Goal: Transaction & Acquisition: Purchase product/service

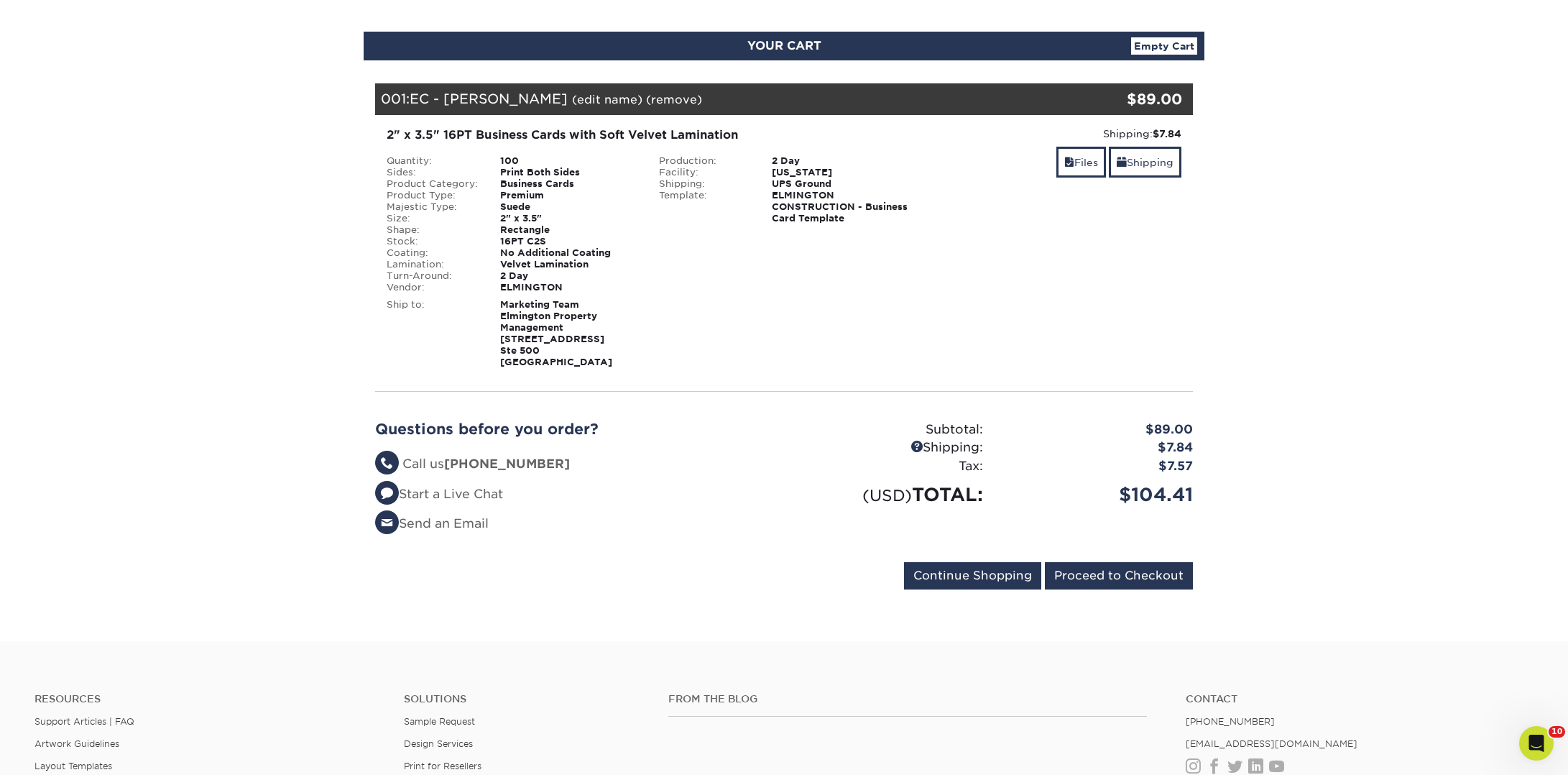
scroll to position [209, 0]
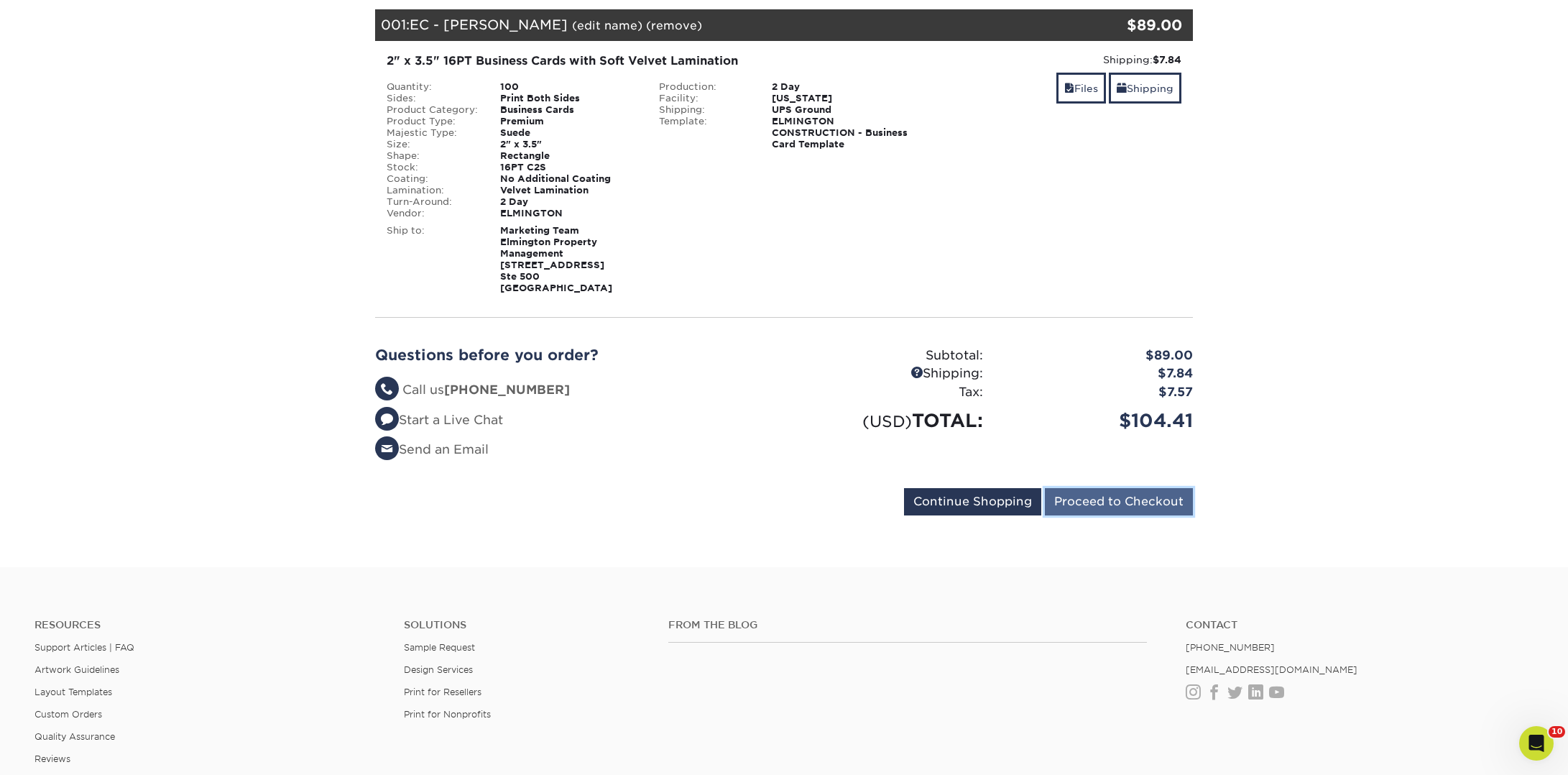
click at [1120, 495] on input "Proceed to Checkout" at bounding box center [1118, 502] width 148 height 27
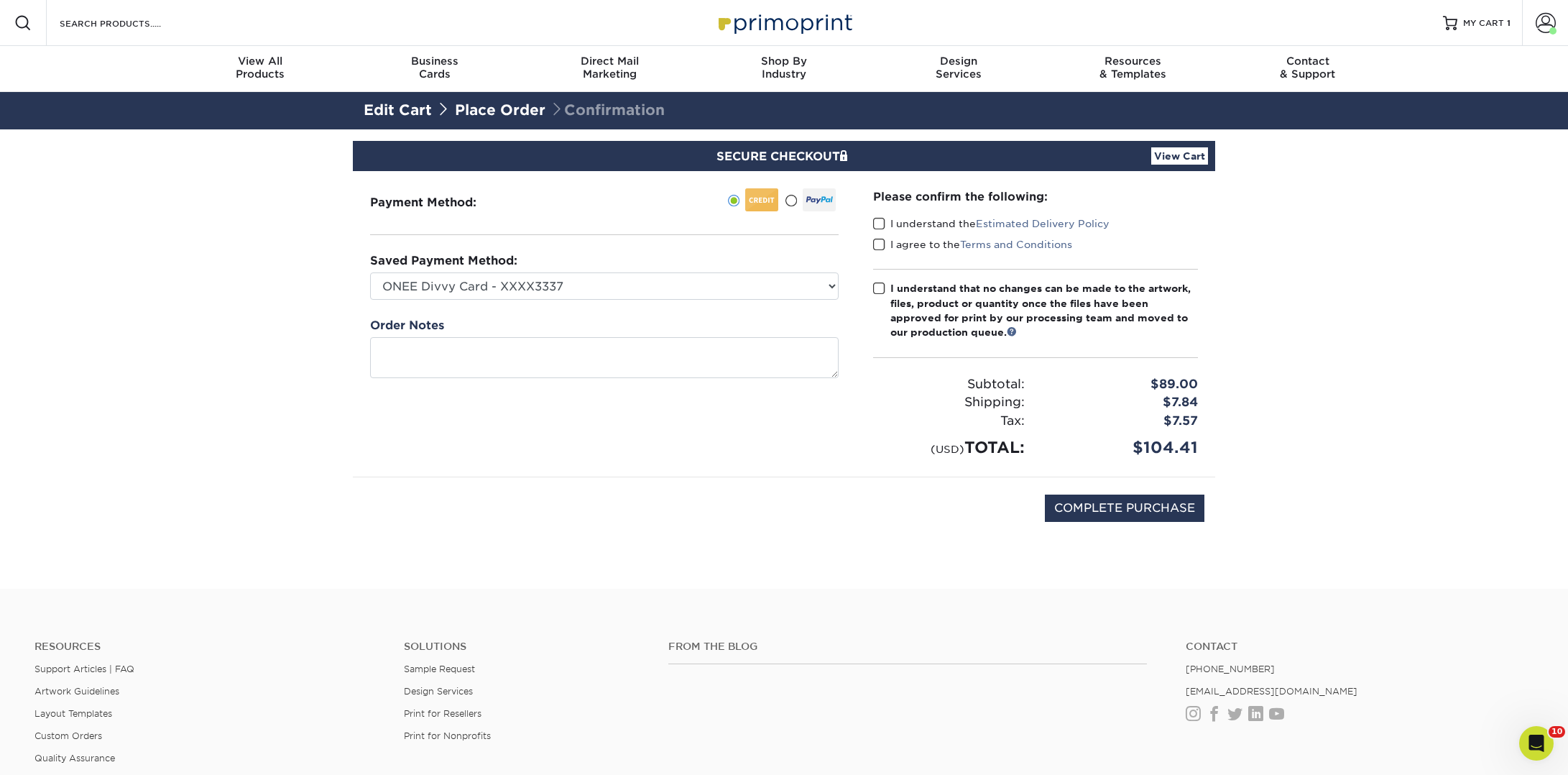
click at [871, 221] on div "Please confirm the following: I understand the Estimated Delivery Policy I agre…" at bounding box center [1035, 324] width 359 height 305
click at [876, 221] on span at bounding box center [879, 223] width 12 height 14
click at [0, 0] on input "I understand the Estimated Delivery Policy" at bounding box center [0, 0] width 0 height 0
click at [877, 246] on span at bounding box center [879, 244] width 12 height 14
click at [0, 0] on input "I agree to the Terms and Conditions" at bounding box center [0, 0] width 0 height 0
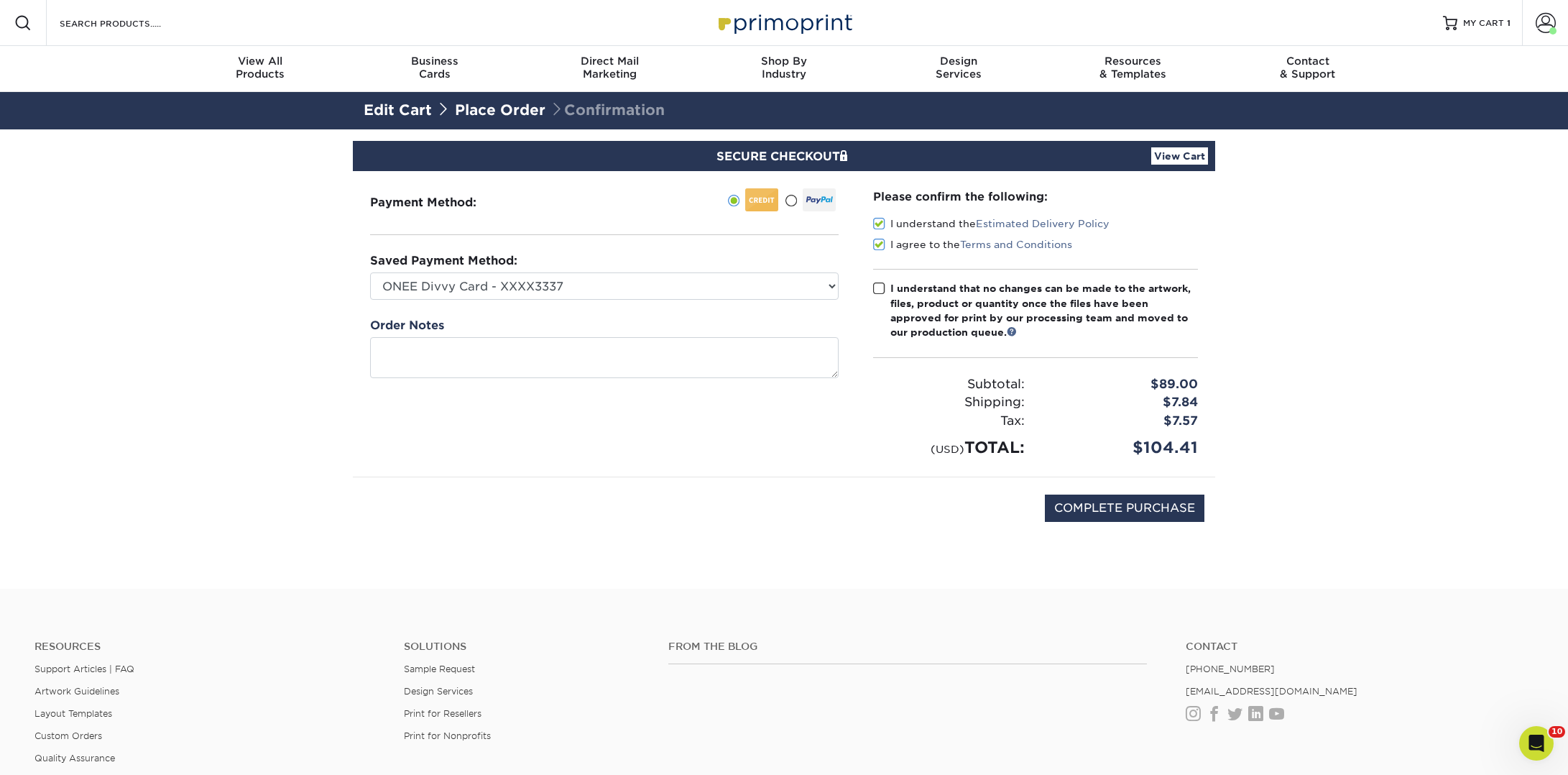
click at [878, 290] on span at bounding box center [879, 288] width 12 height 14
click at [0, 0] on input "I understand that no changes can be made to the artwork, files, product or quan…" at bounding box center [0, 0] width 0 height 0
click at [1167, 504] on input "COMPLETE PURCHASE" at bounding box center [1124, 508] width 160 height 27
type input "PROCESSING, PLEASE WAIT..."
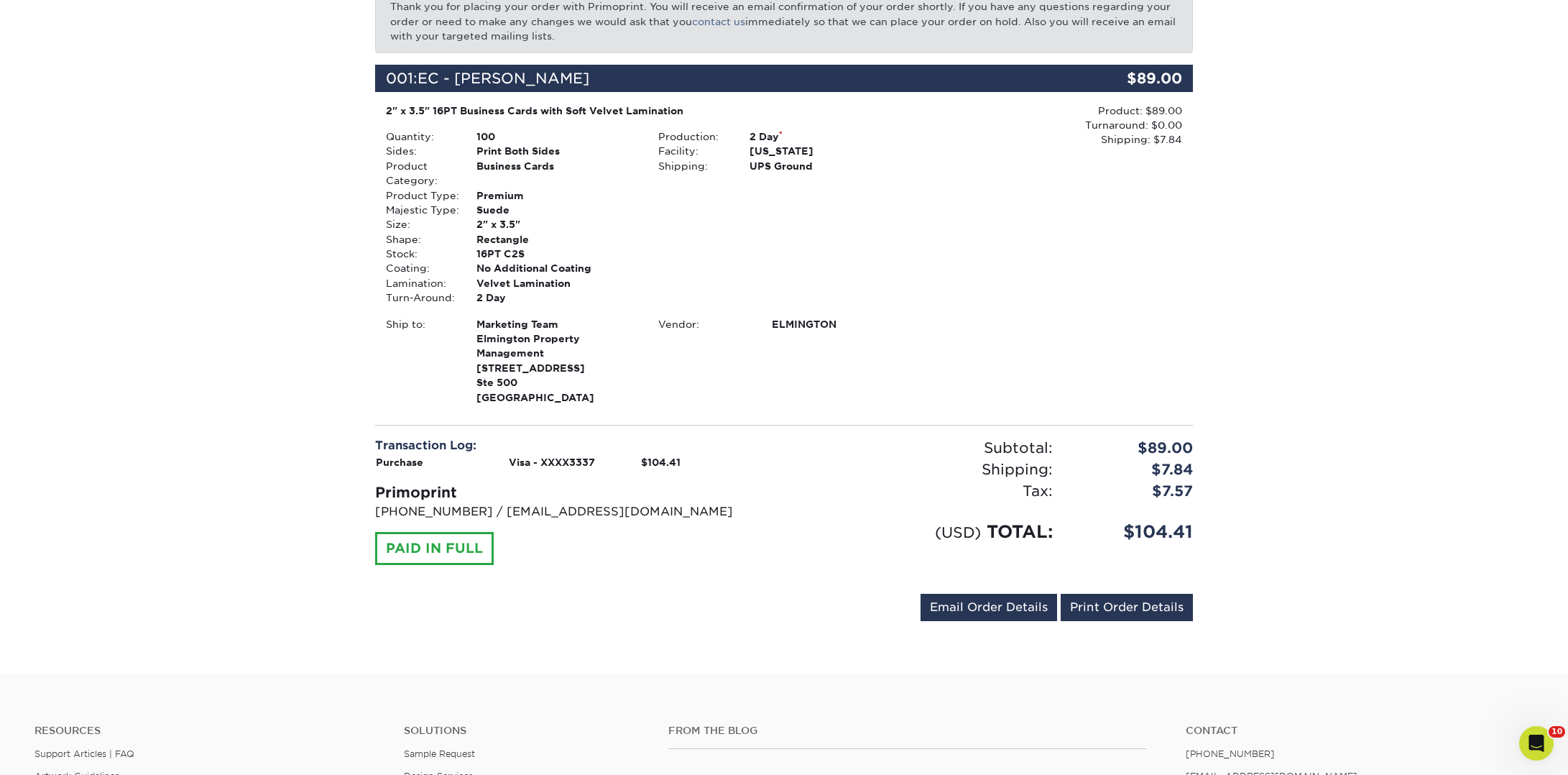
scroll to position [141, 0]
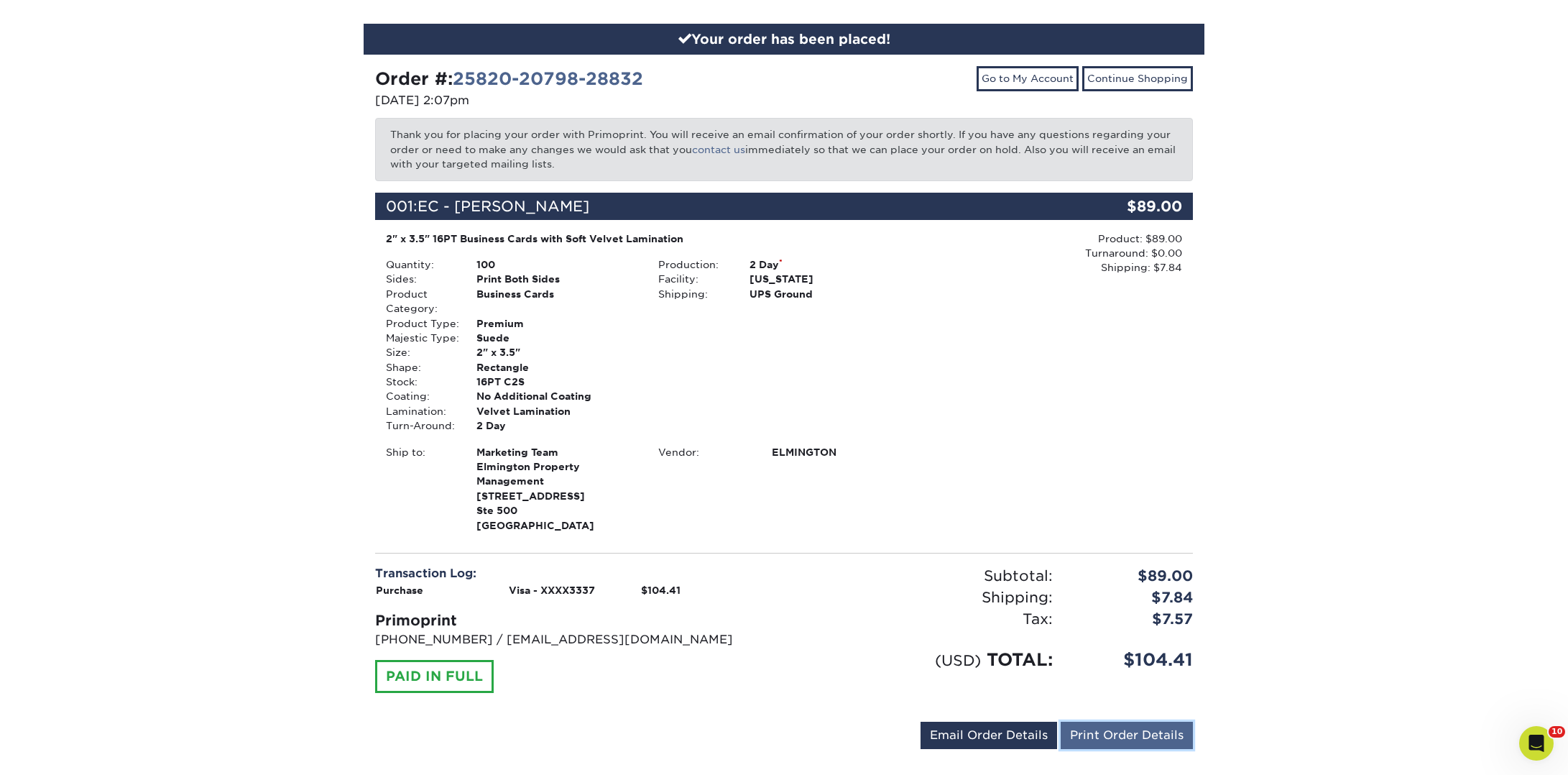
click at [1152, 733] on link "Print Order Details" at bounding box center [1126, 735] width 132 height 27
click at [1127, 83] on link "Continue Shopping" at bounding box center [1137, 78] width 111 height 25
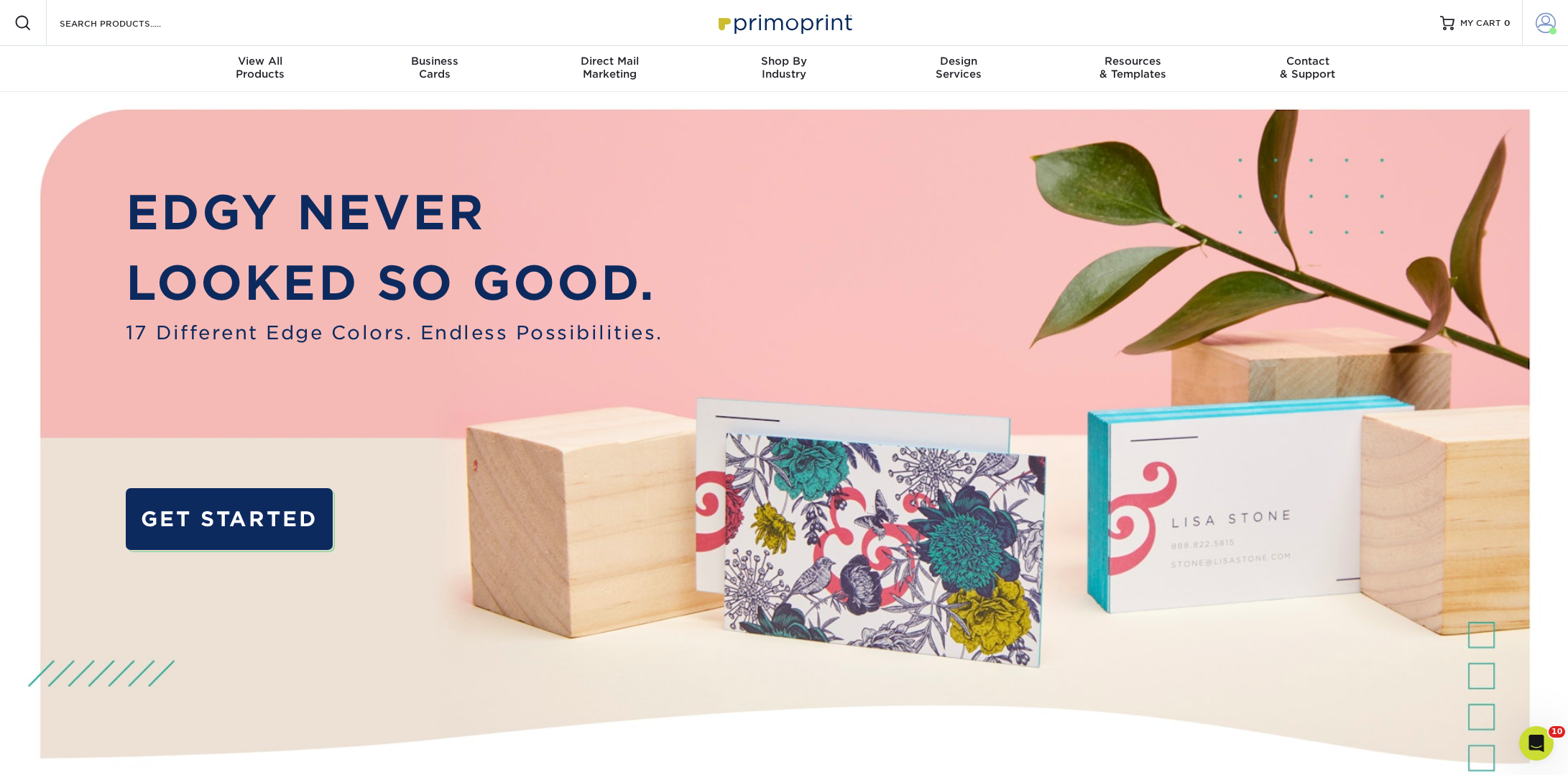
click at [1546, 30] on span at bounding box center [1546, 23] width 20 height 20
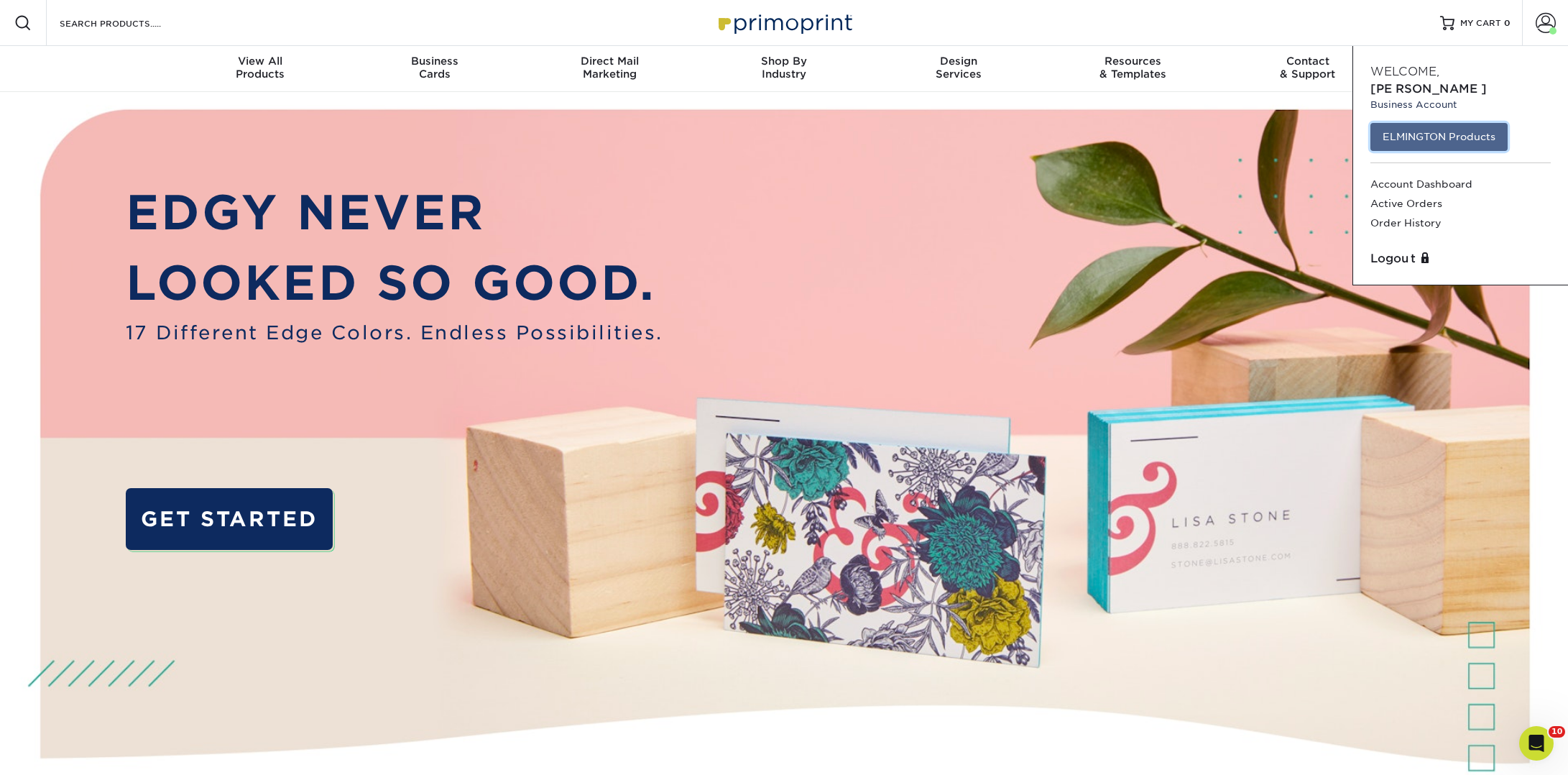
click at [1447, 123] on link "ELMINGTON Products" at bounding box center [1439, 137] width 137 height 27
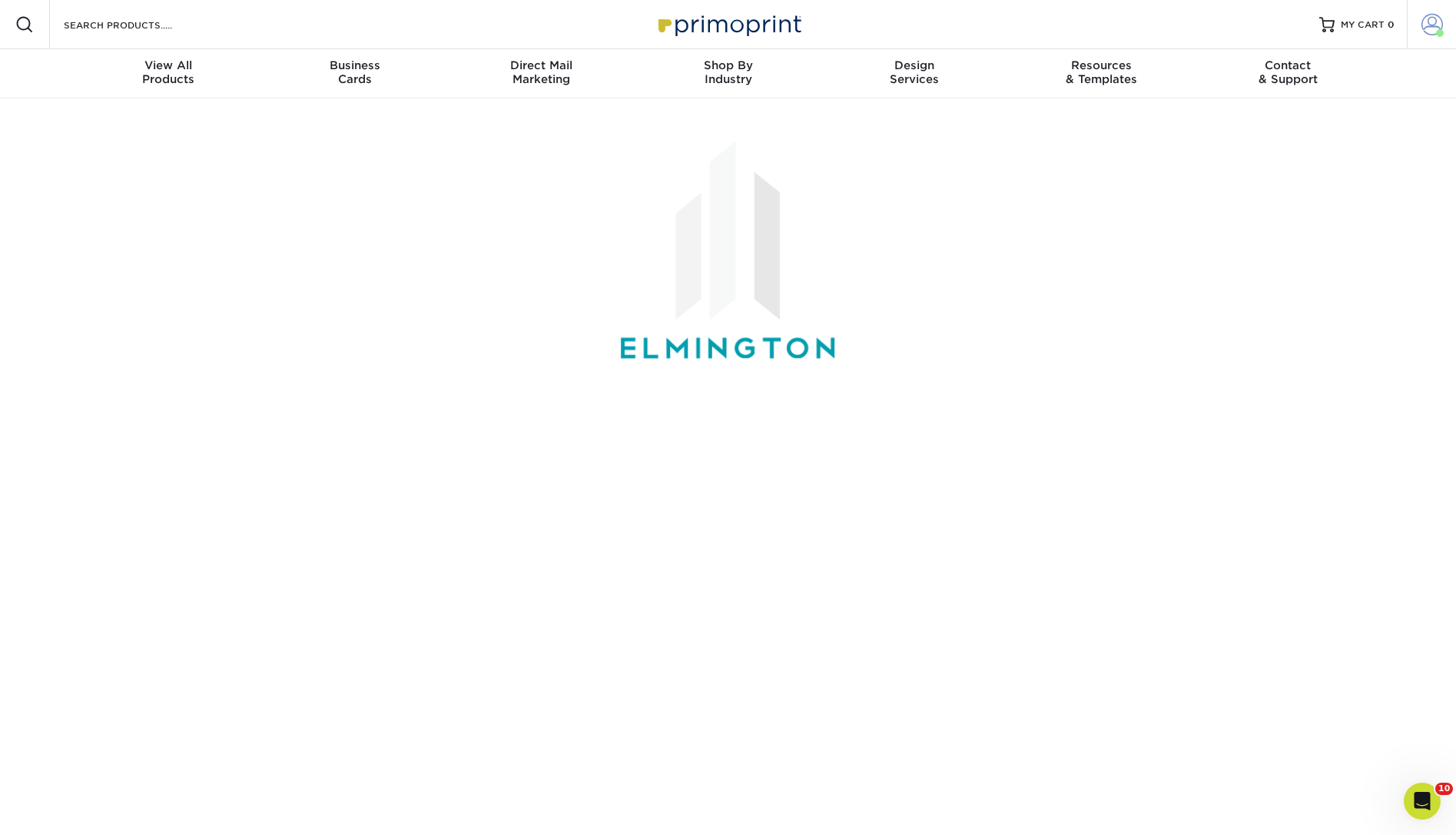
click at [1419, 39] on link "Account" at bounding box center [1431, 25] width 49 height 49
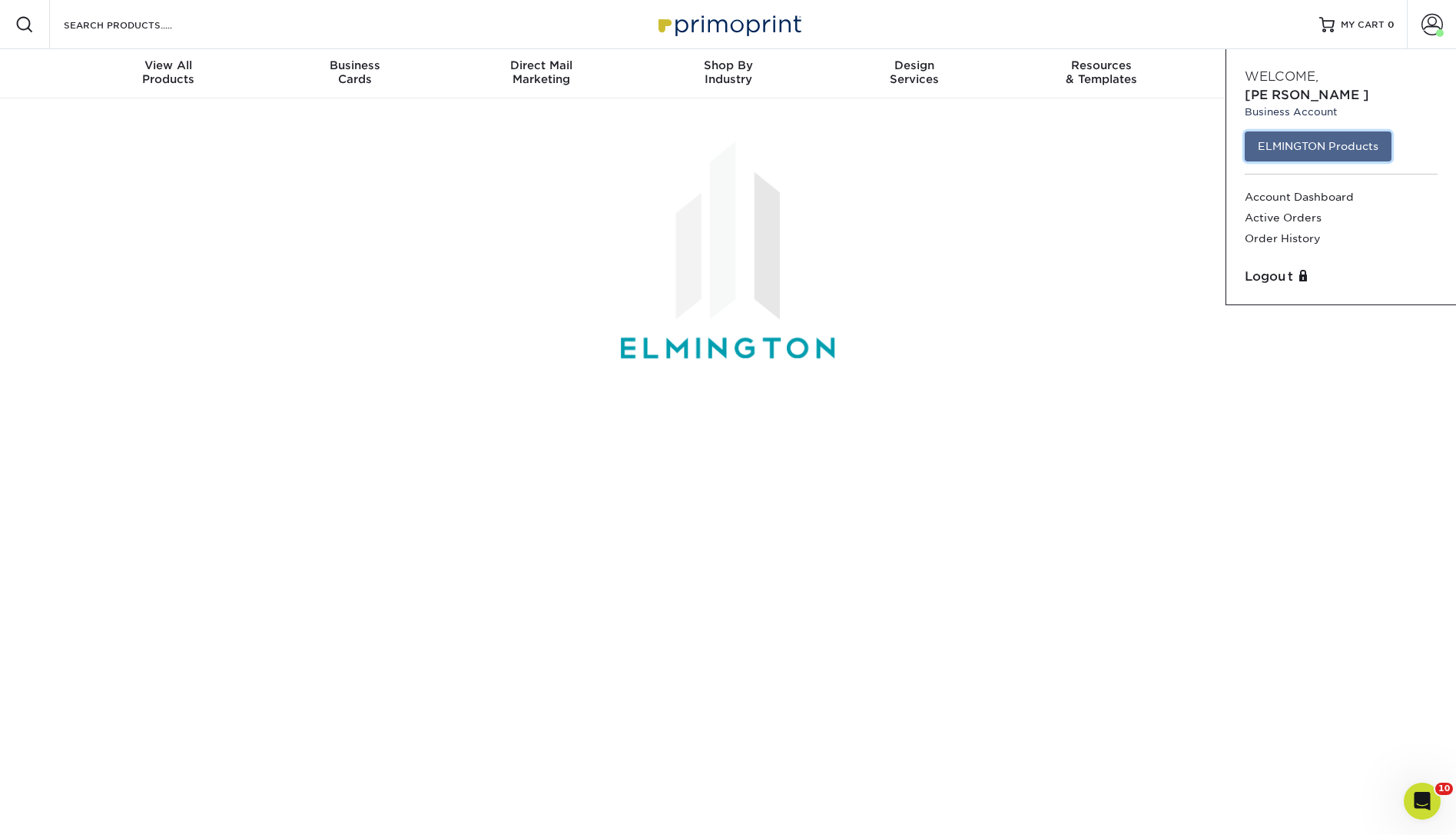
click at [1316, 131] on link "ELMINGTON Products" at bounding box center [1318, 146] width 147 height 29
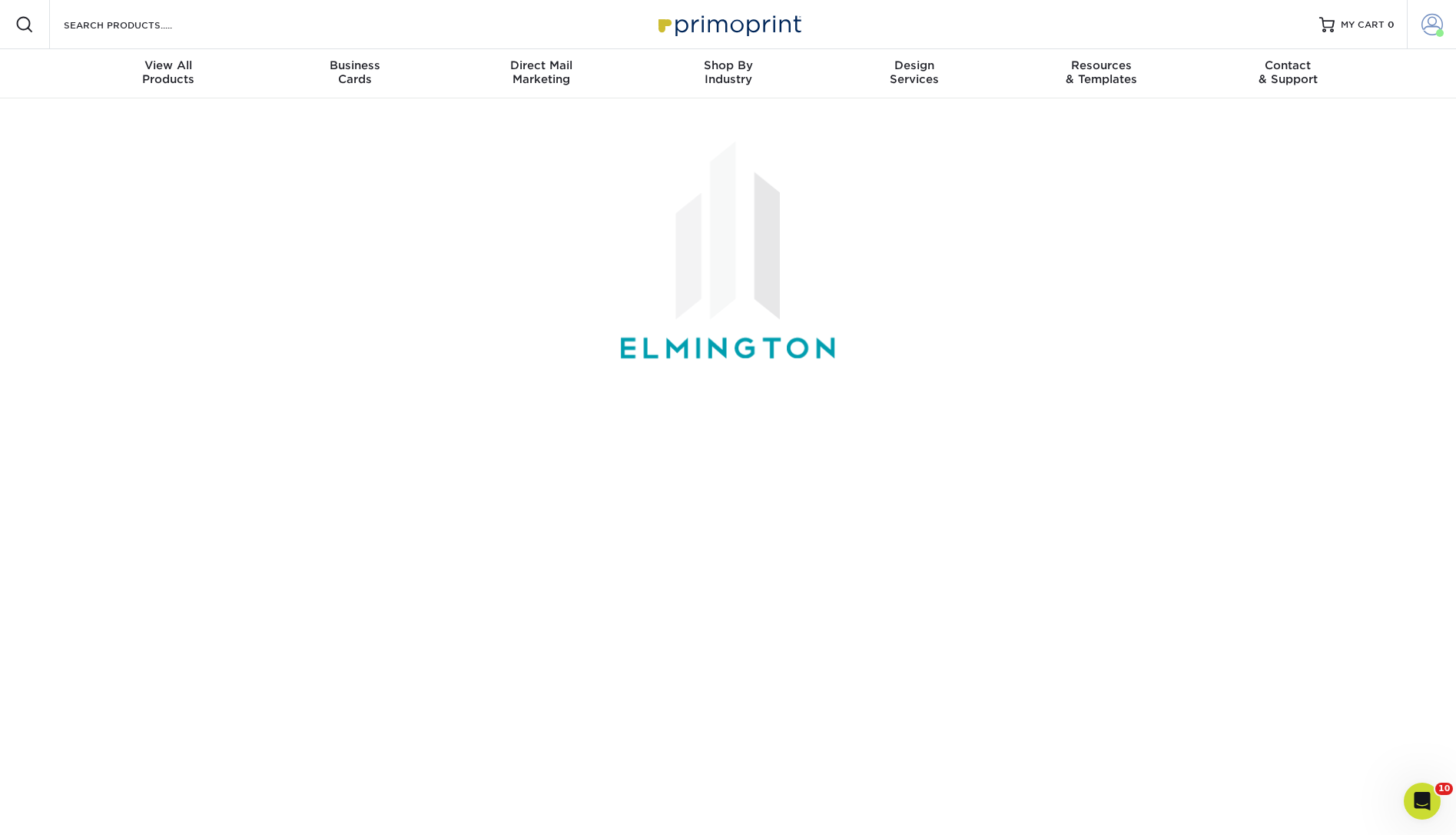
click at [1426, 16] on span at bounding box center [1432, 25] width 22 height 22
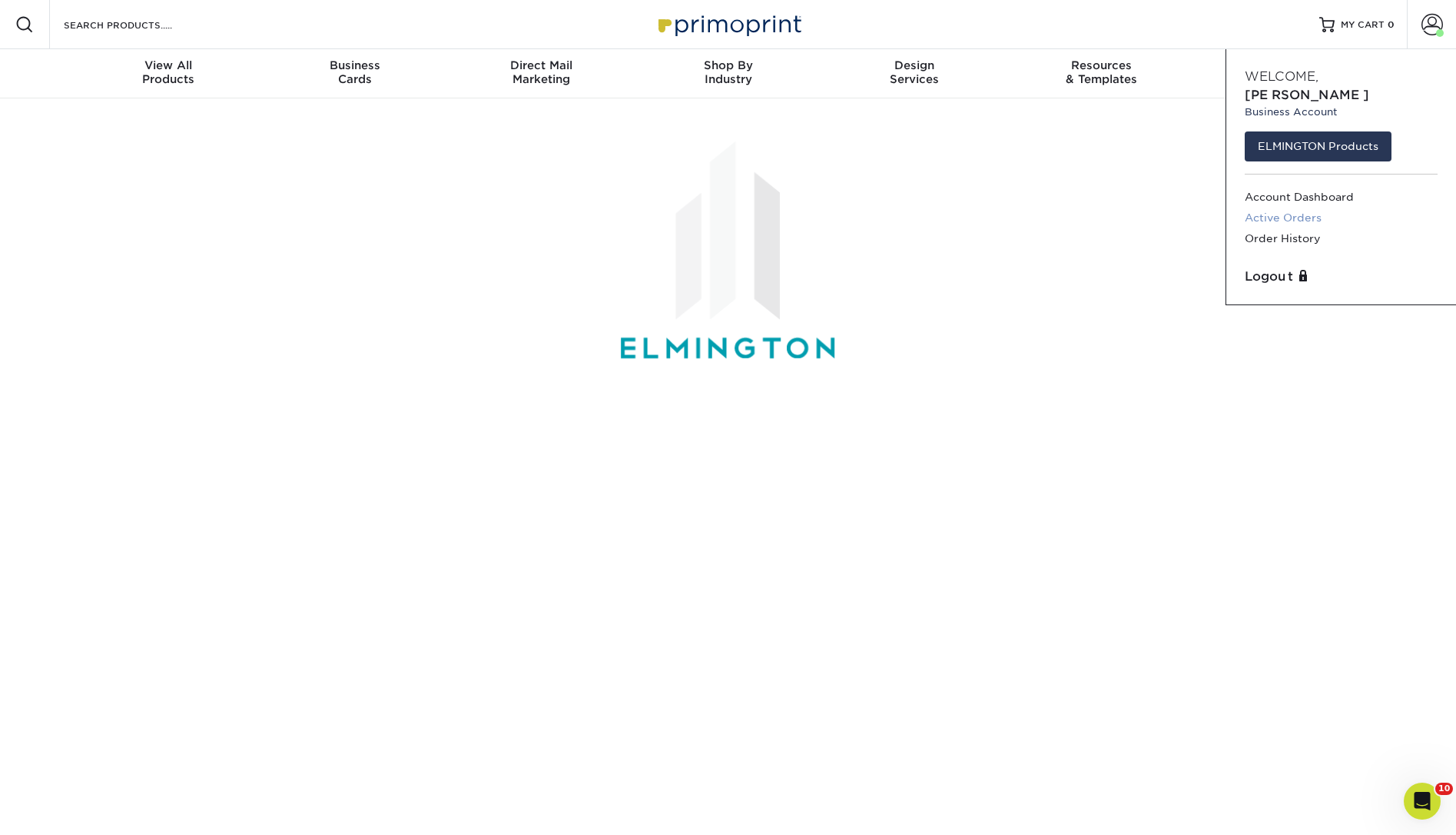
click at [1294, 207] on link "Active Orders" at bounding box center [1341, 217] width 193 height 21
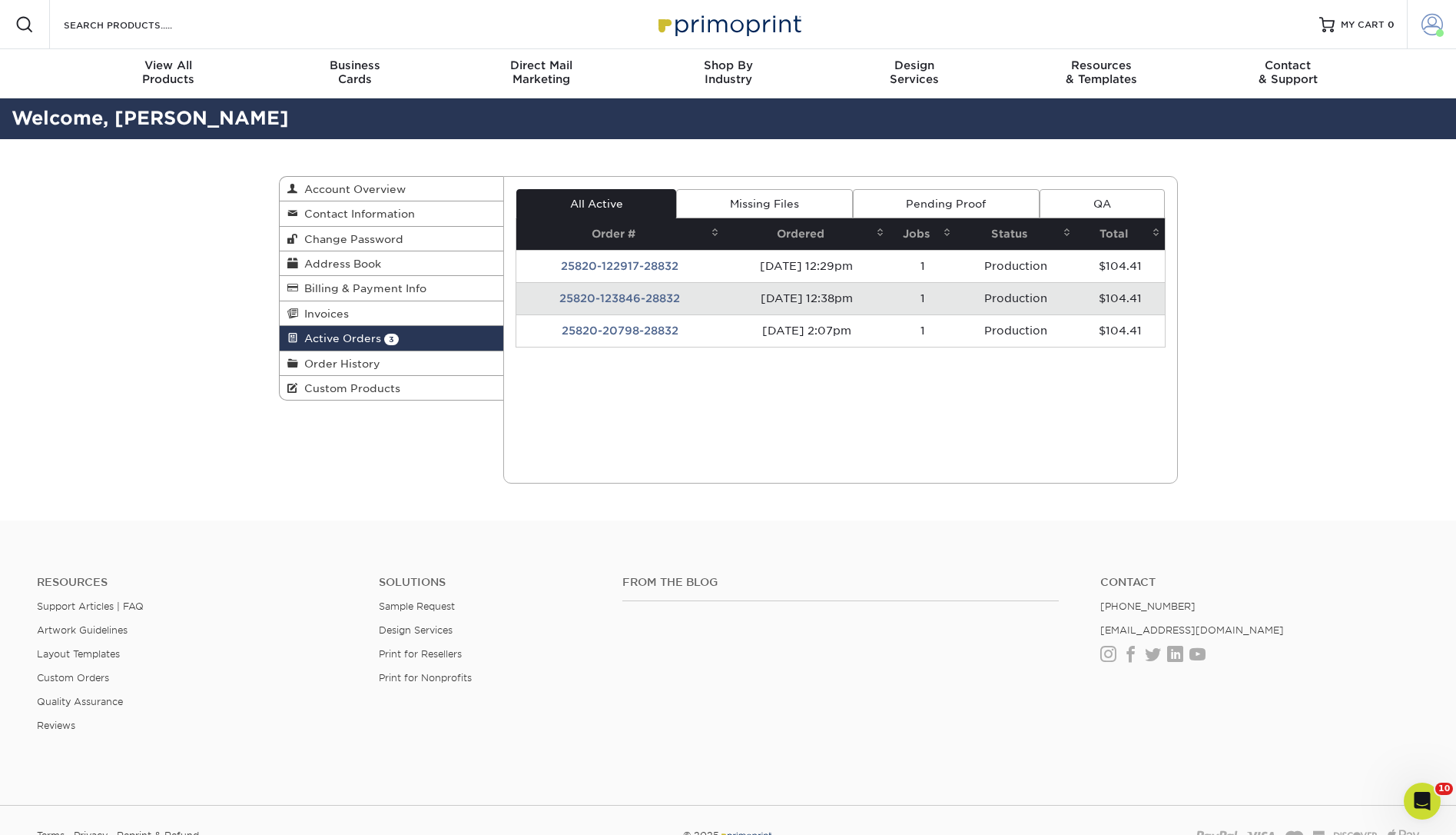
click at [1452, 24] on link "Account" at bounding box center [1431, 25] width 49 height 49
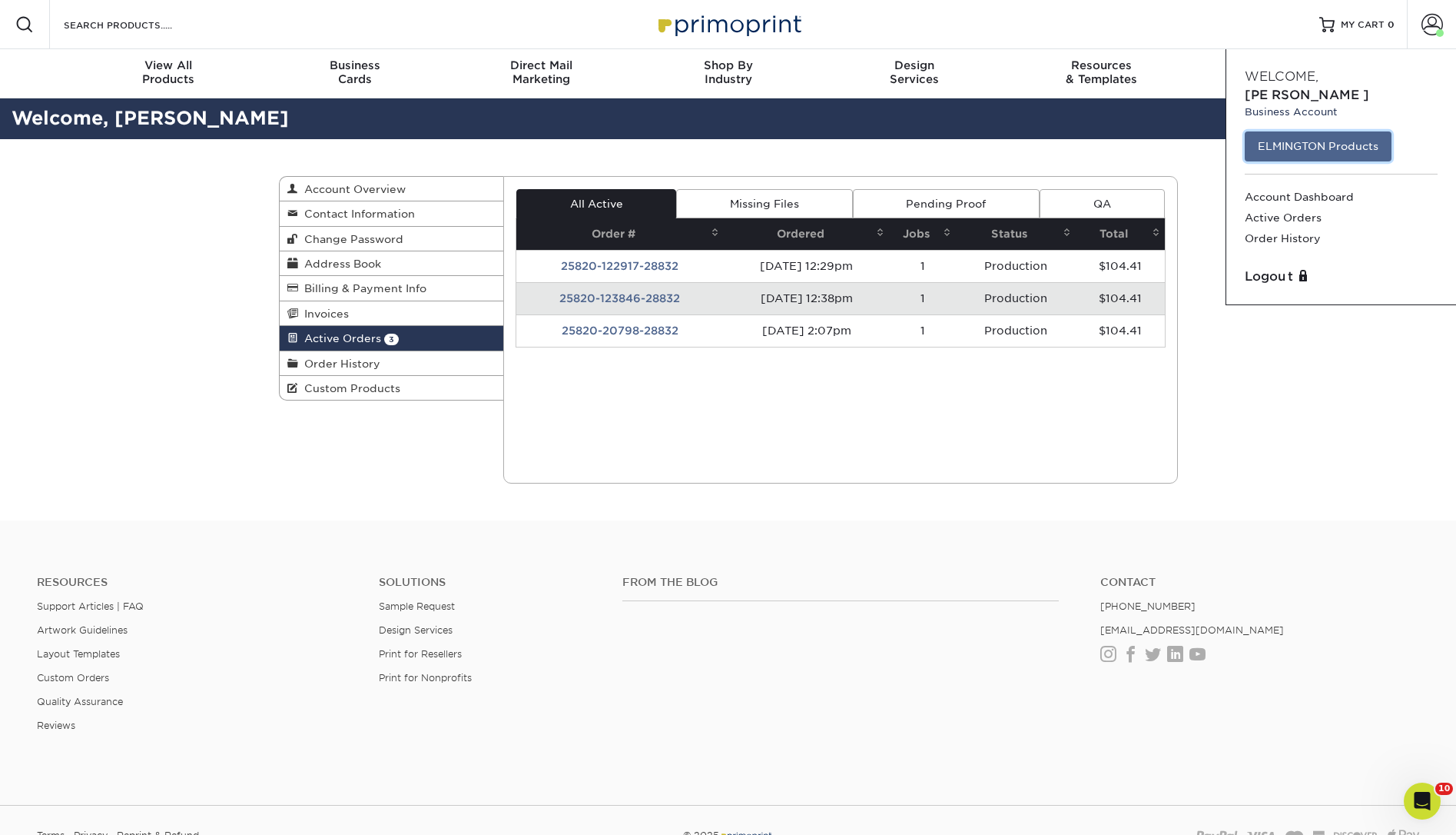
click at [1306, 131] on link "ELMINGTON Products" at bounding box center [1318, 146] width 147 height 29
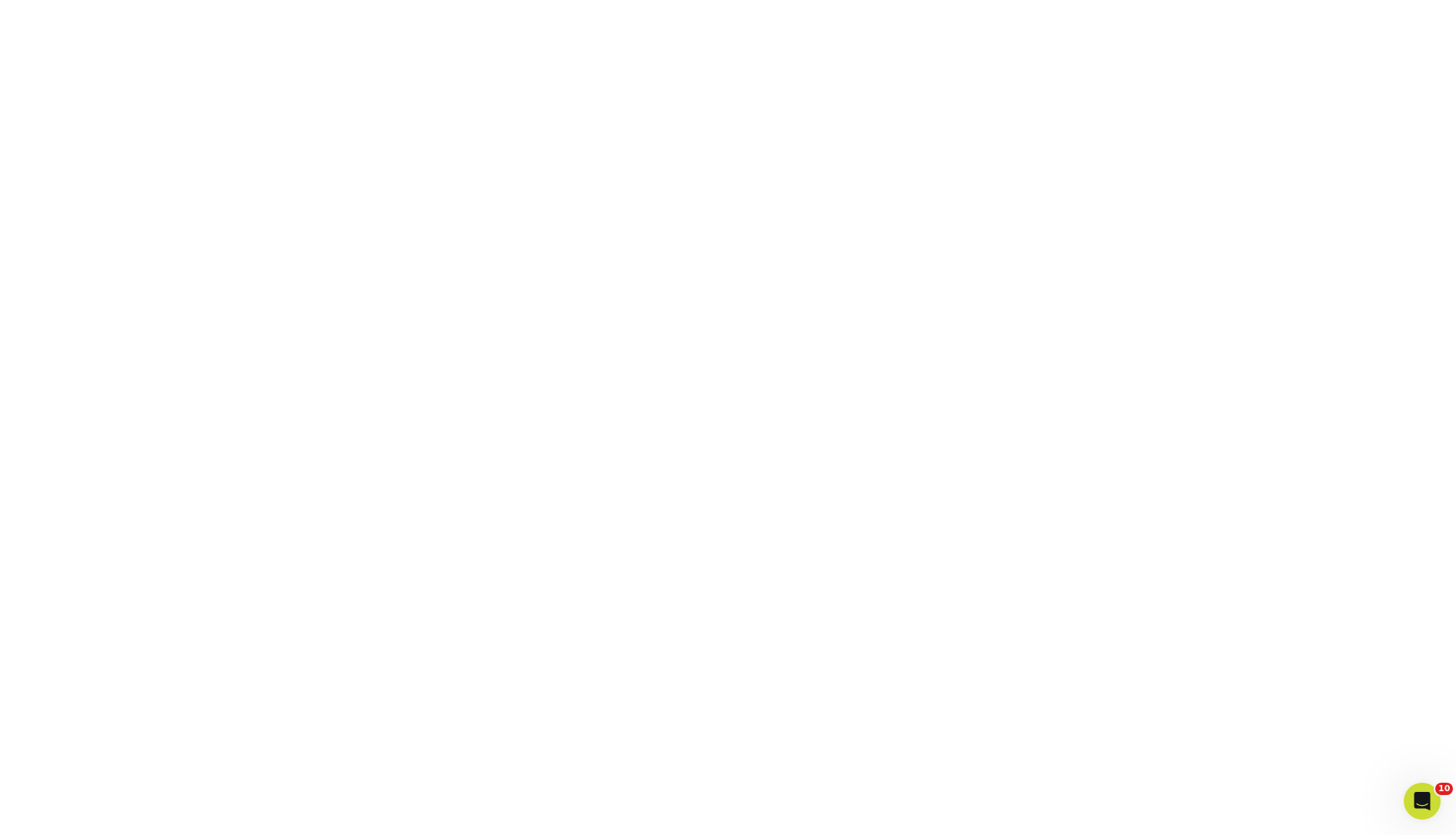
scroll to position [407, 0]
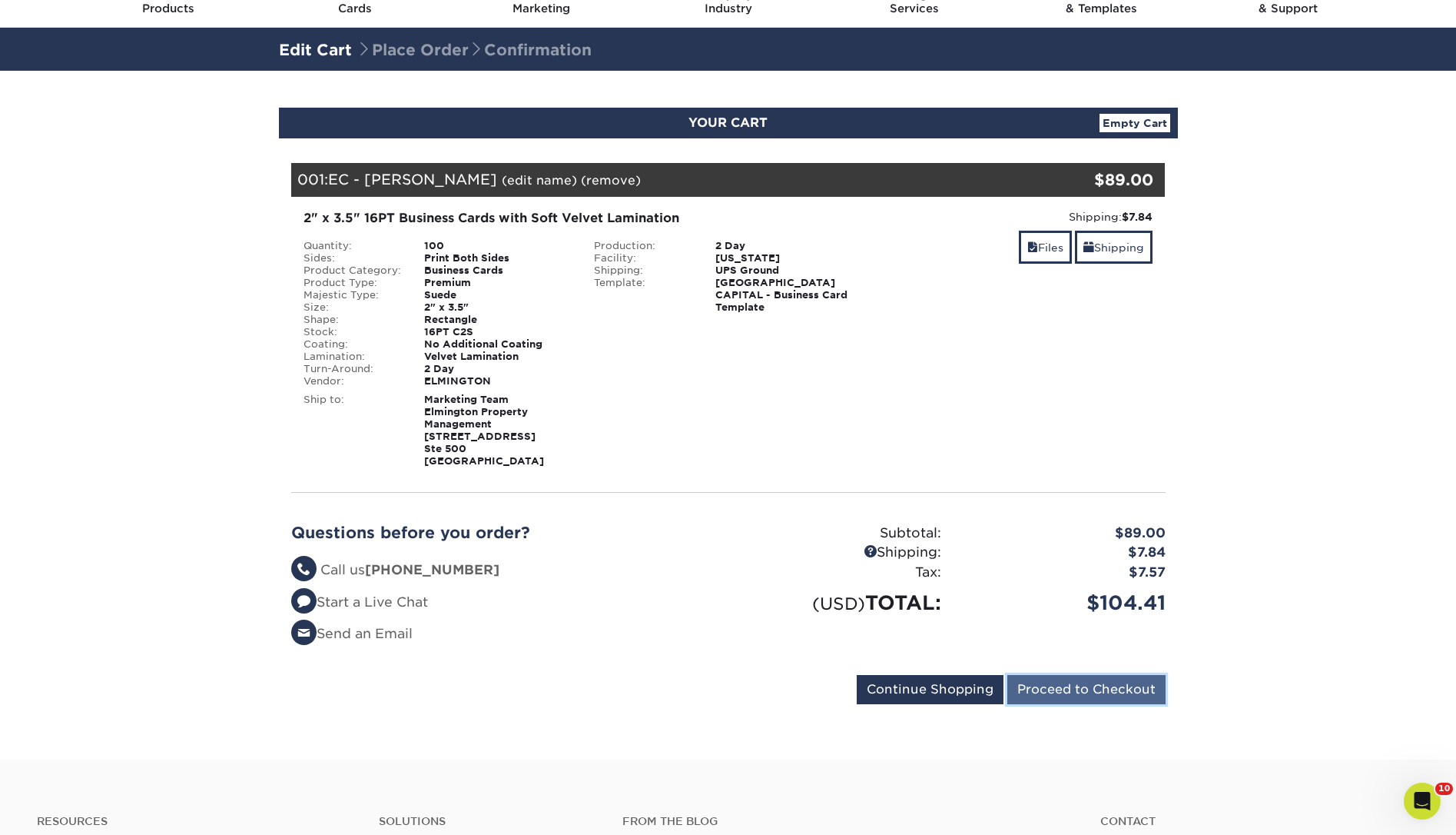
click at [1115, 683] on input "Proceed to Checkout" at bounding box center [1086, 690] width 158 height 29
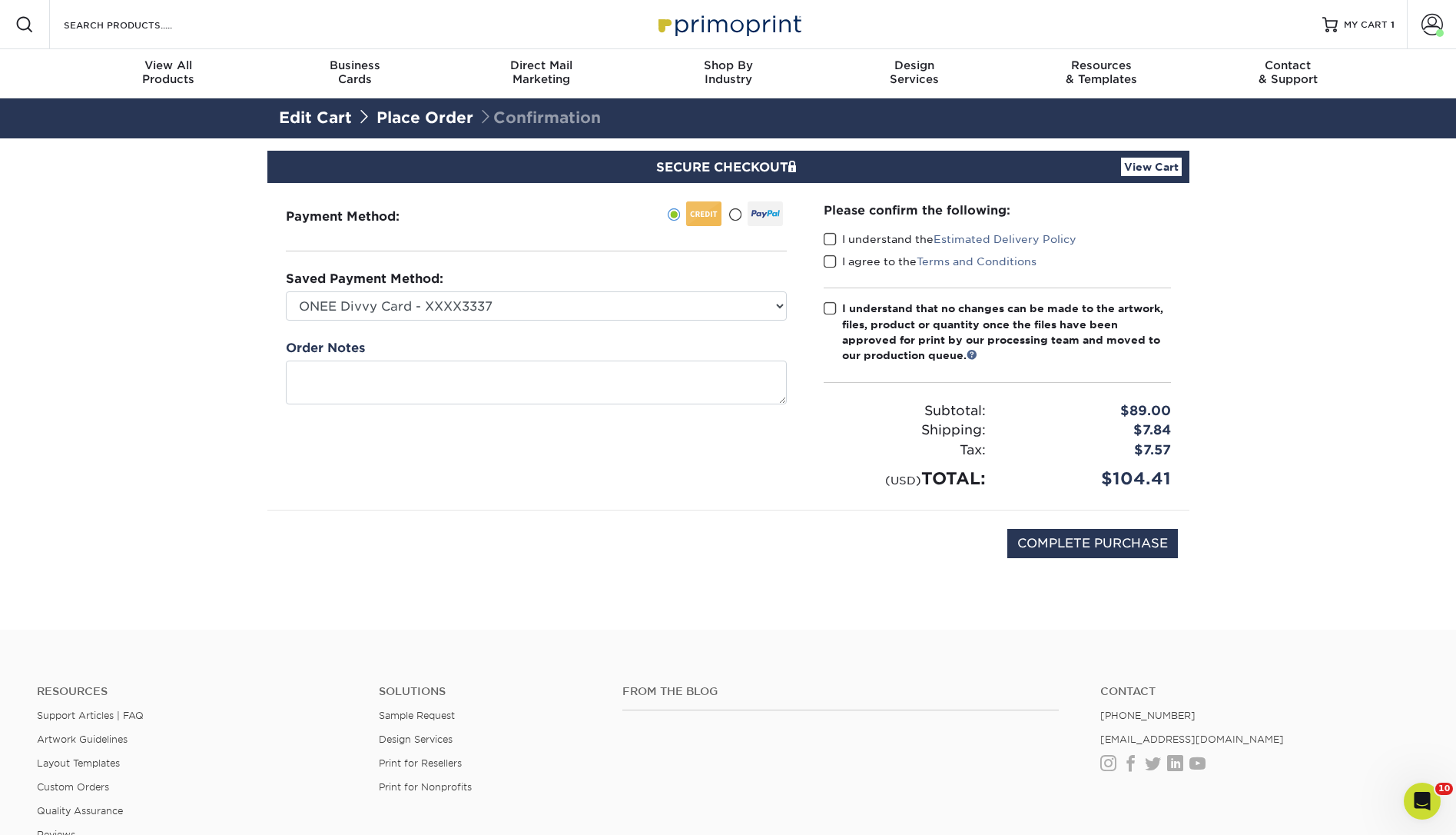
click at [832, 233] on span at bounding box center [830, 239] width 13 height 15
click at [0, 0] on input "I understand the Estimated Delivery Policy" at bounding box center [0, 0] width 0 height 0
click at [833, 258] on span at bounding box center [830, 261] width 13 height 15
click at [0, 0] on input "I agree to the Terms and Conditions" at bounding box center [0, 0] width 0 height 0
click at [830, 304] on span at bounding box center [830, 308] width 13 height 15
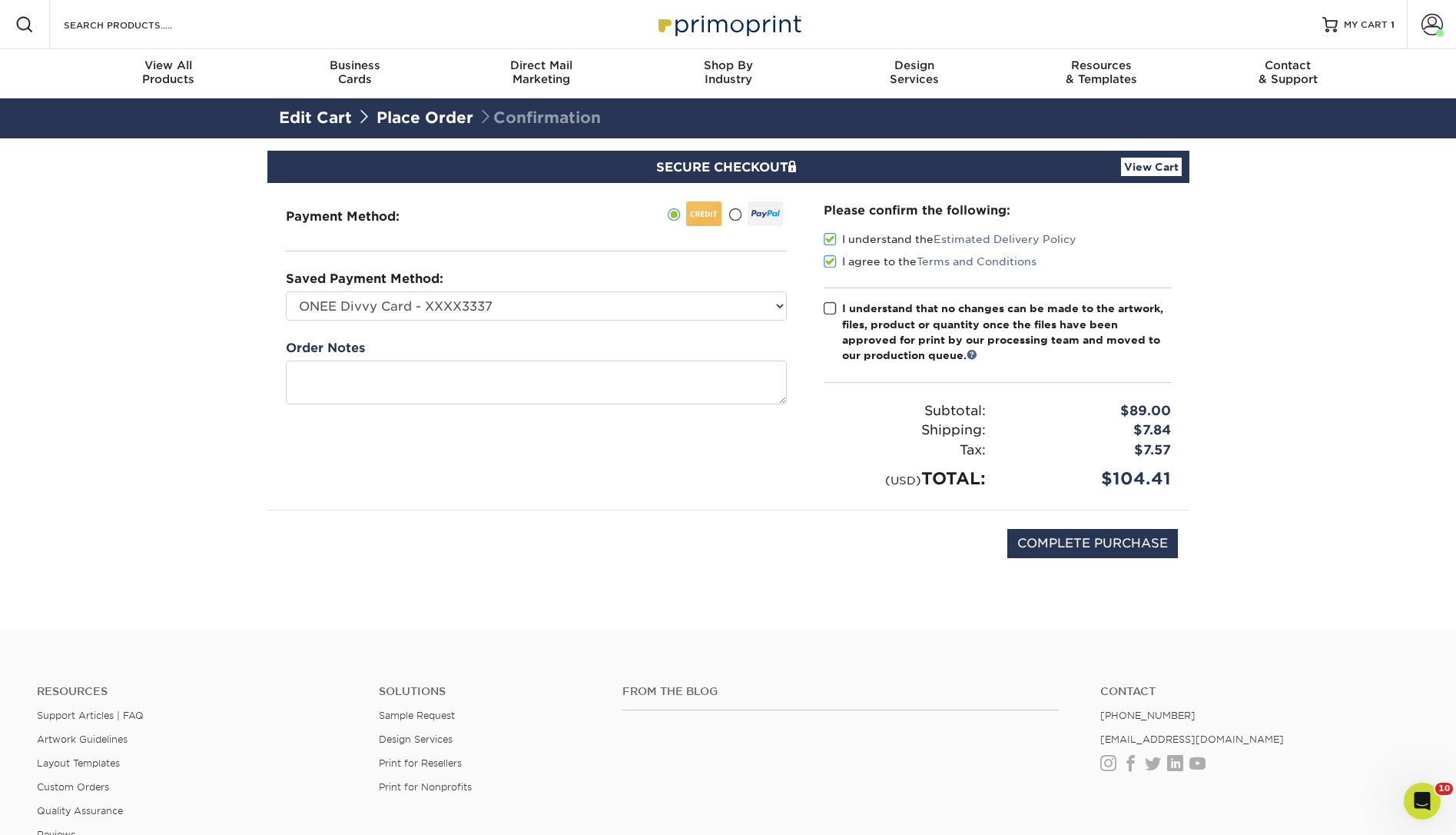
click at [0, 0] on input "I understand that no changes can be made to the artwork, files, product or quan…" at bounding box center [0, 0] width 0 height 0
click at [1101, 550] on input "COMPLETE PURCHASE" at bounding box center [1092, 544] width 171 height 29
type input "PROCESSING, PLEASE WAIT..."
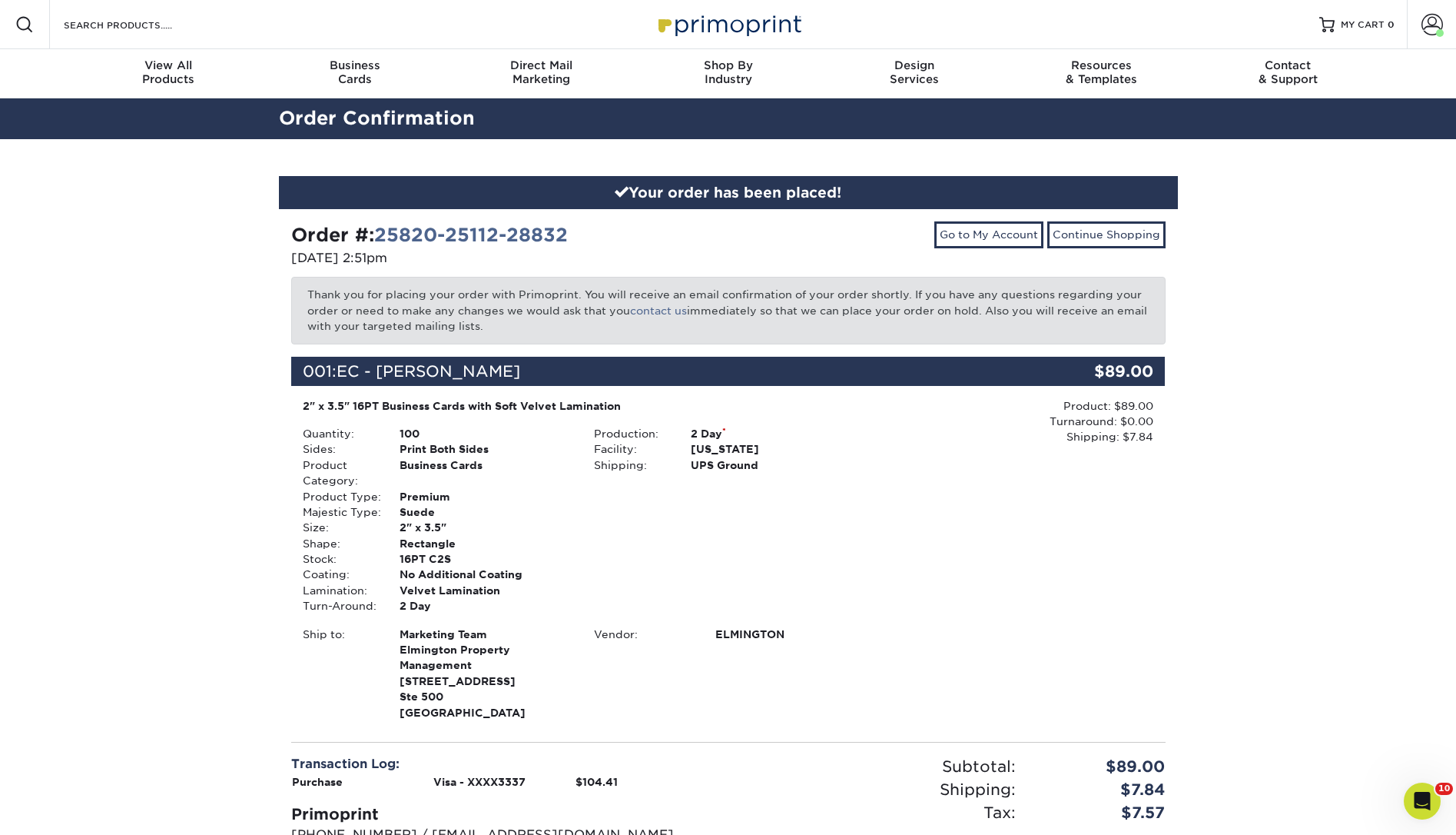
scroll to position [435, 0]
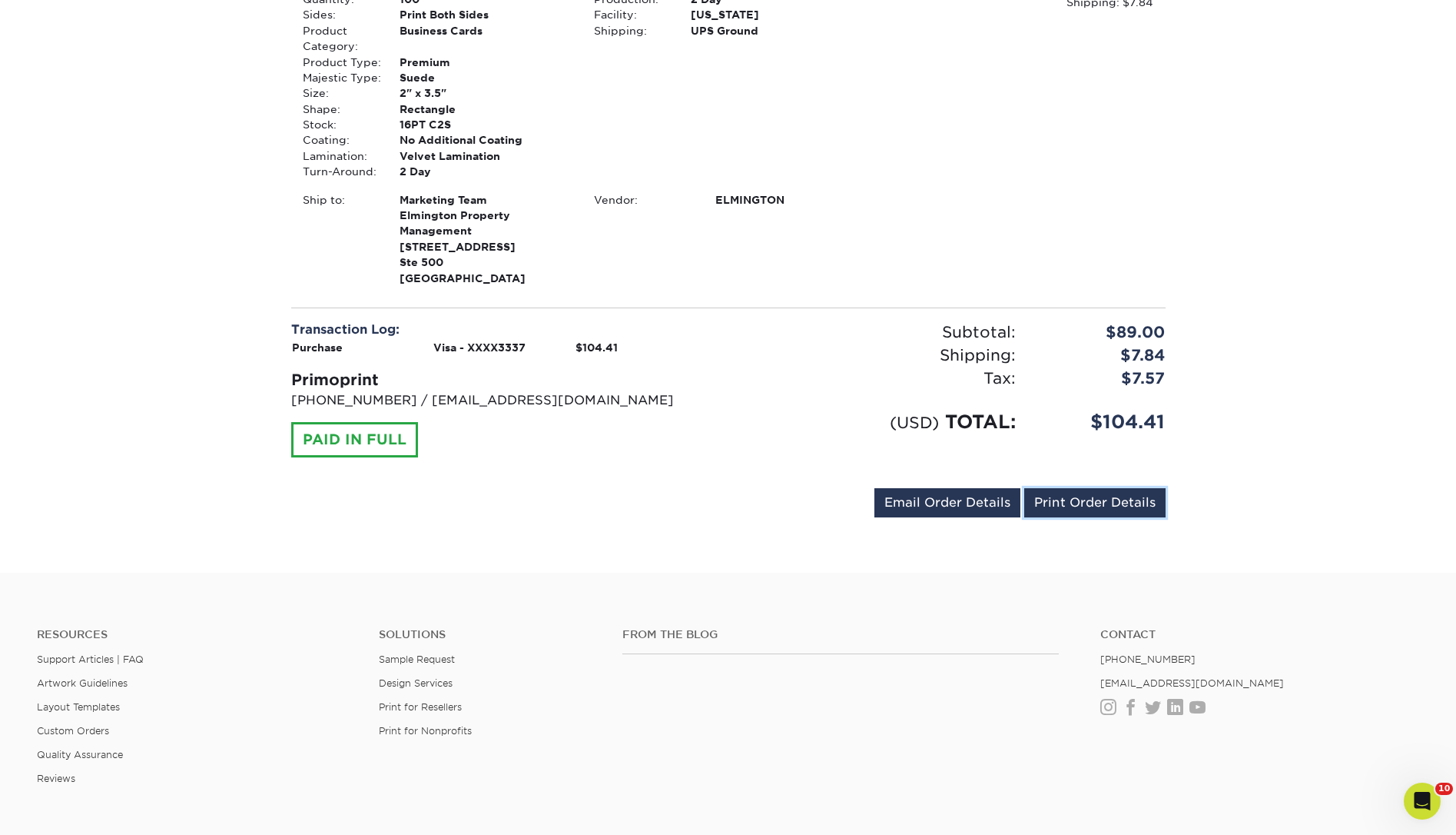
drag, startPoint x: 1090, startPoint y: 503, endPoint x: 521, endPoint y: 676, distance: 594.7
click at [1090, 503] on link "Print Order Details" at bounding box center [1094, 503] width 141 height 29
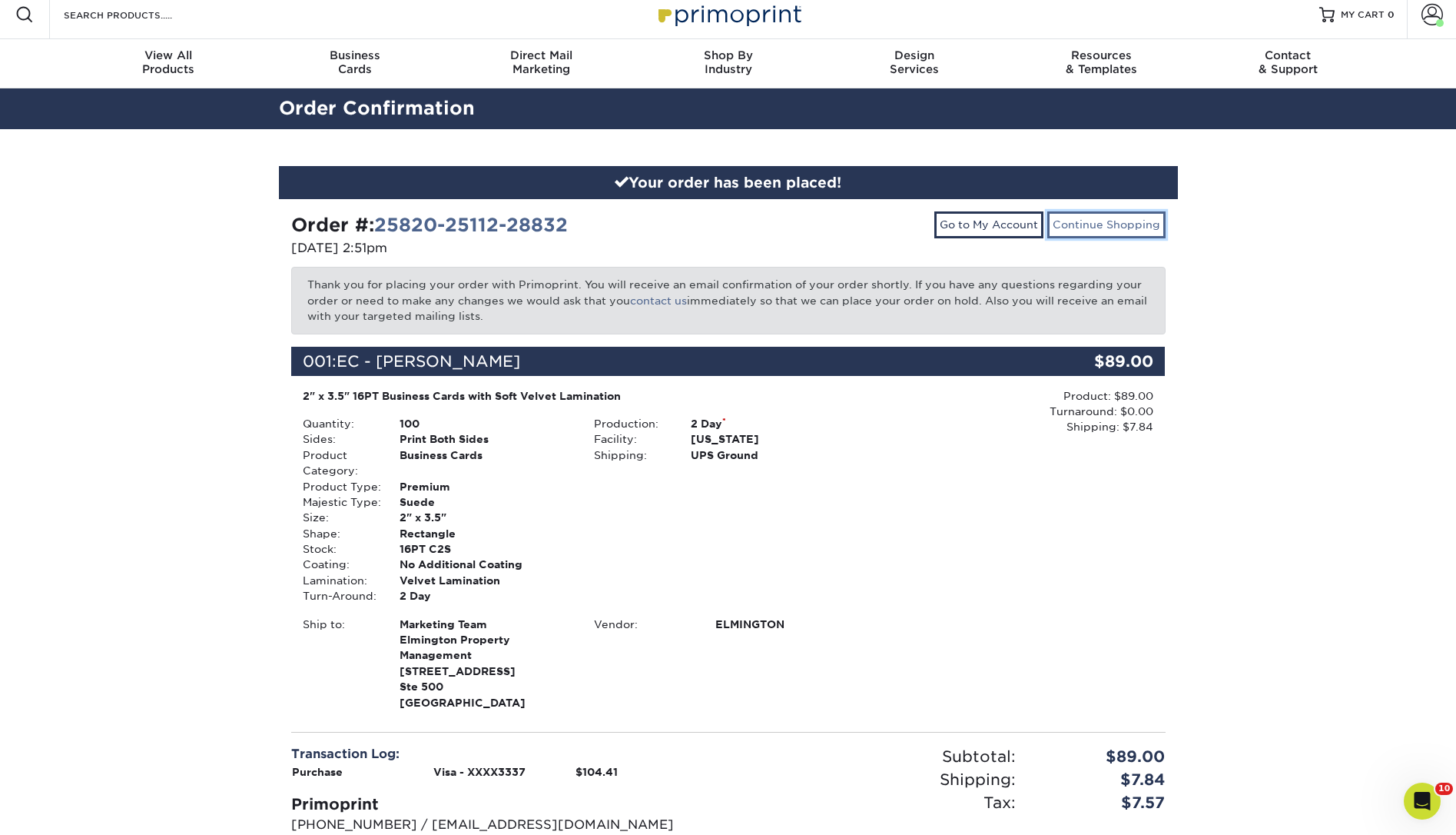
click at [1129, 228] on link "Continue Shopping" at bounding box center [1106, 224] width 118 height 26
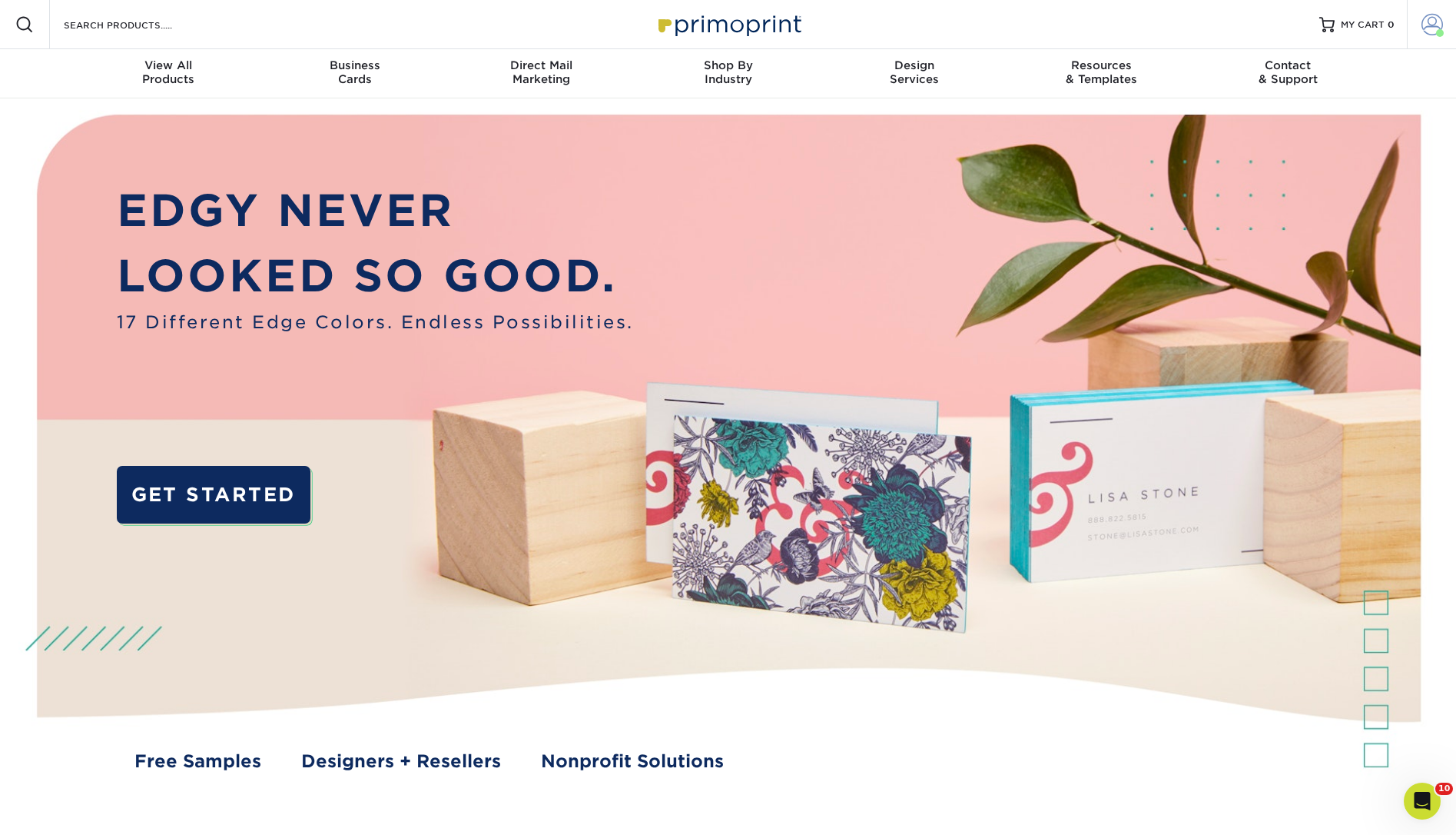
click at [1431, 24] on span at bounding box center [1432, 25] width 22 height 22
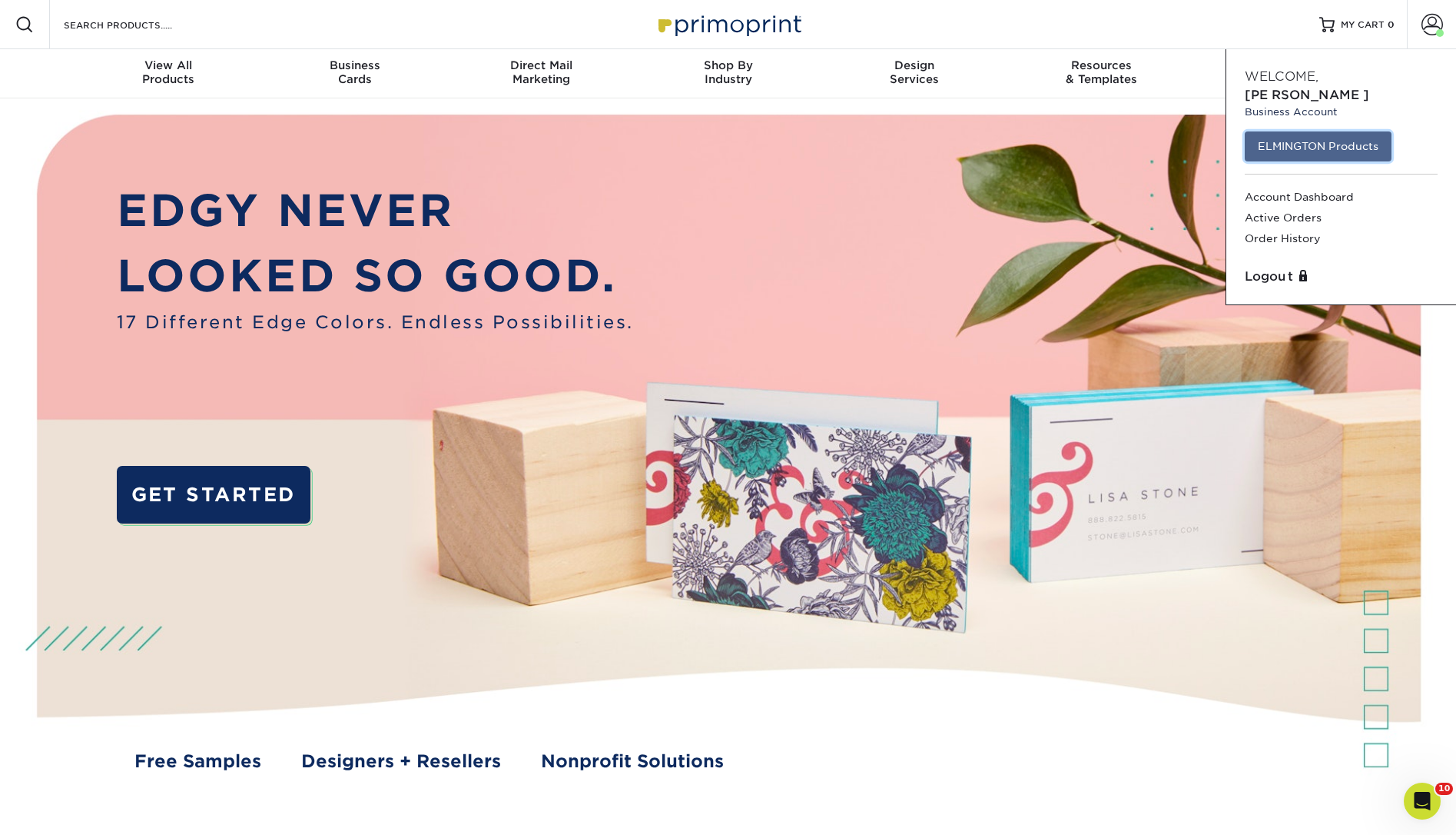
click at [1354, 131] on link "ELMINGTON Products" at bounding box center [1318, 146] width 147 height 29
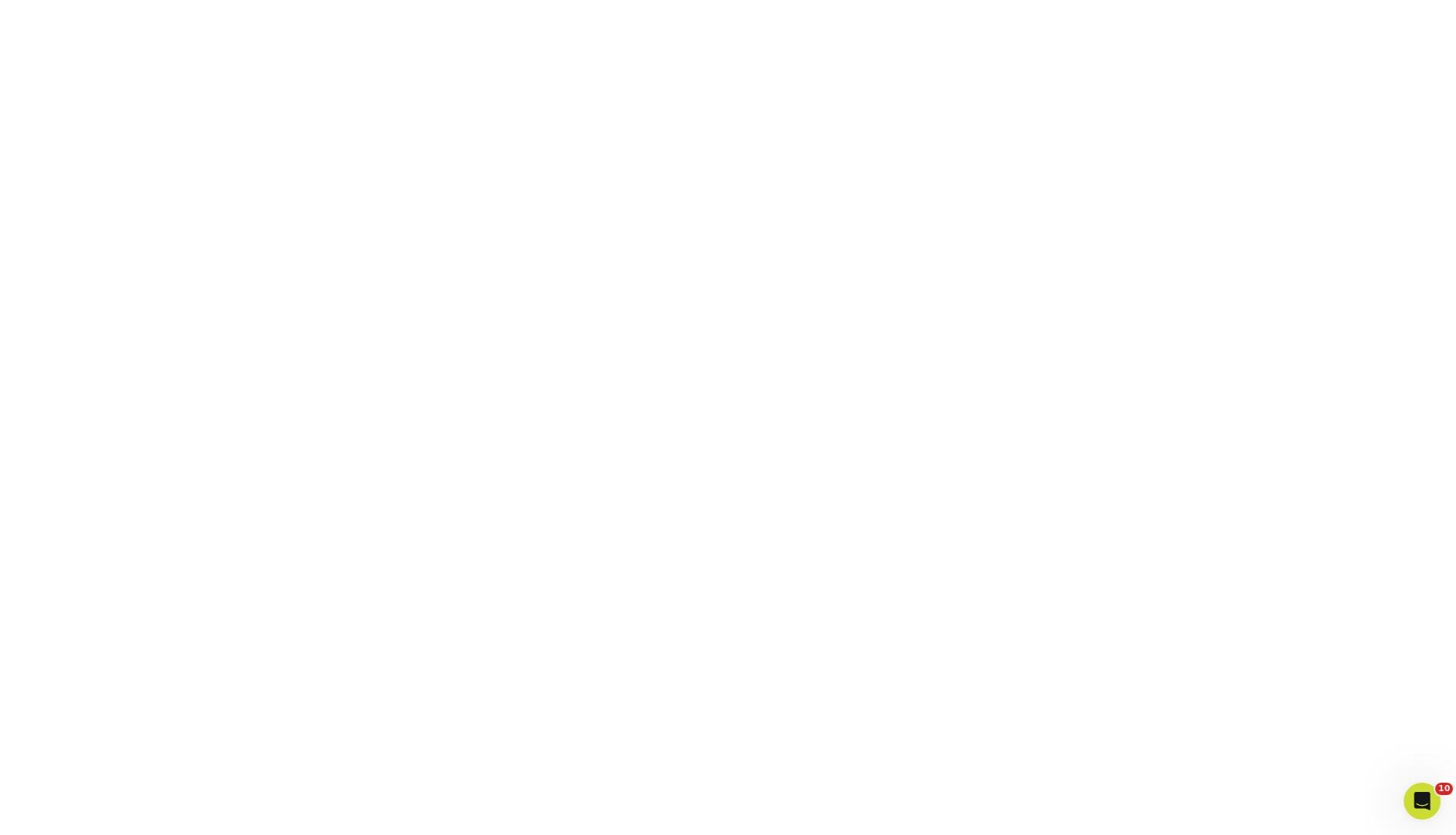
scroll to position [387, 0]
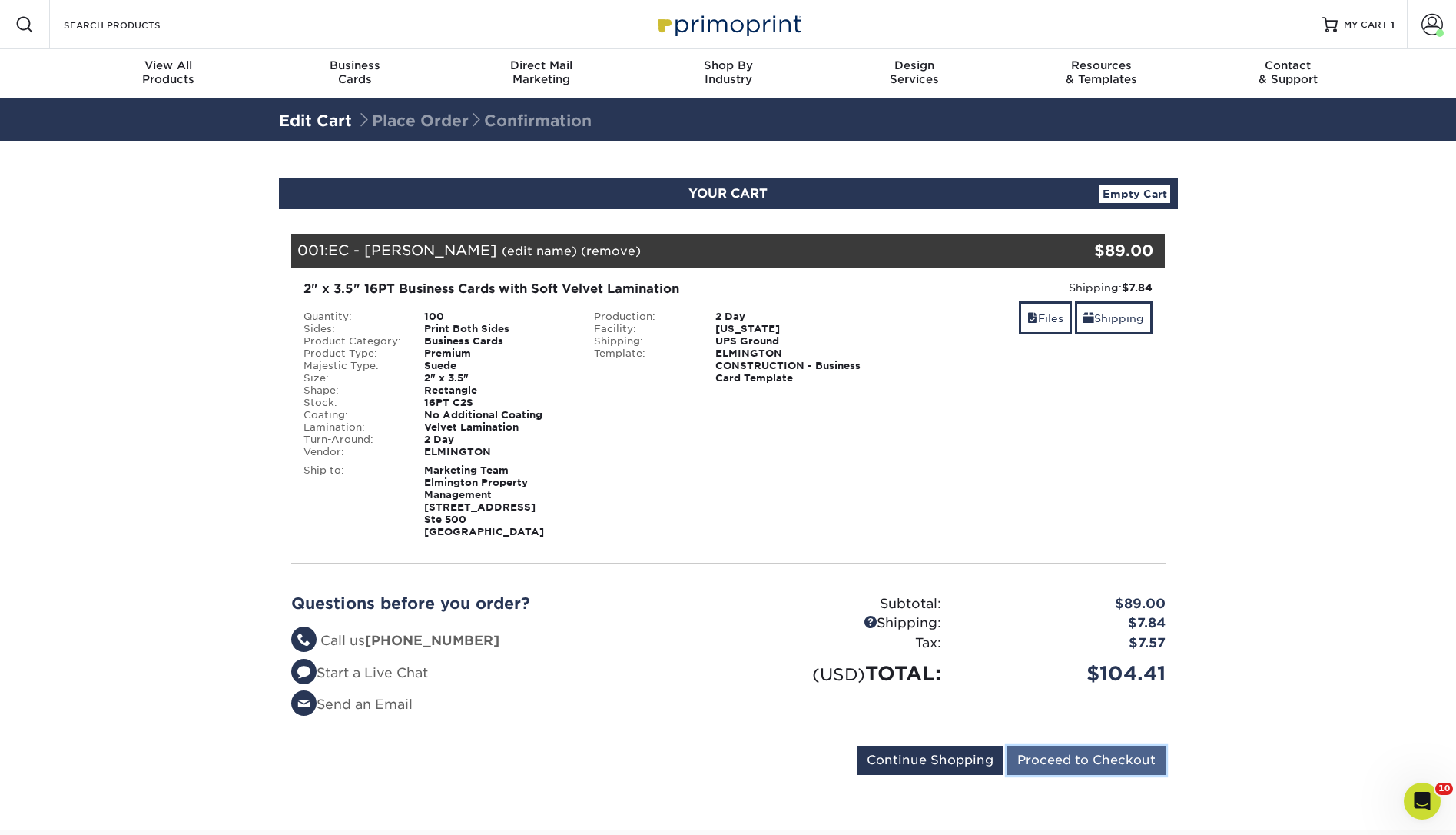
click at [1084, 765] on input "Proceed to Checkout" at bounding box center [1086, 760] width 158 height 29
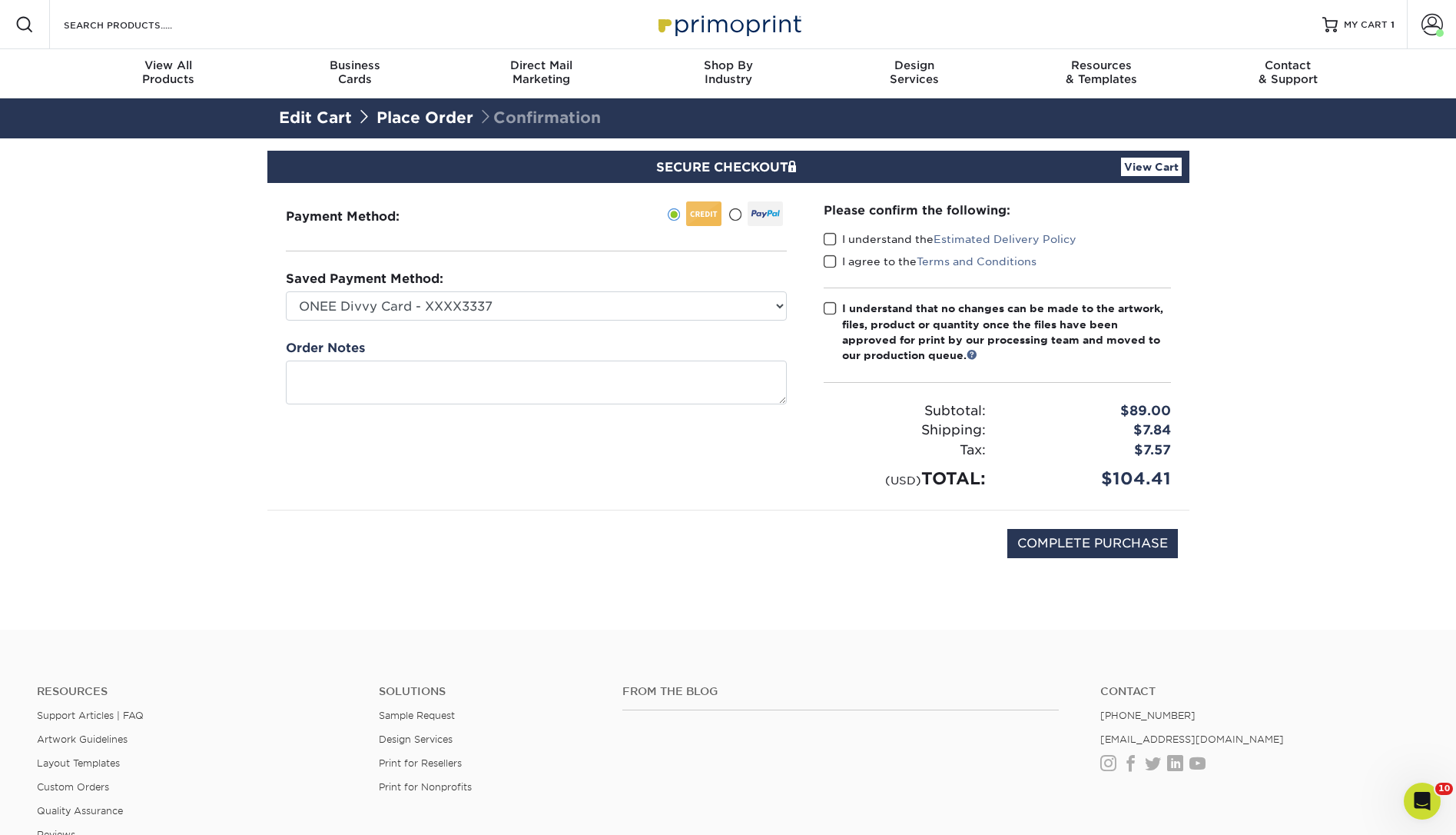
click at [835, 239] on span at bounding box center [830, 239] width 13 height 15
click at [0, 0] on input "I understand the Estimated Delivery Policy" at bounding box center [0, 0] width 0 height 0
click at [828, 261] on span at bounding box center [830, 261] width 13 height 15
click at [0, 0] on input "I agree to the Terms and Conditions" at bounding box center [0, 0] width 0 height 0
click at [829, 309] on span at bounding box center [830, 308] width 13 height 15
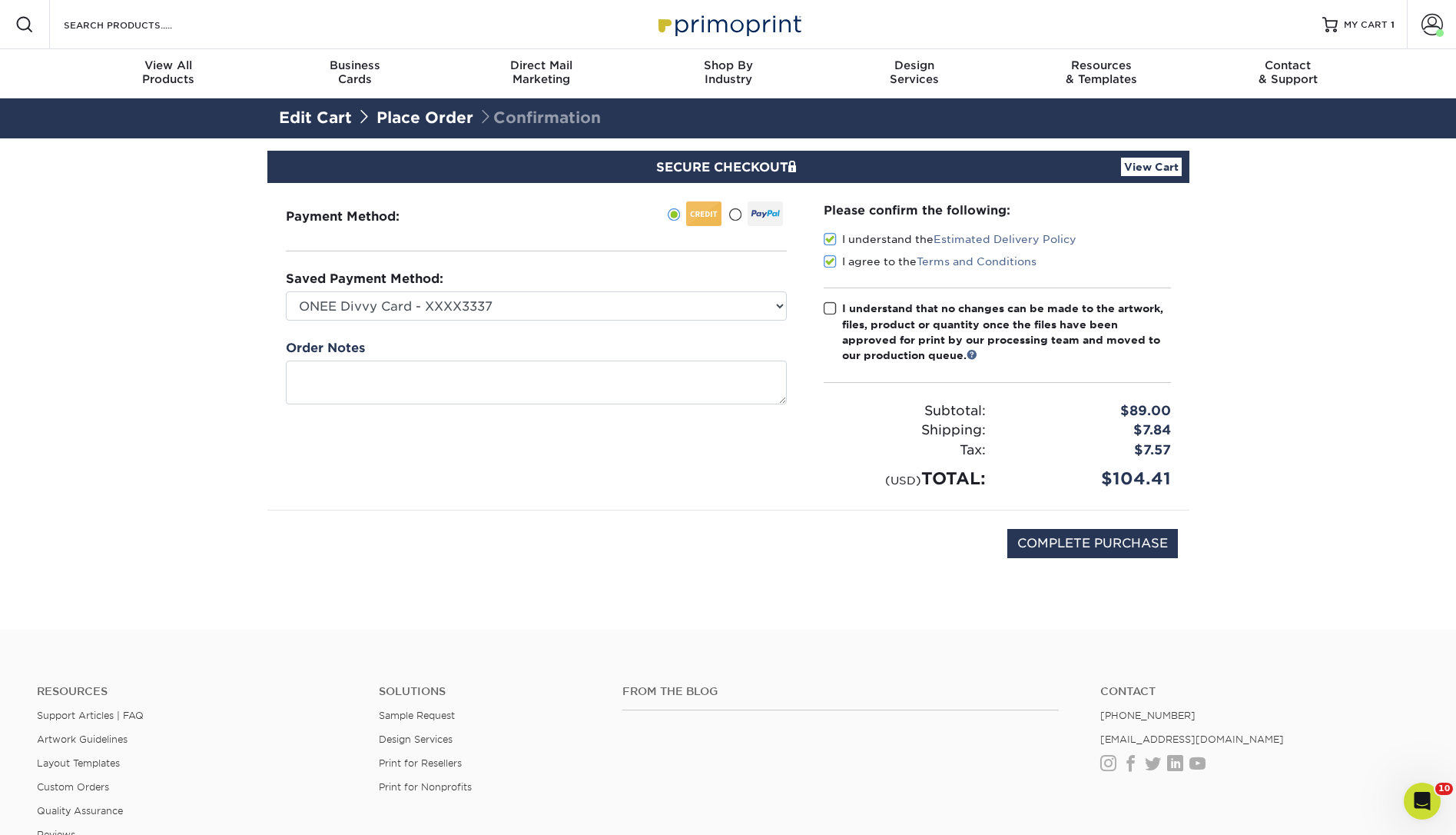
click at [0, 0] on input "I understand that no changes can be made to the artwork, files, product or quan…" at bounding box center [0, 0] width 0 height 0
click at [1069, 538] on input "COMPLETE PURCHASE" at bounding box center [1092, 544] width 171 height 29
type input "PROCESSING, PLEASE WAIT..."
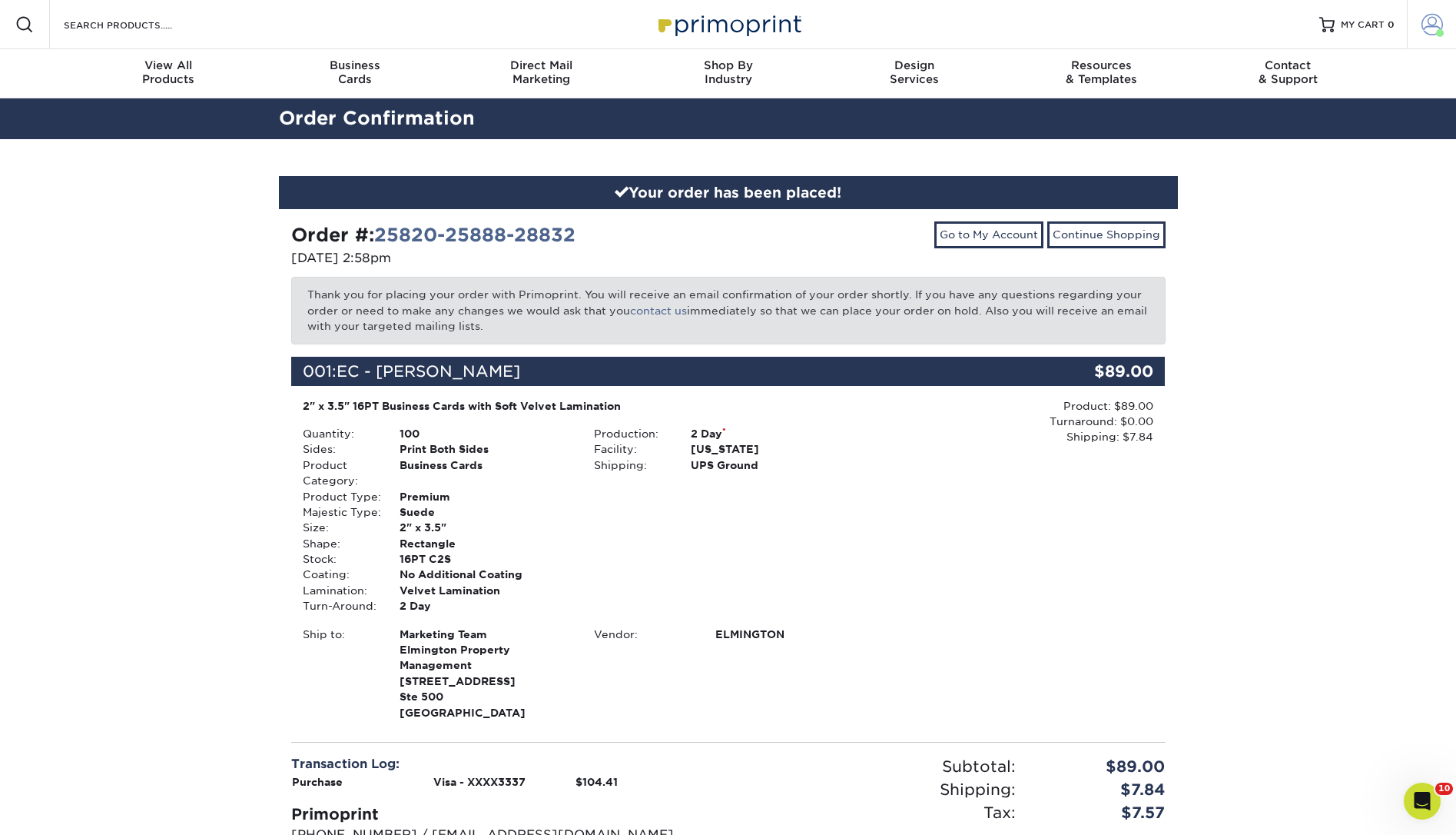
click at [1427, 26] on span at bounding box center [1432, 25] width 22 height 22
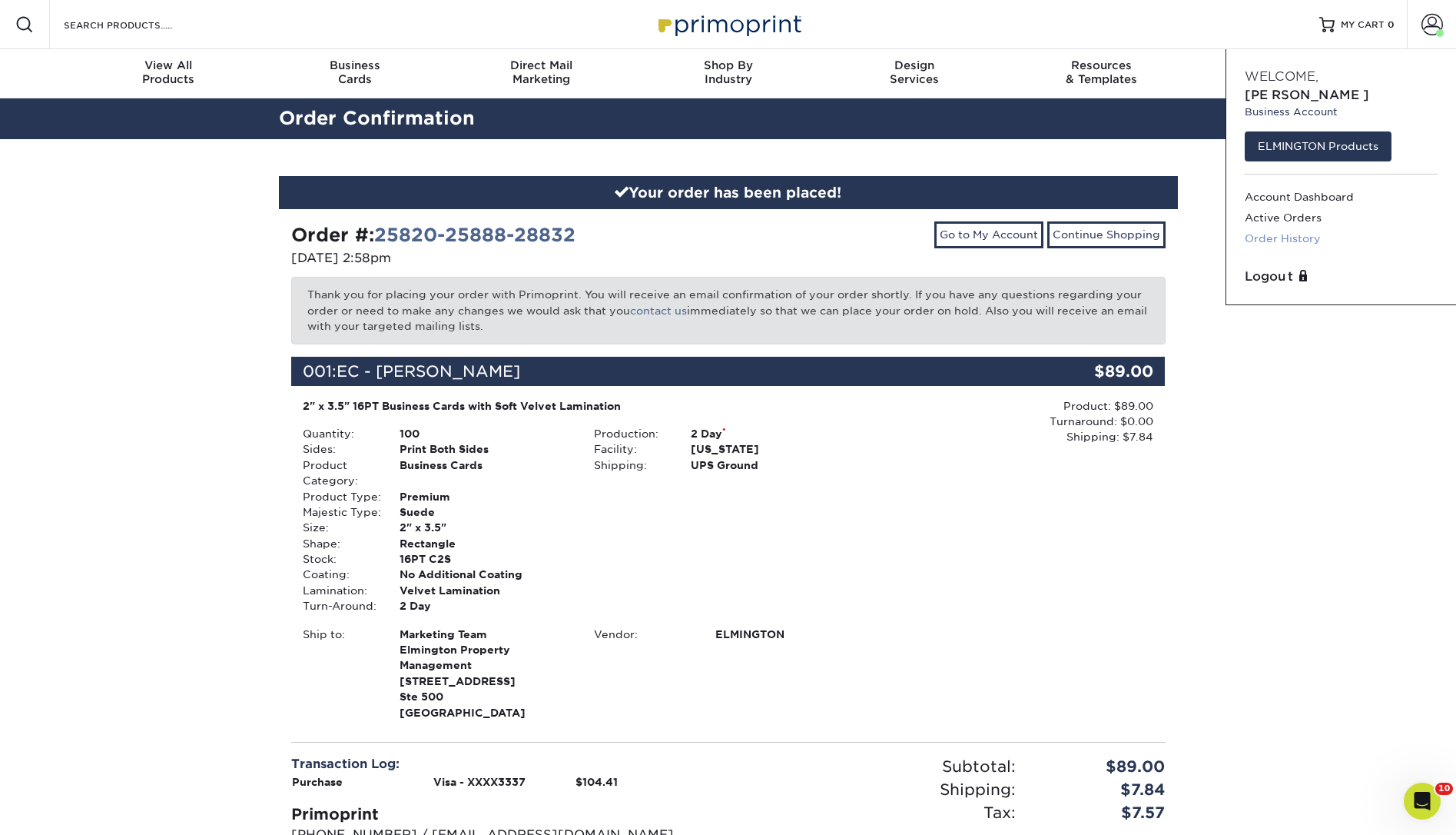
click at [1284, 228] on link "Order History" at bounding box center [1341, 238] width 193 height 21
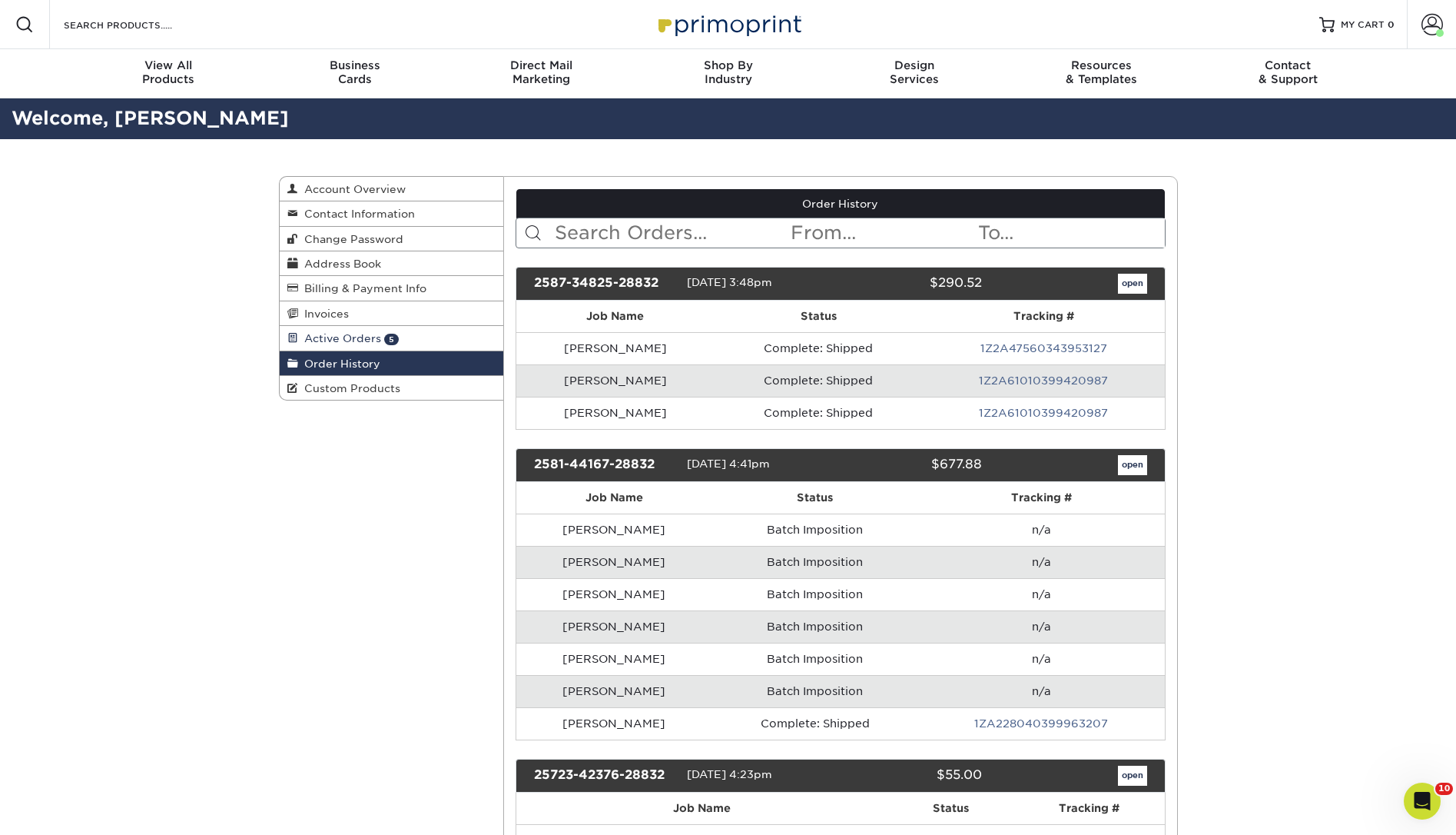
click at [352, 333] on span "Active Orders" at bounding box center [339, 338] width 83 height 12
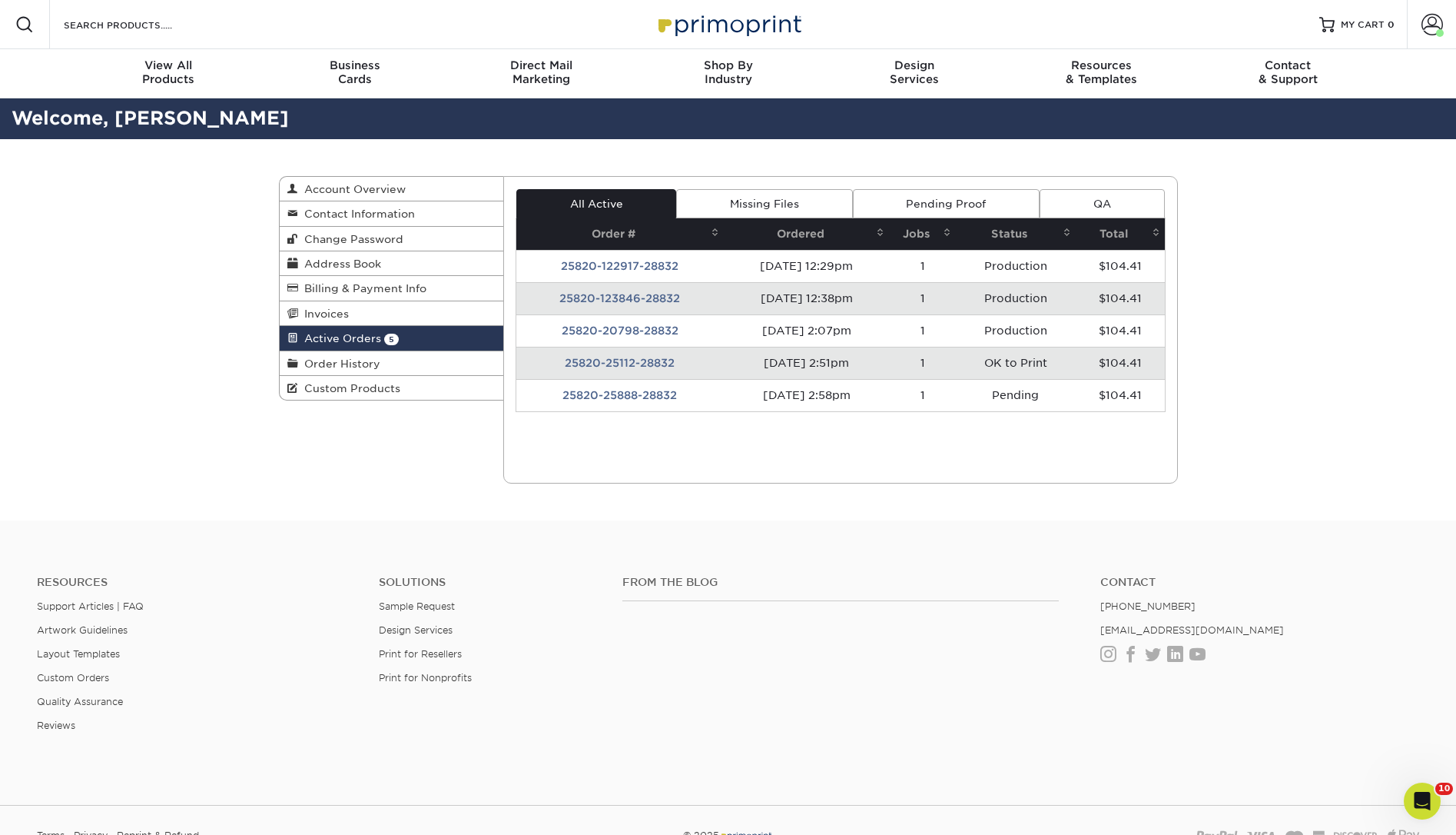
click at [638, 297] on td "25820-123846-28832" at bounding box center [620, 298] width 207 height 32
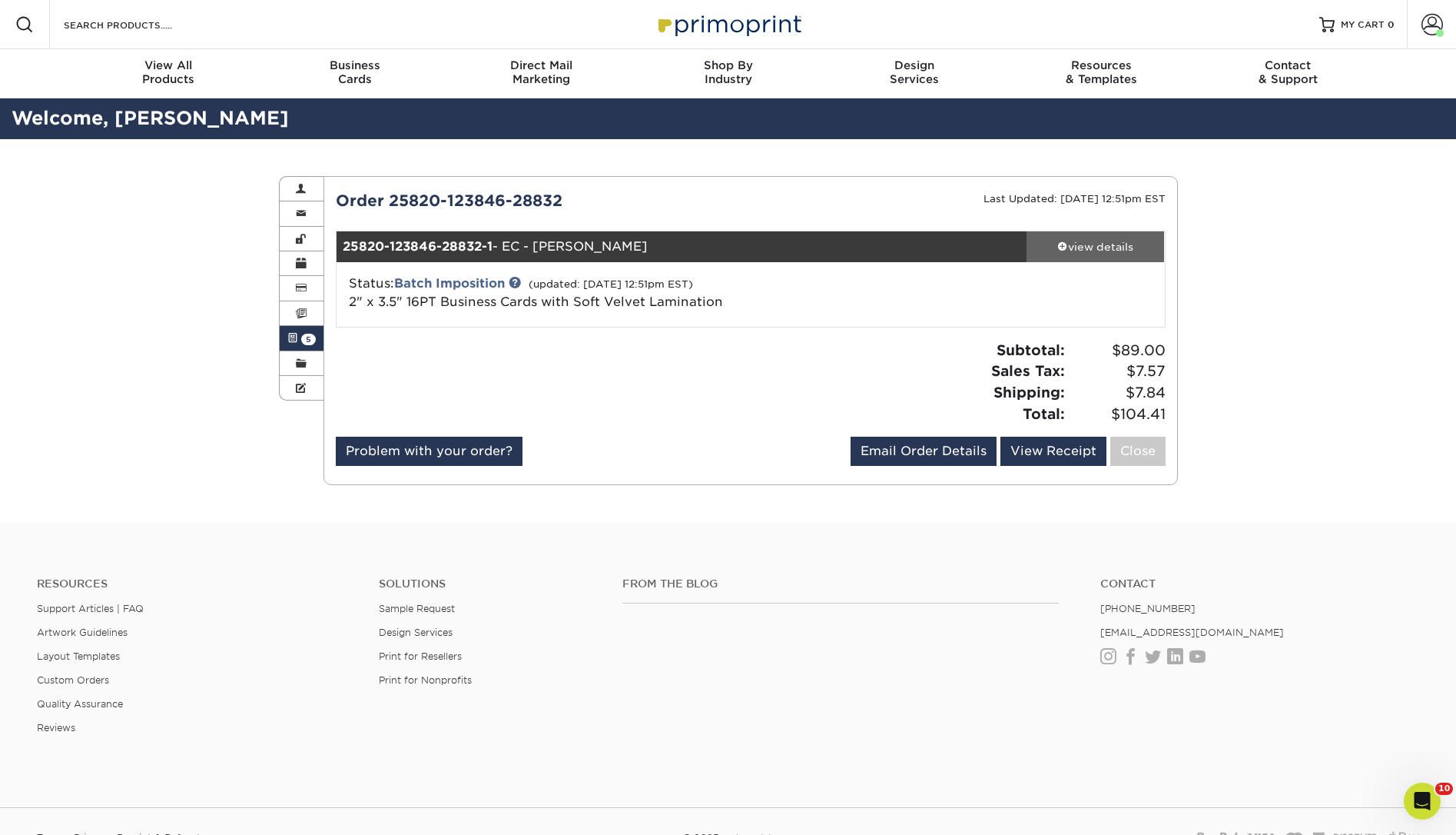
click at [1087, 241] on div "view details" at bounding box center [1095, 247] width 138 height 15
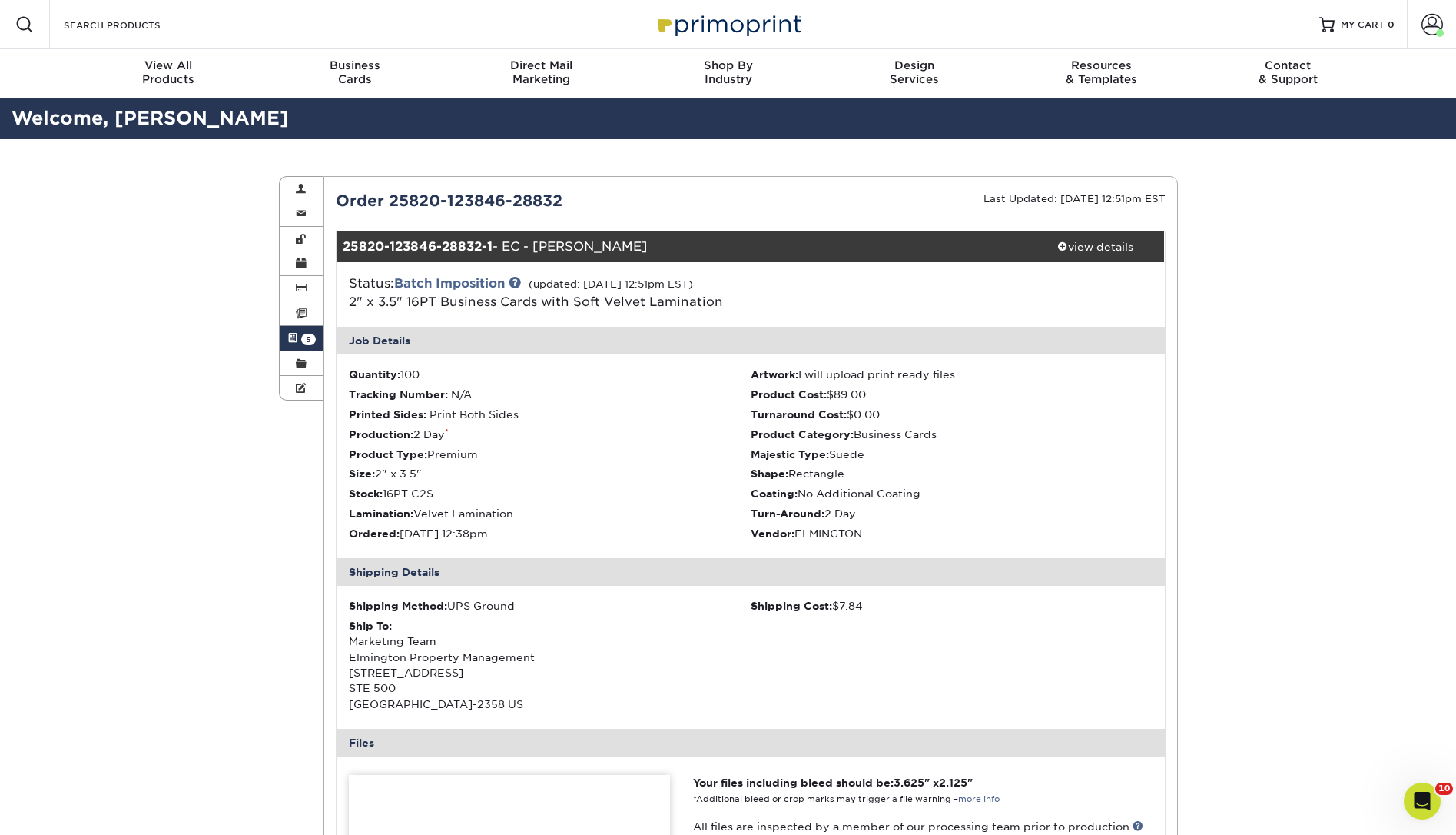
click at [575, 244] on div "25820-123846-28832-1 - EC - Trenton Cole" at bounding box center [681, 247] width 690 height 31
drag, startPoint x: 665, startPoint y: 246, endPoint x: 536, endPoint y: 243, distance: 129.0
click at [536, 243] on div "25820-123846-28832-1 - EC - Trenton Cole" at bounding box center [681, 247] width 690 height 31
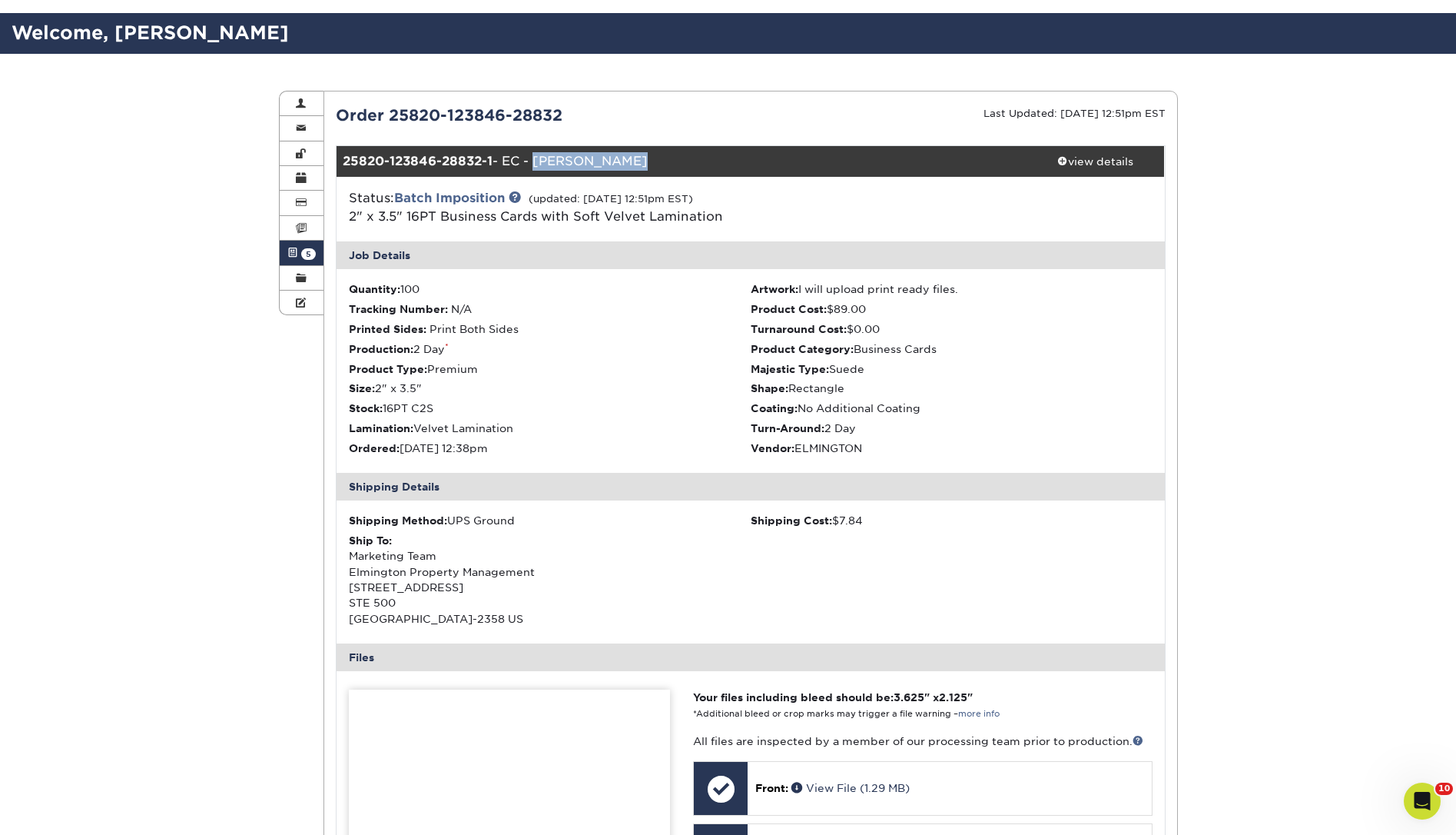
click at [587, 165] on div "25820-123846-28832-1 - EC - Trenton Cole" at bounding box center [681, 162] width 690 height 31
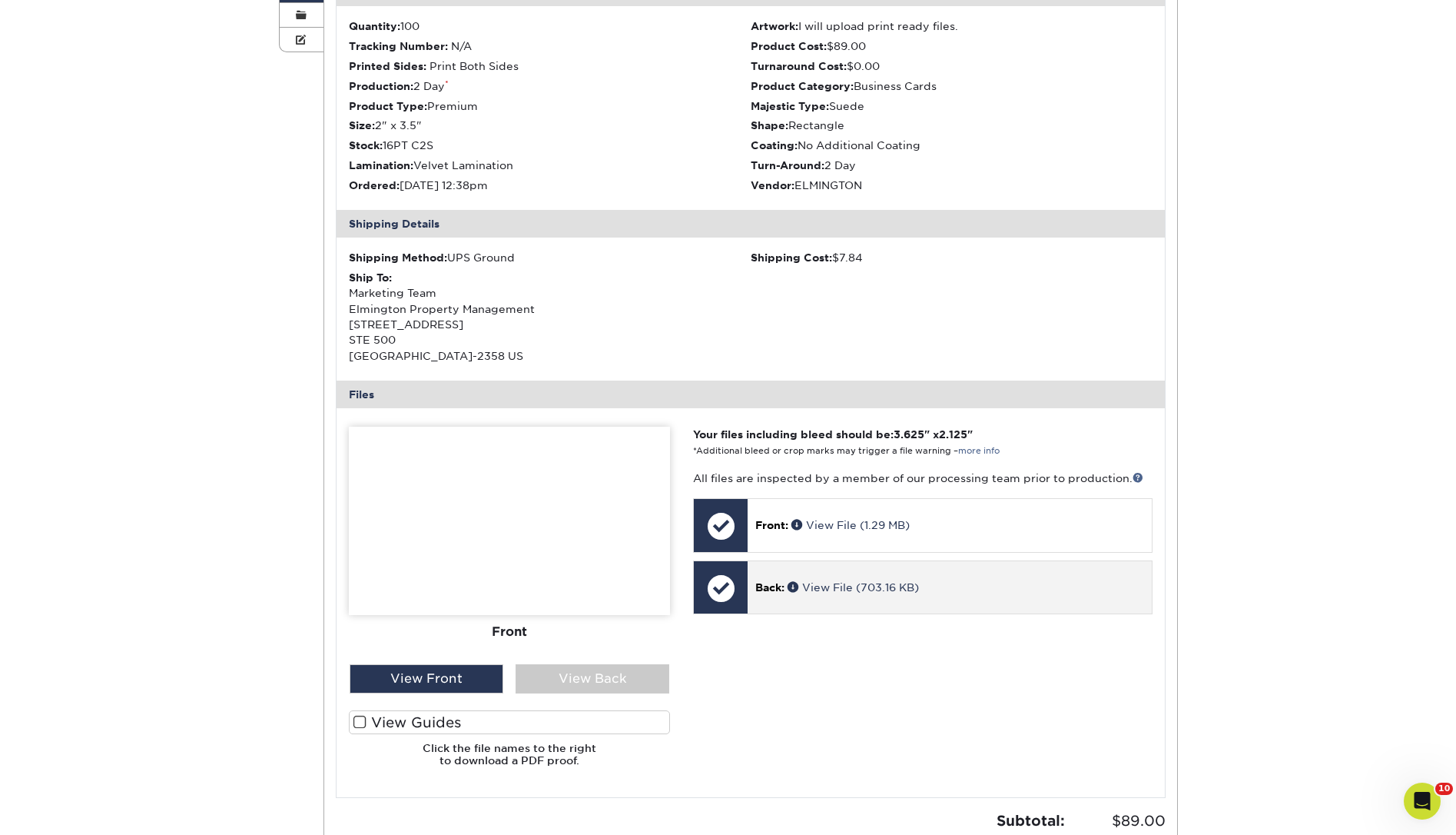
click at [771, 597] on div "Back: View File (703.16 KB)" at bounding box center [949, 588] width 403 height 53
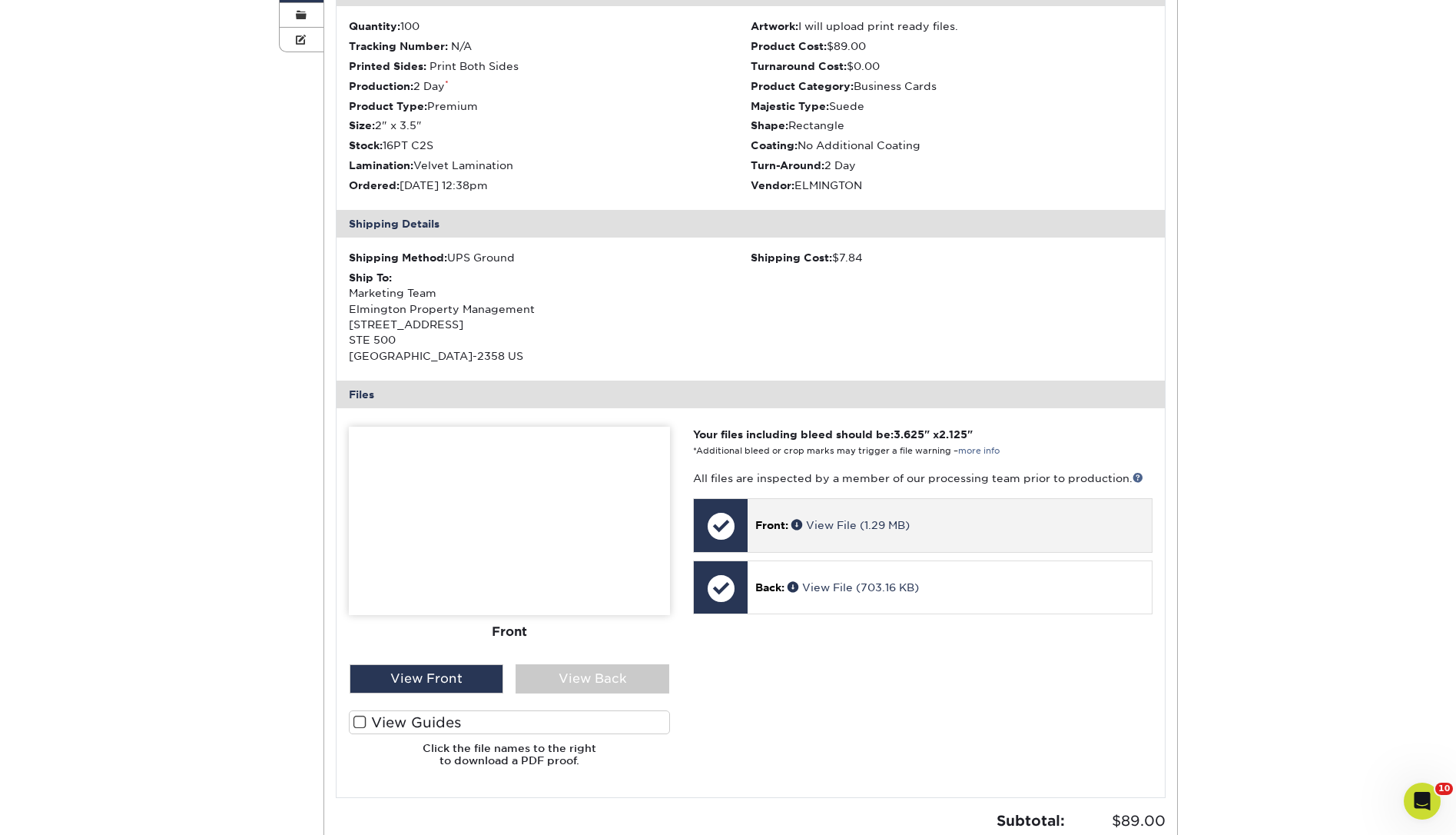
click at [769, 535] on div "Front: View File (1.29 MB)" at bounding box center [949, 525] width 403 height 53
click at [716, 520] on div at bounding box center [721, 526] width 54 height 54
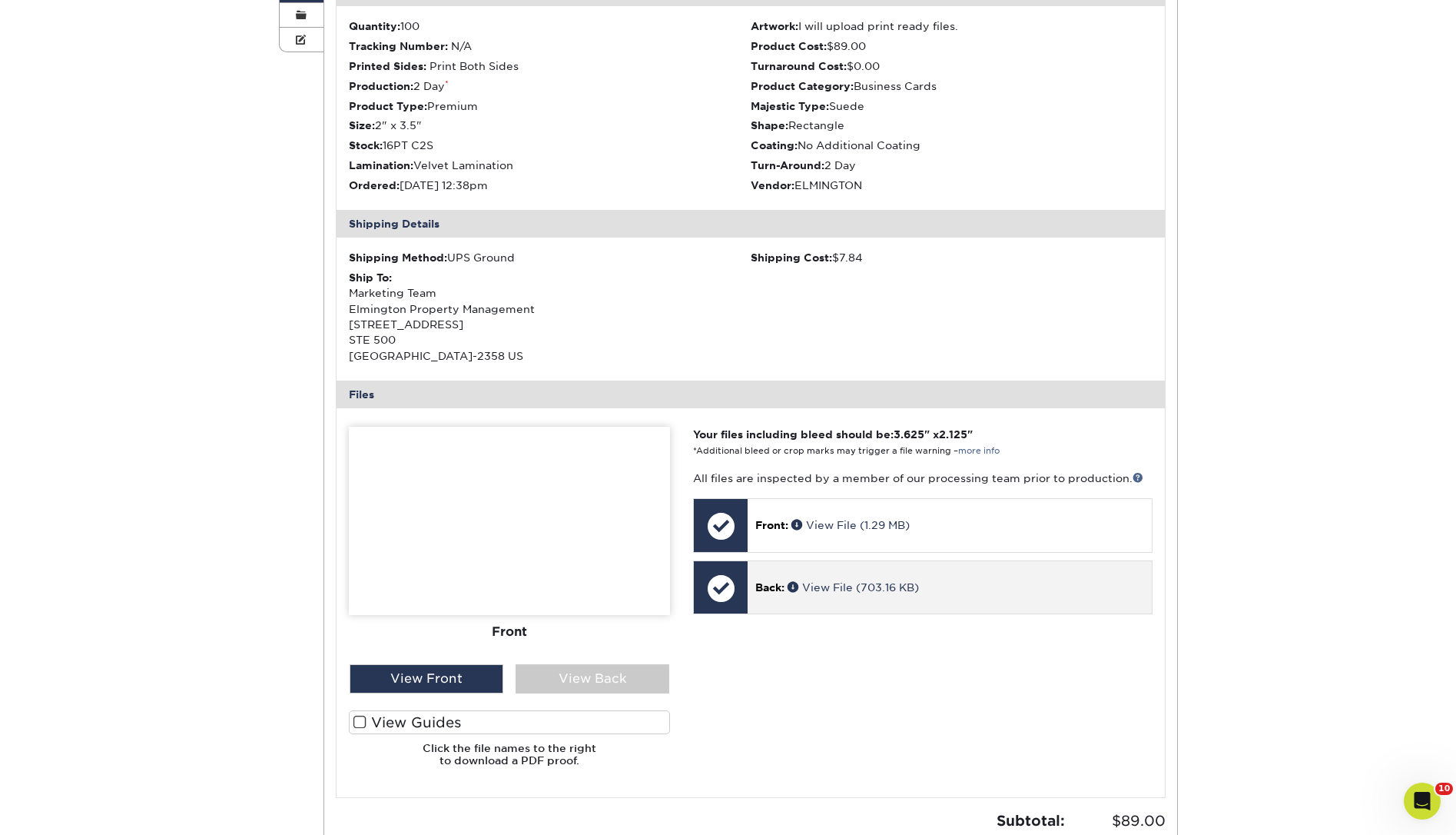
click at [774, 581] on span "Back:" at bounding box center [770, 588] width 29 height 12
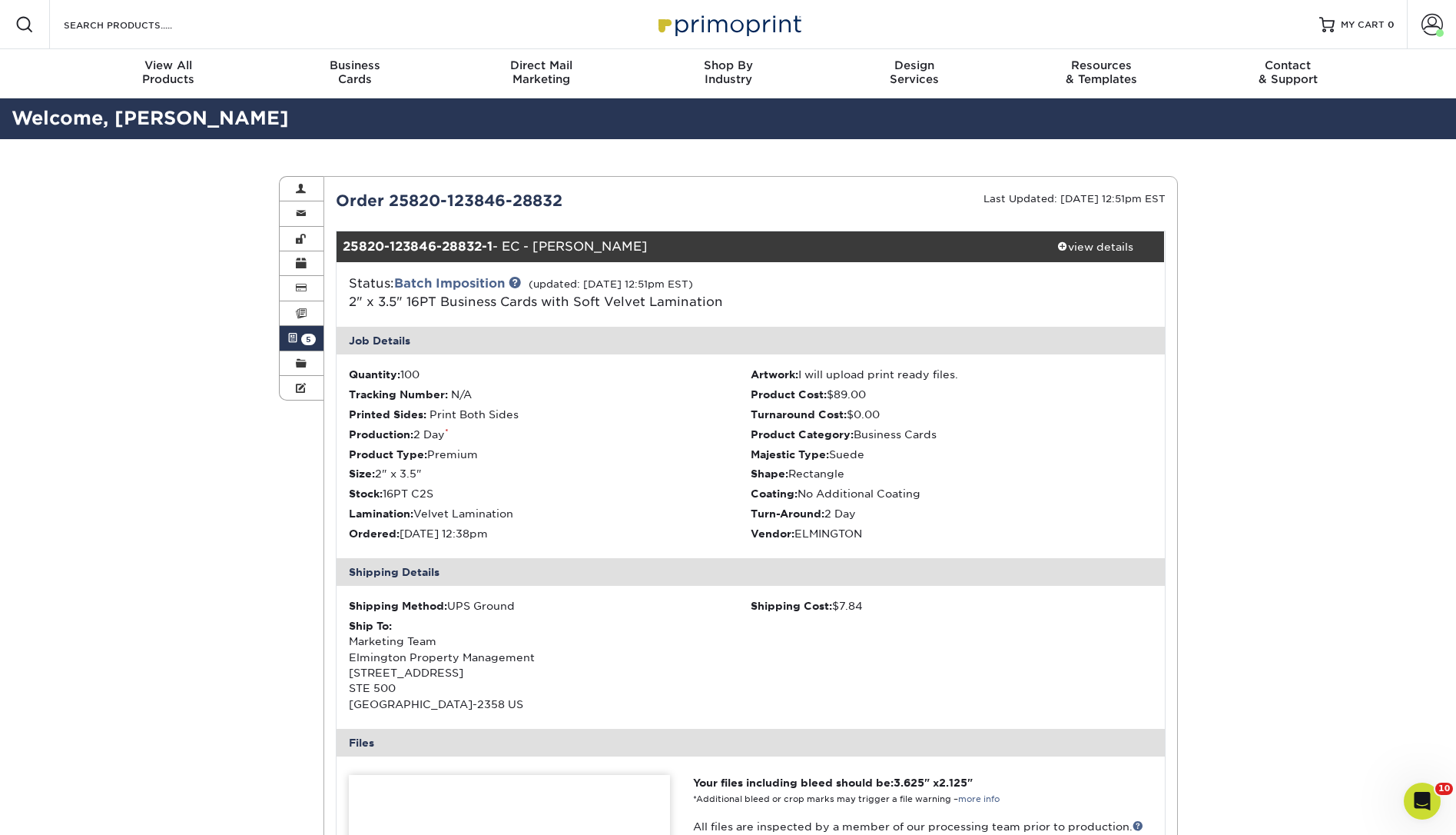
click at [301, 332] on link "Active Orders 5" at bounding box center [302, 338] width 45 height 25
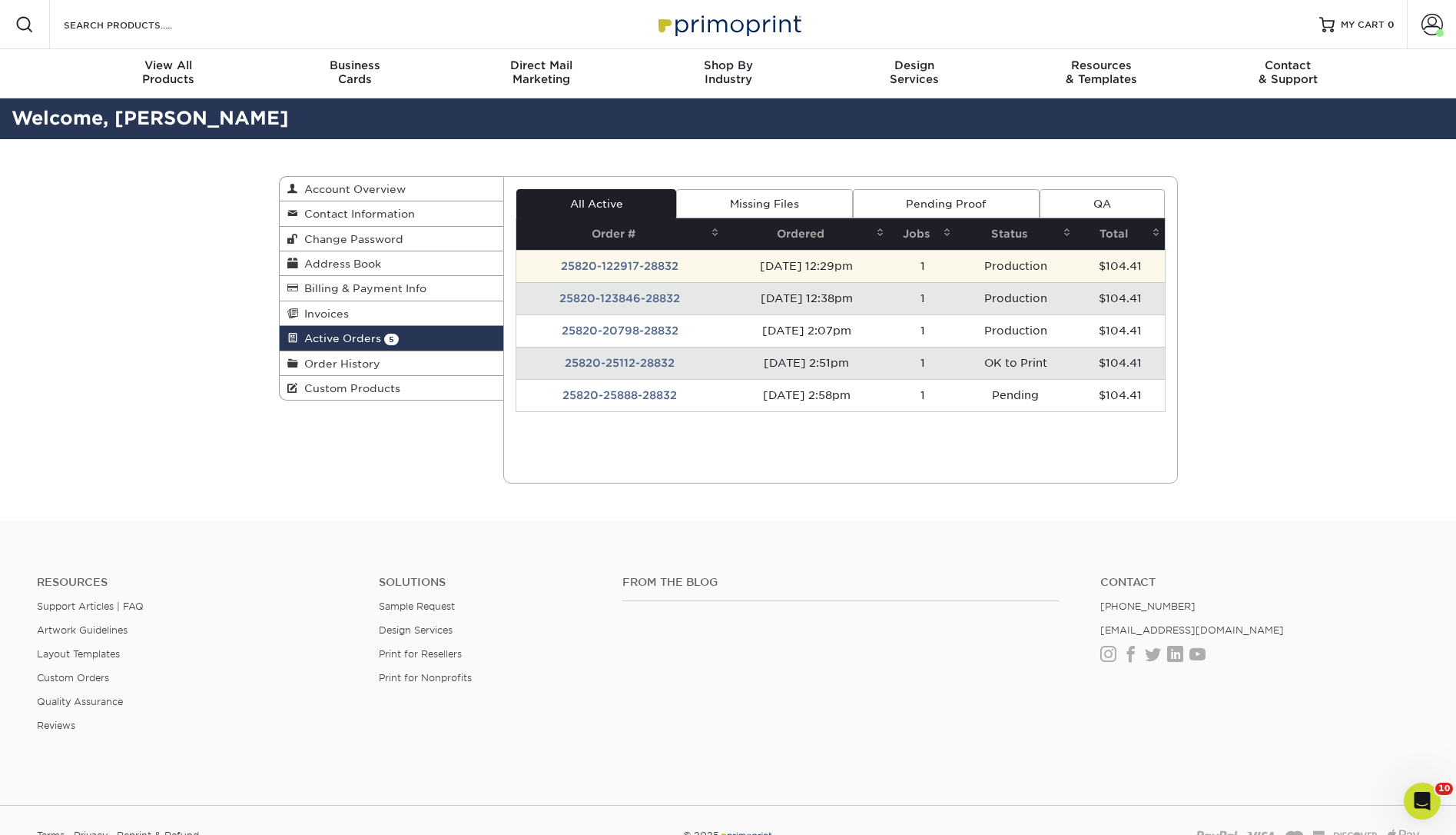
click at [617, 265] on td "25820-122917-28832" at bounding box center [620, 266] width 207 height 32
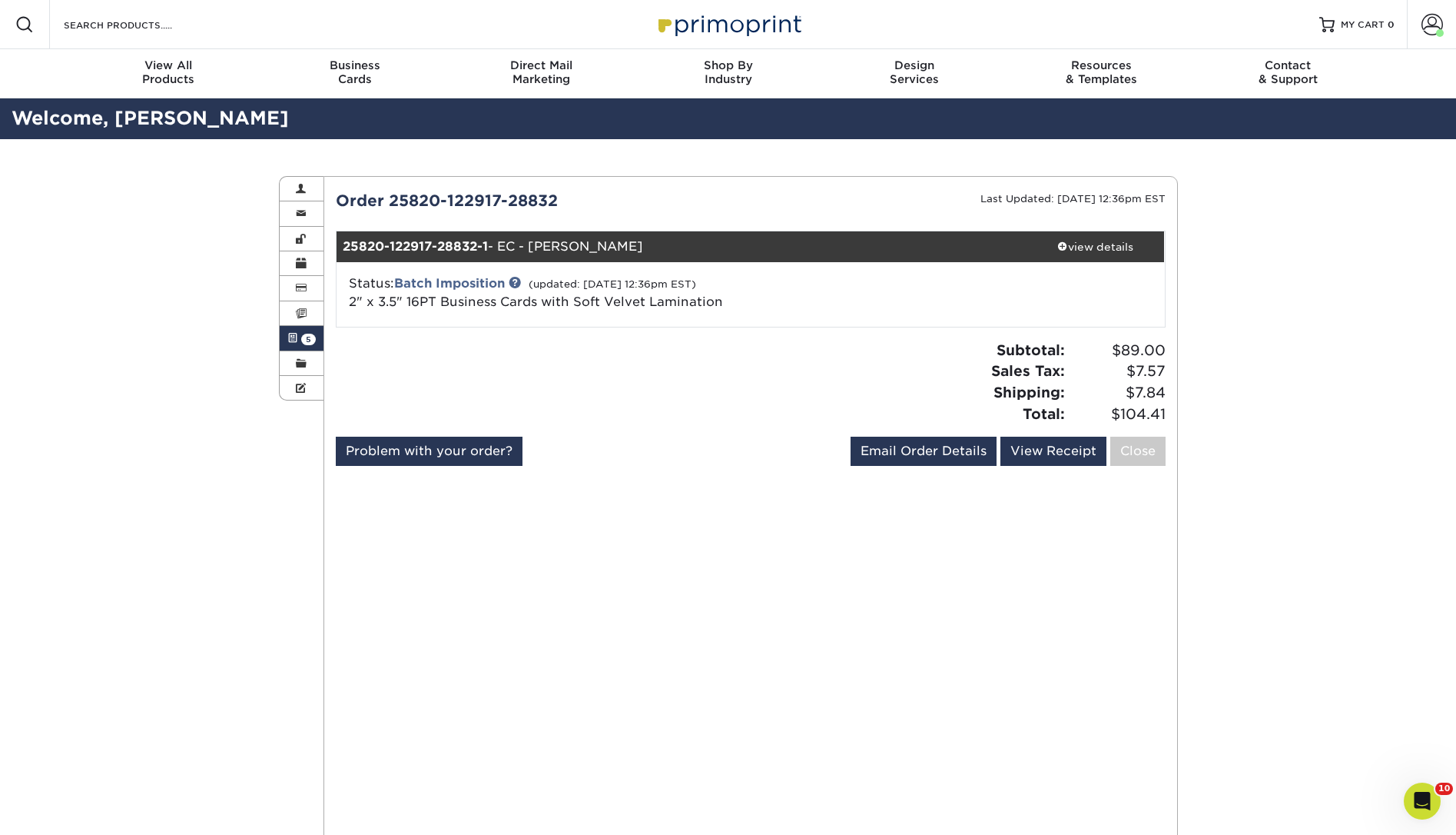
click at [299, 342] on link "Active Orders 5" at bounding box center [302, 338] width 45 height 25
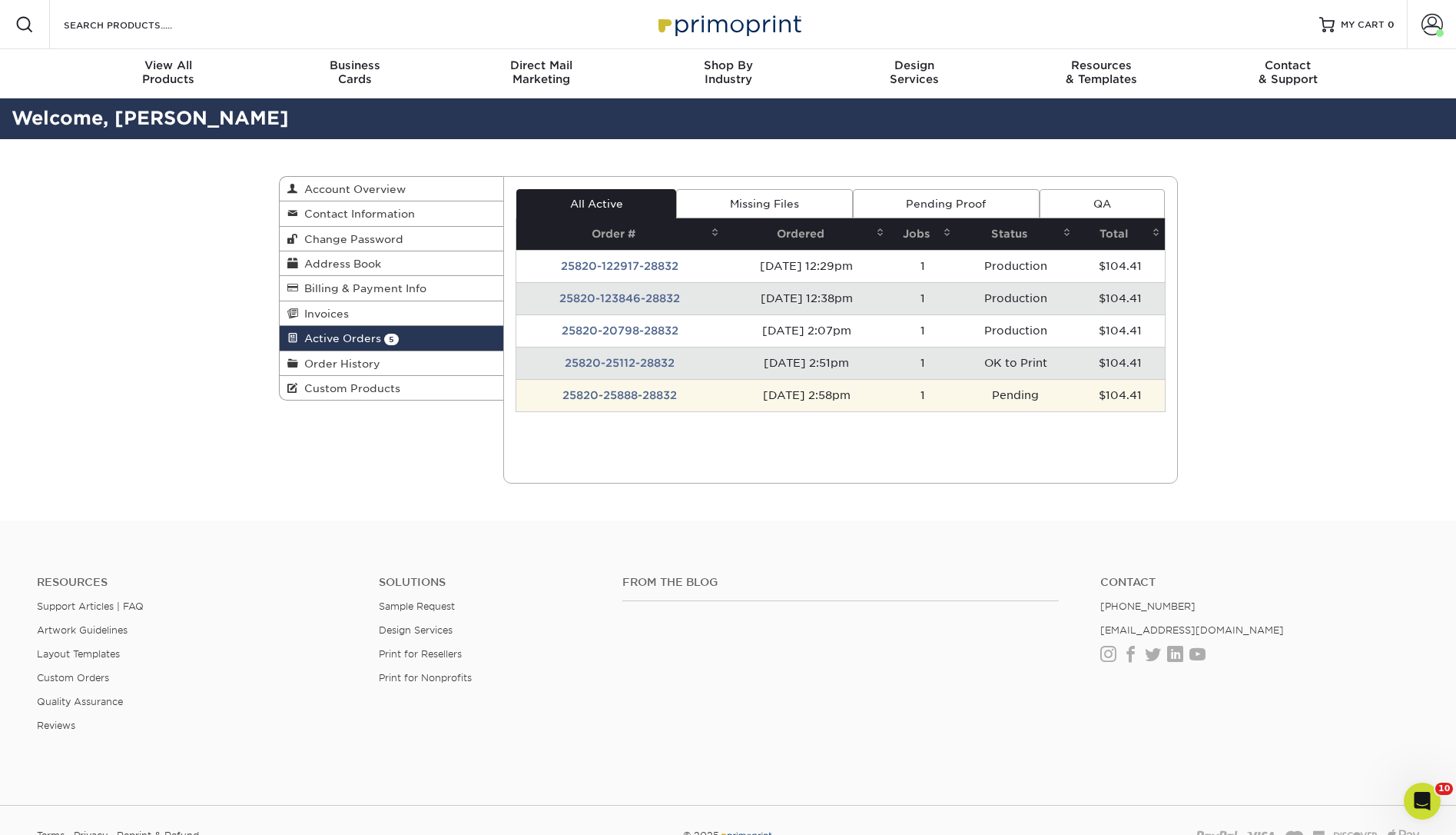
click at [617, 386] on td "25820-25888-28832" at bounding box center [620, 395] width 207 height 32
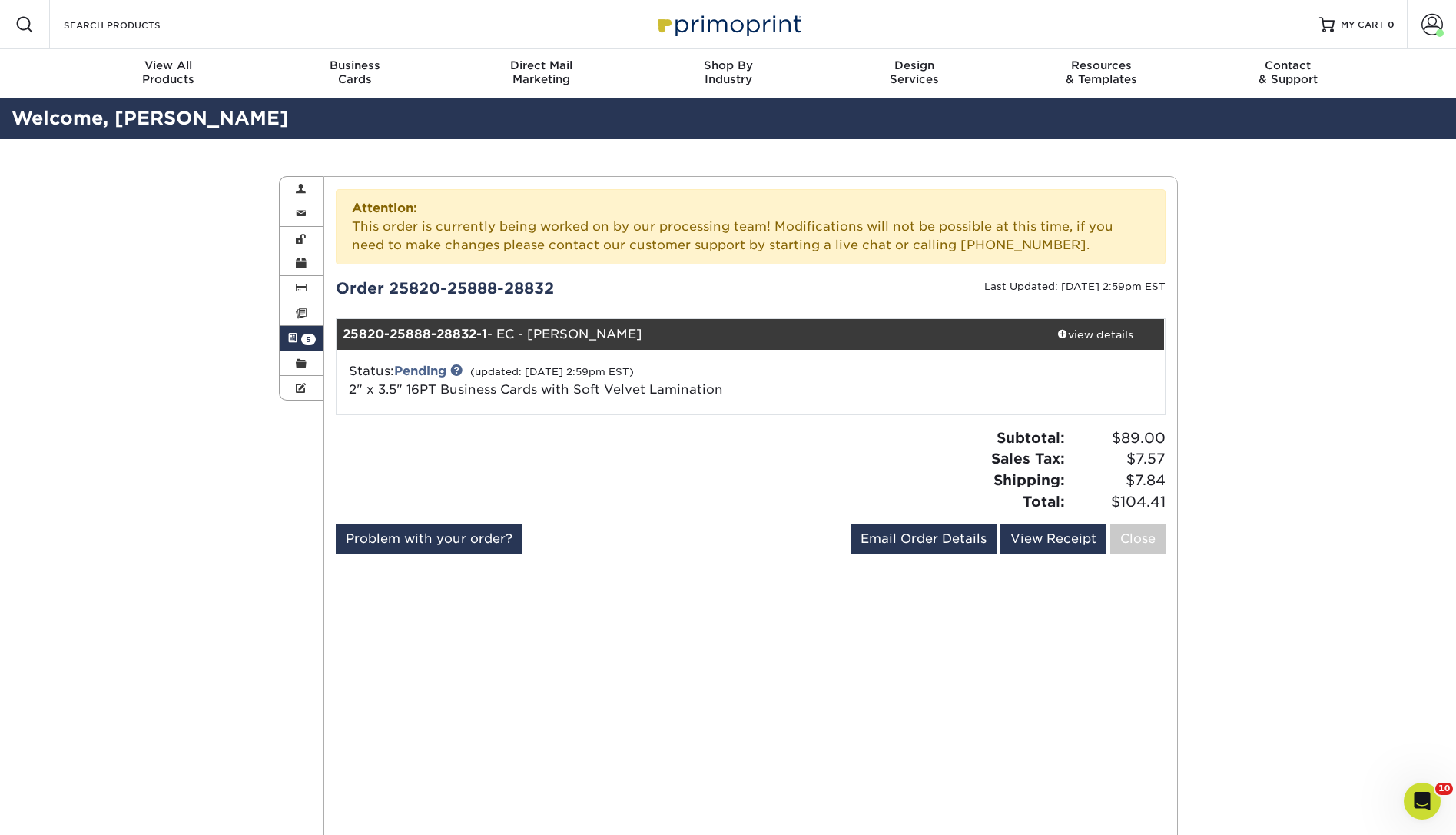
click at [294, 334] on span at bounding box center [293, 338] width 11 height 12
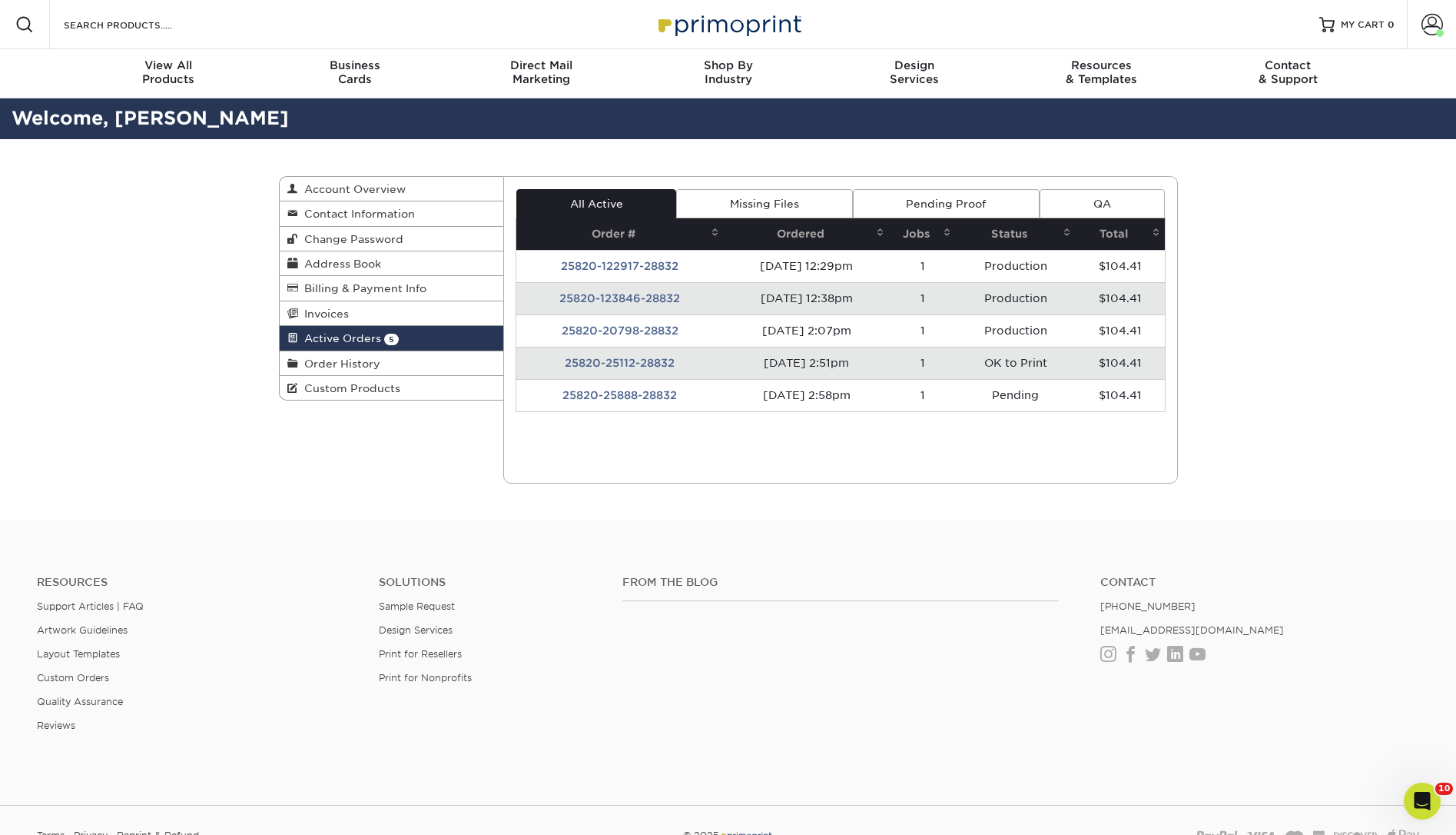
click at [619, 356] on td "25820-25112-28832" at bounding box center [620, 363] width 207 height 32
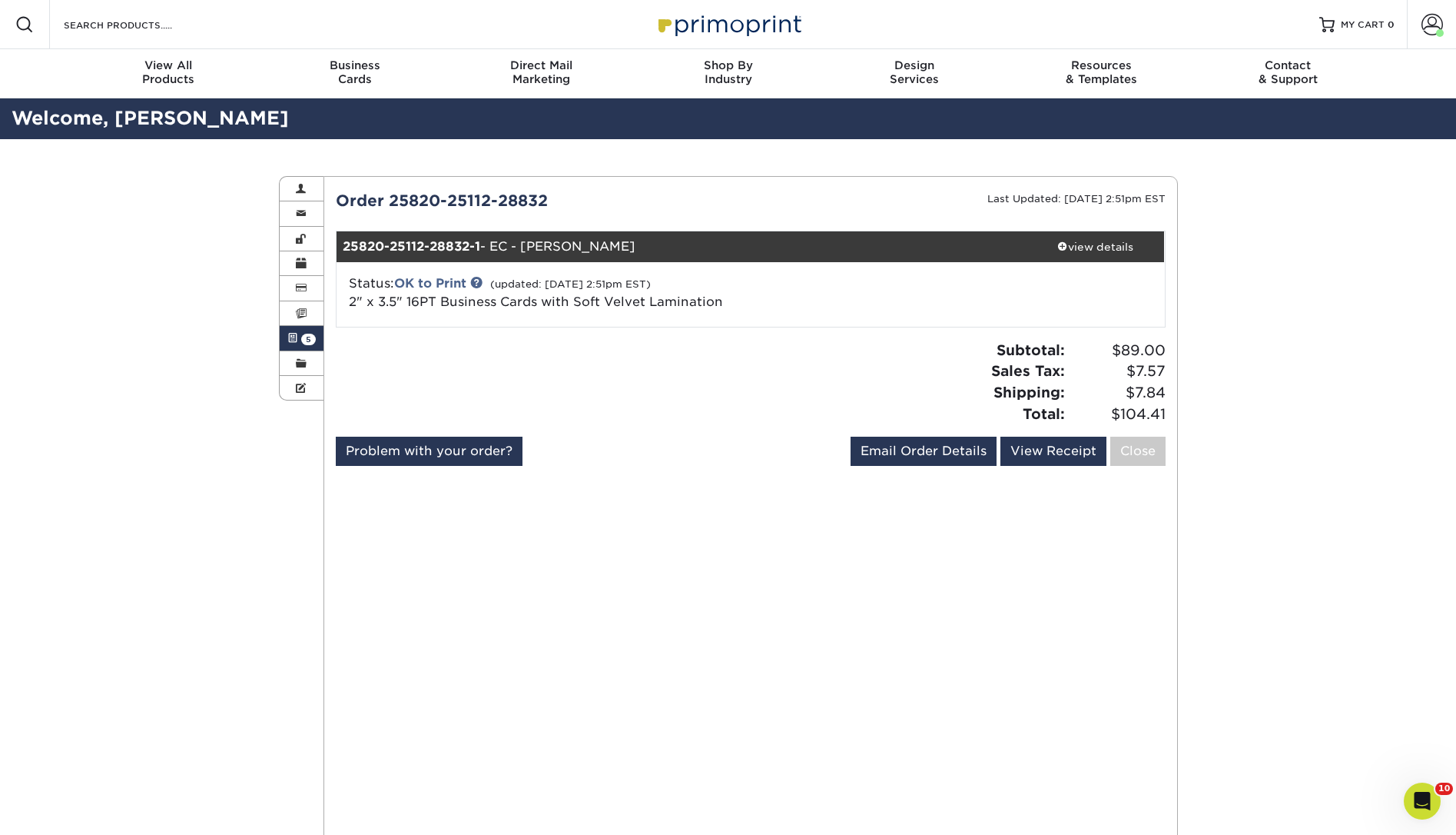
click at [291, 336] on span at bounding box center [293, 338] width 11 height 12
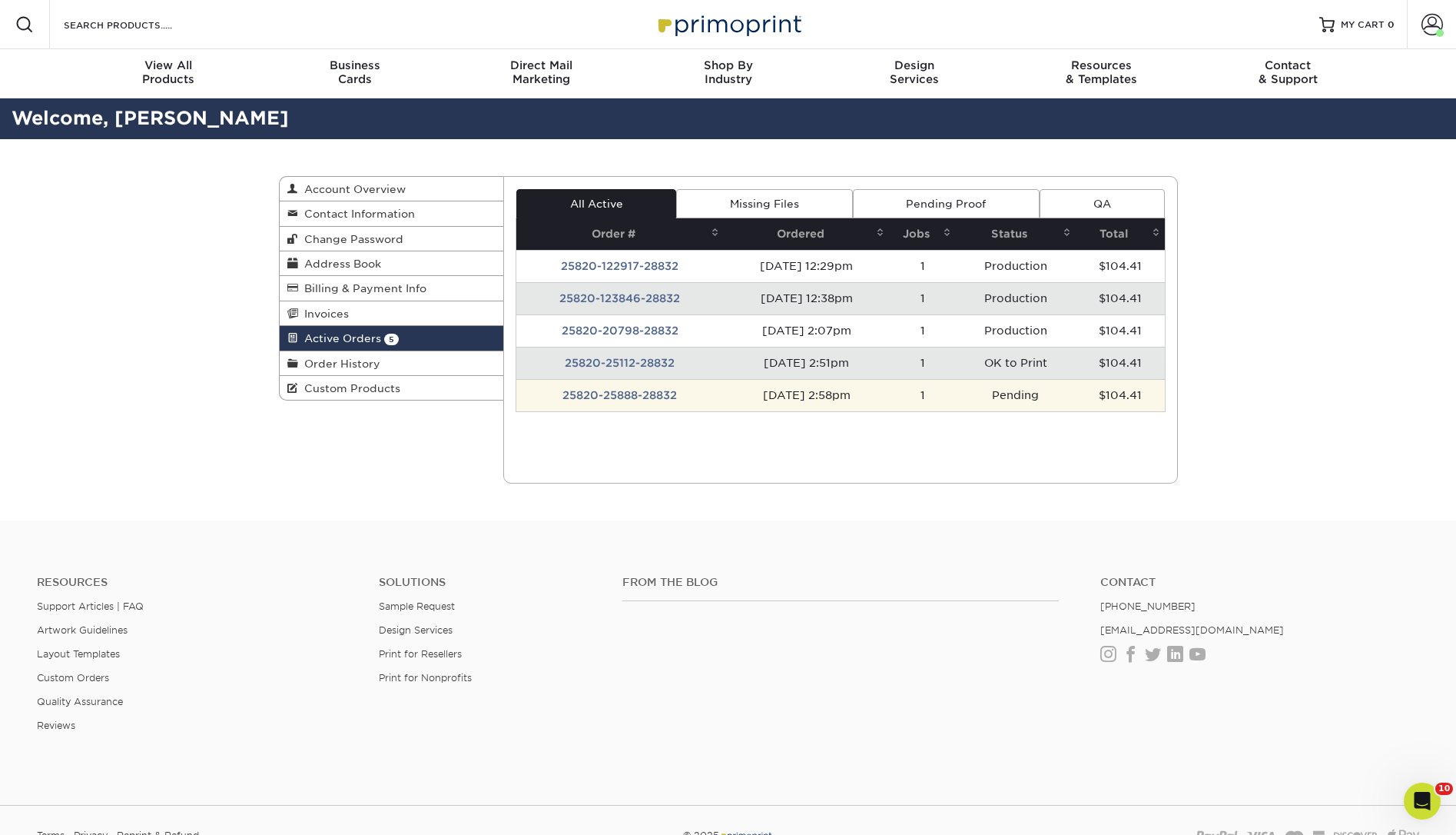
click at [662, 394] on td "25820-25888-28832" at bounding box center [620, 395] width 207 height 32
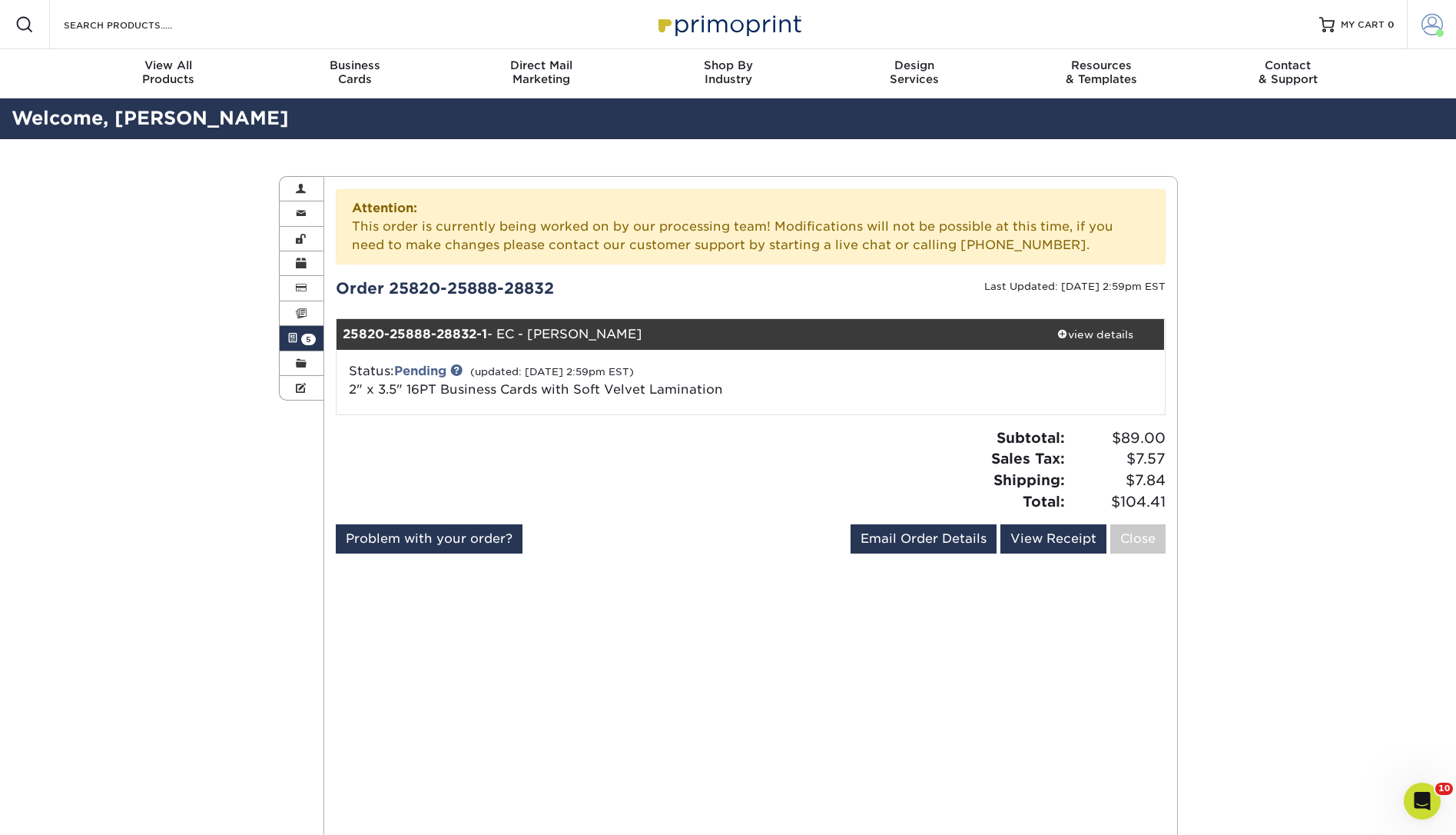
click at [1437, 31] on span at bounding box center [1440, 33] width 8 height 8
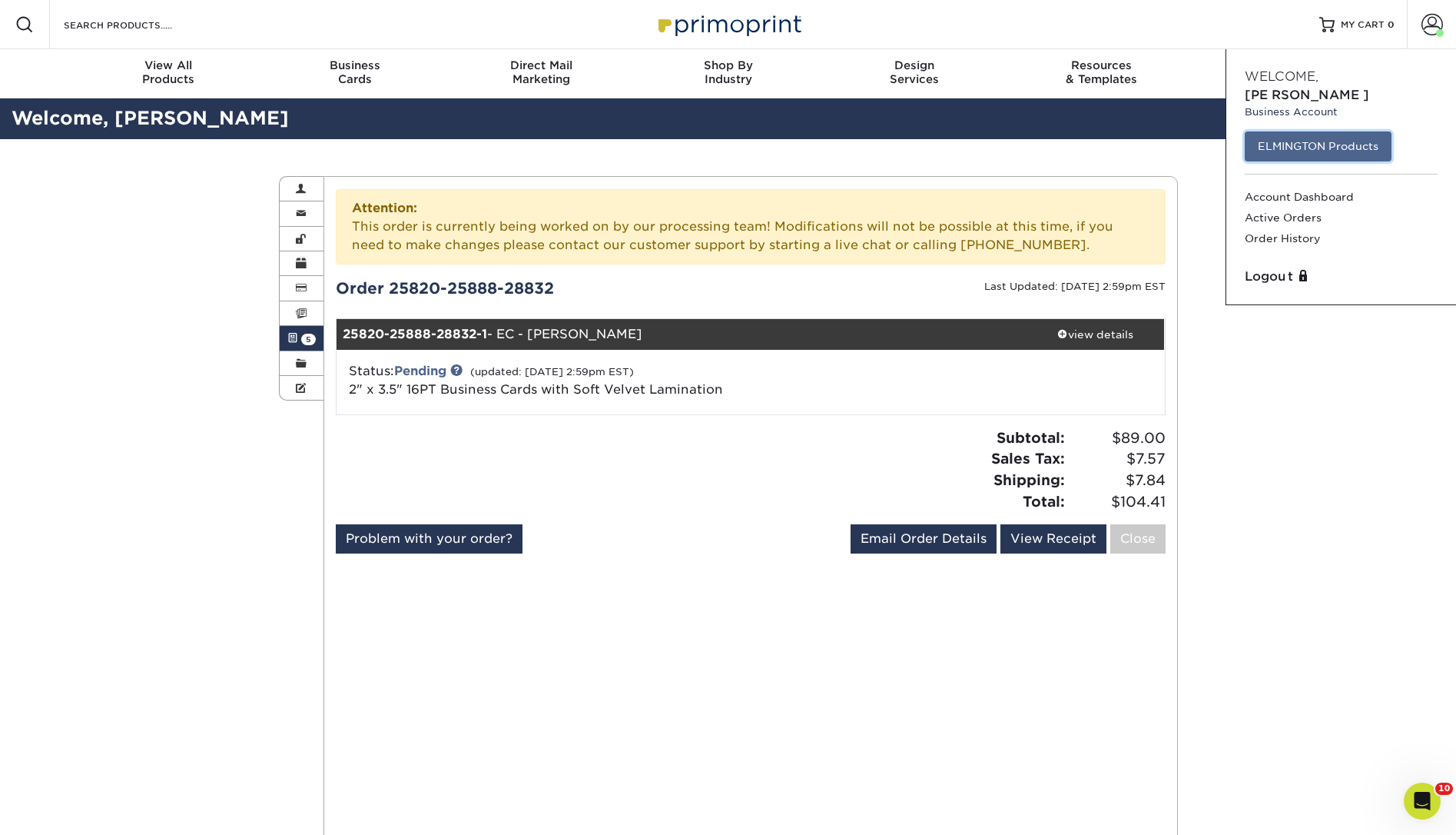
click at [1303, 138] on link "ELMINGTON Products" at bounding box center [1318, 146] width 147 height 29
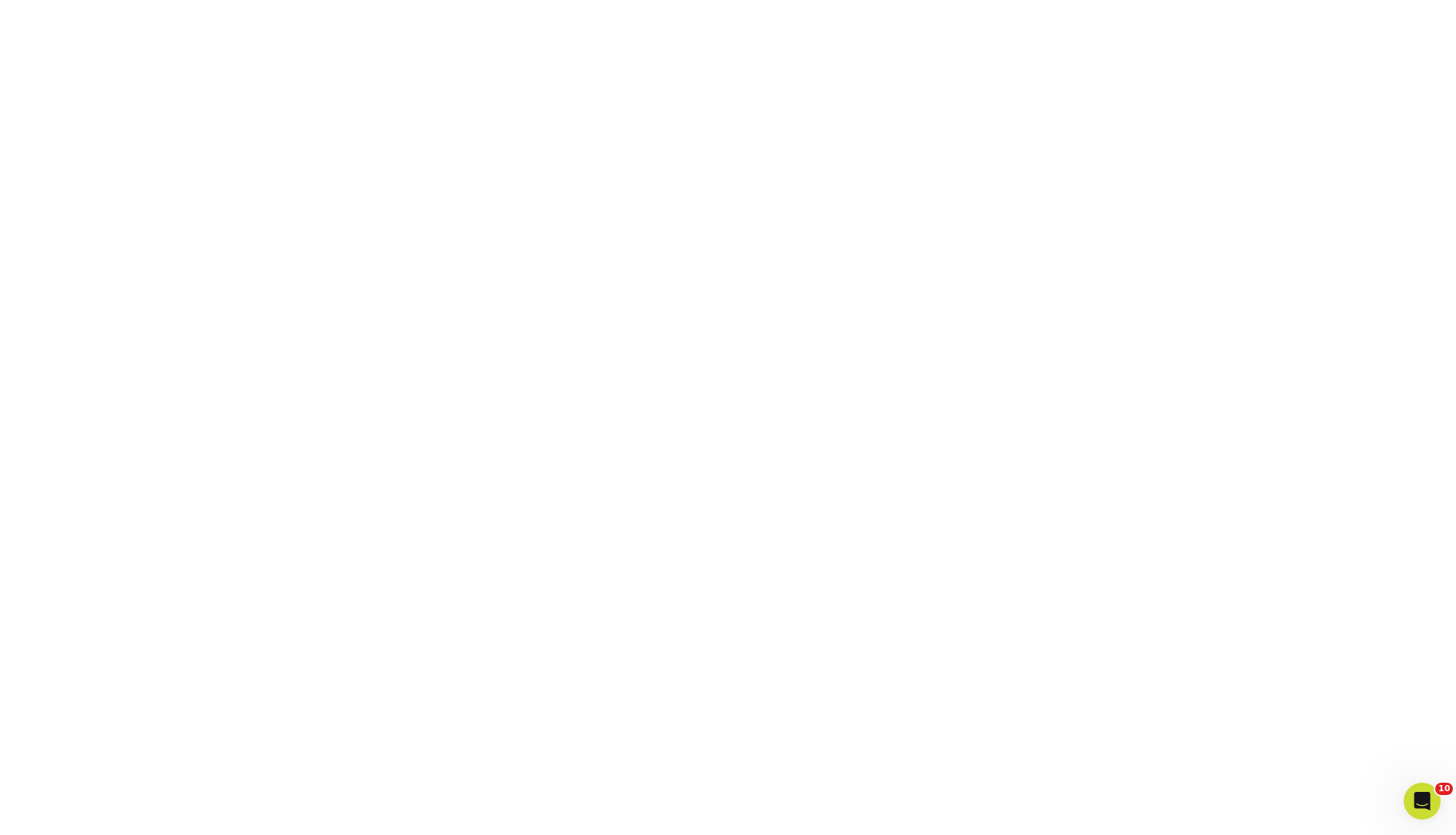
scroll to position [407, 0]
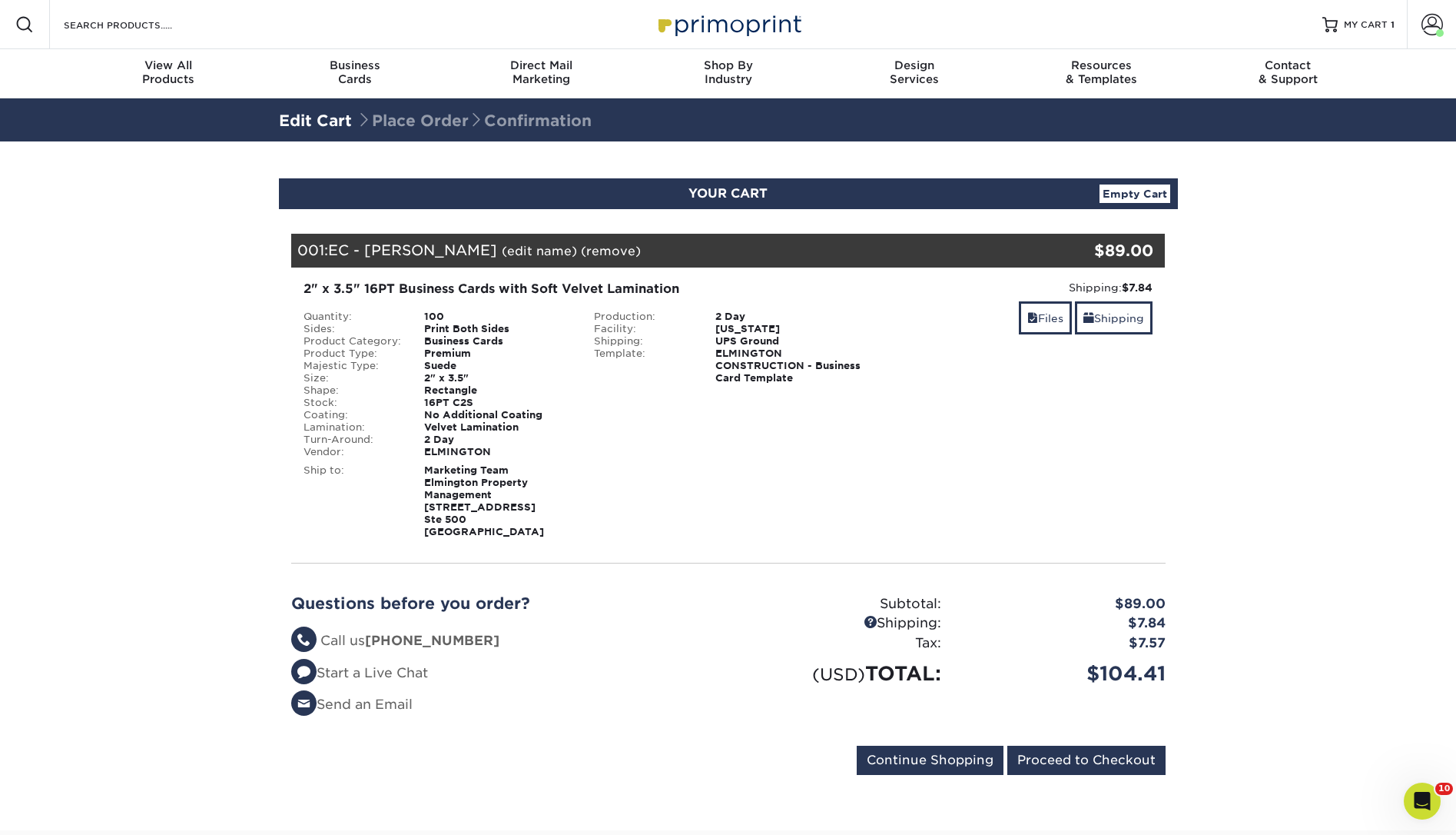
scroll to position [158, 0]
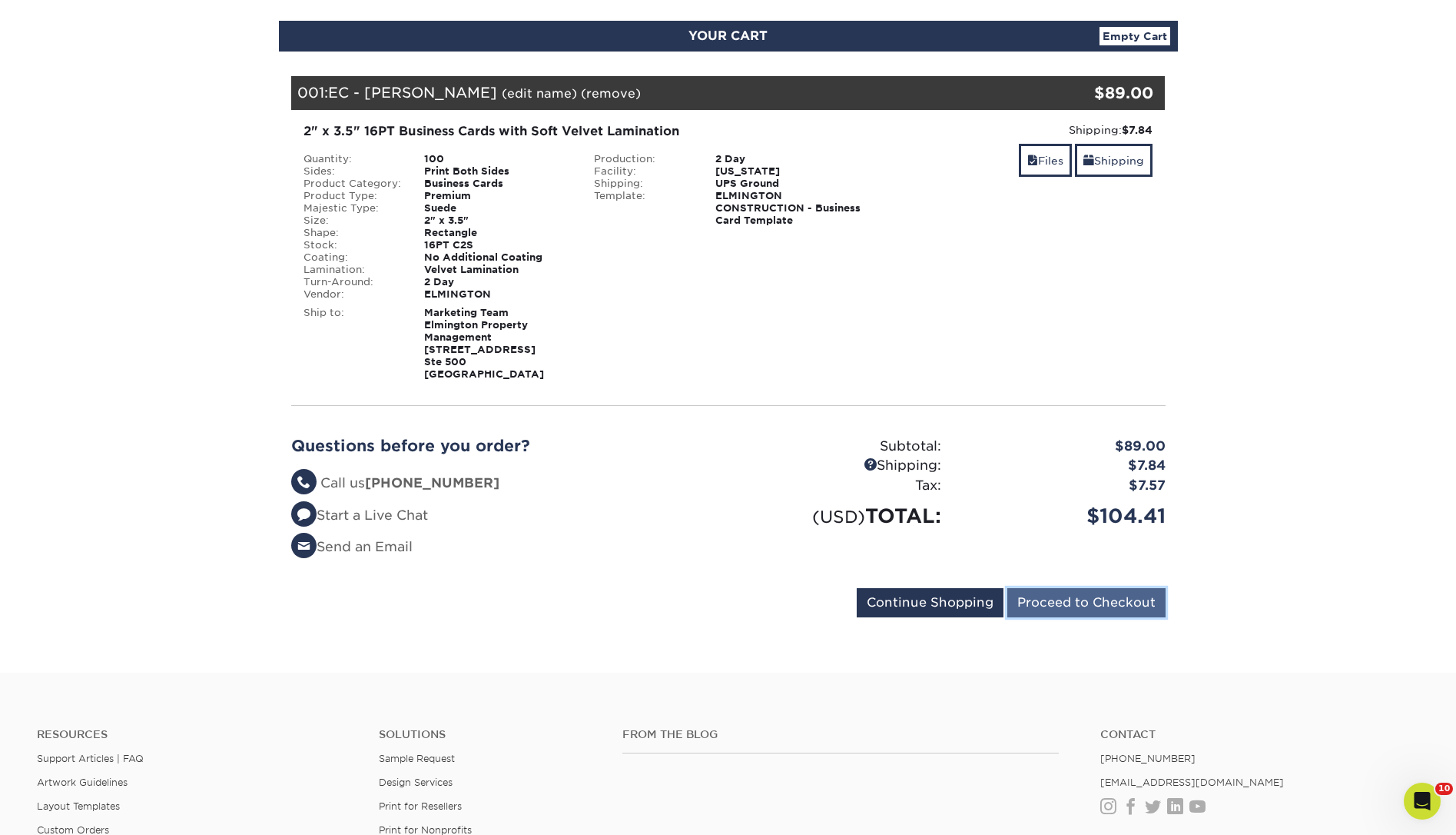
click at [1119, 606] on input "Proceed to Checkout" at bounding box center [1086, 602] width 158 height 29
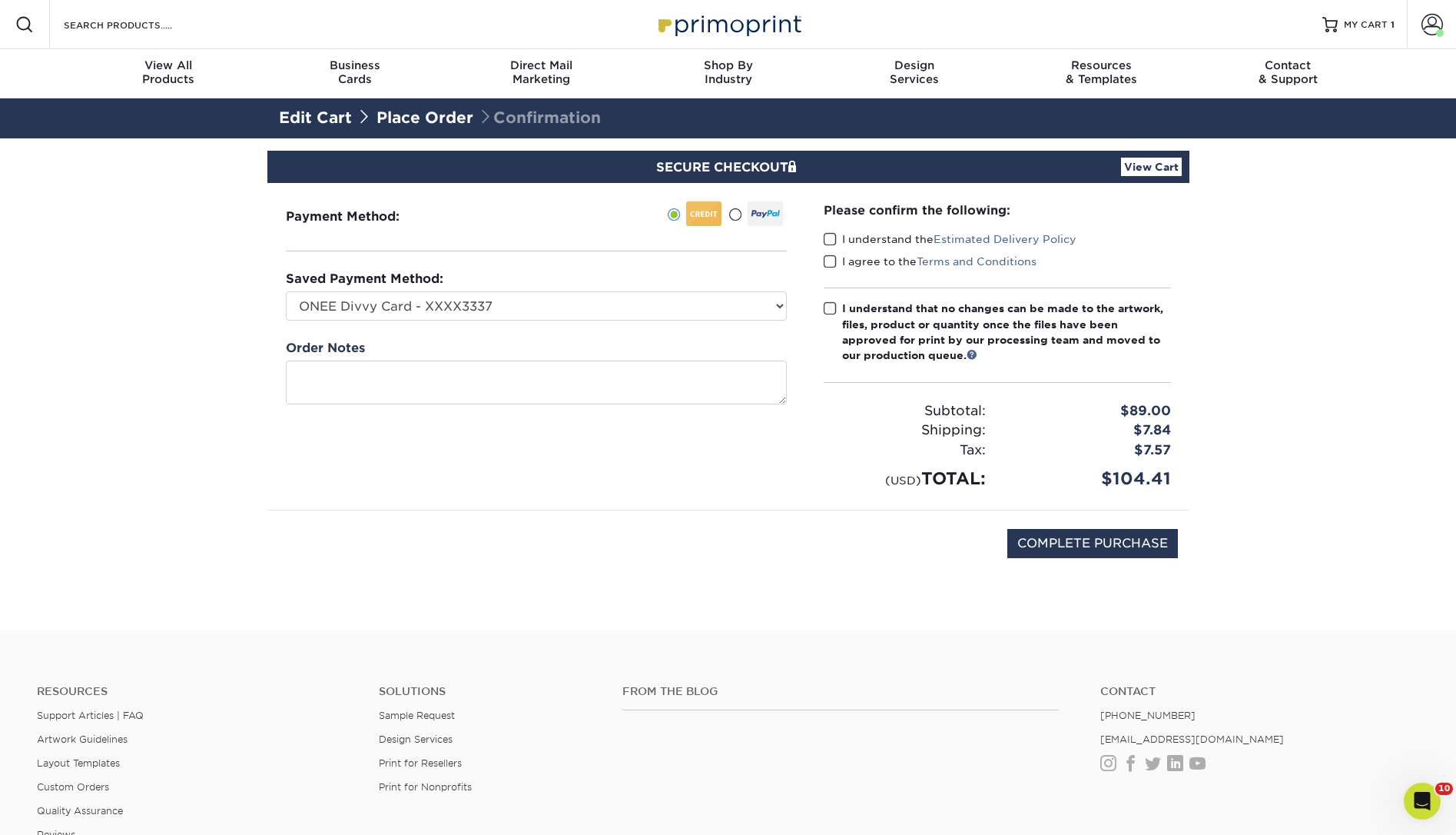
click at [825, 243] on span at bounding box center [830, 239] width 13 height 15
click at [0, 0] on input "I understand the Estimated Delivery Policy" at bounding box center [0, 0] width 0 height 0
click at [837, 266] on label "I agree to the Terms and Conditions" at bounding box center [930, 261] width 213 height 15
click at [0, 0] on input "I agree to the Terms and Conditions" at bounding box center [0, 0] width 0 height 0
click at [832, 308] on span at bounding box center [830, 308] width 13 height 15
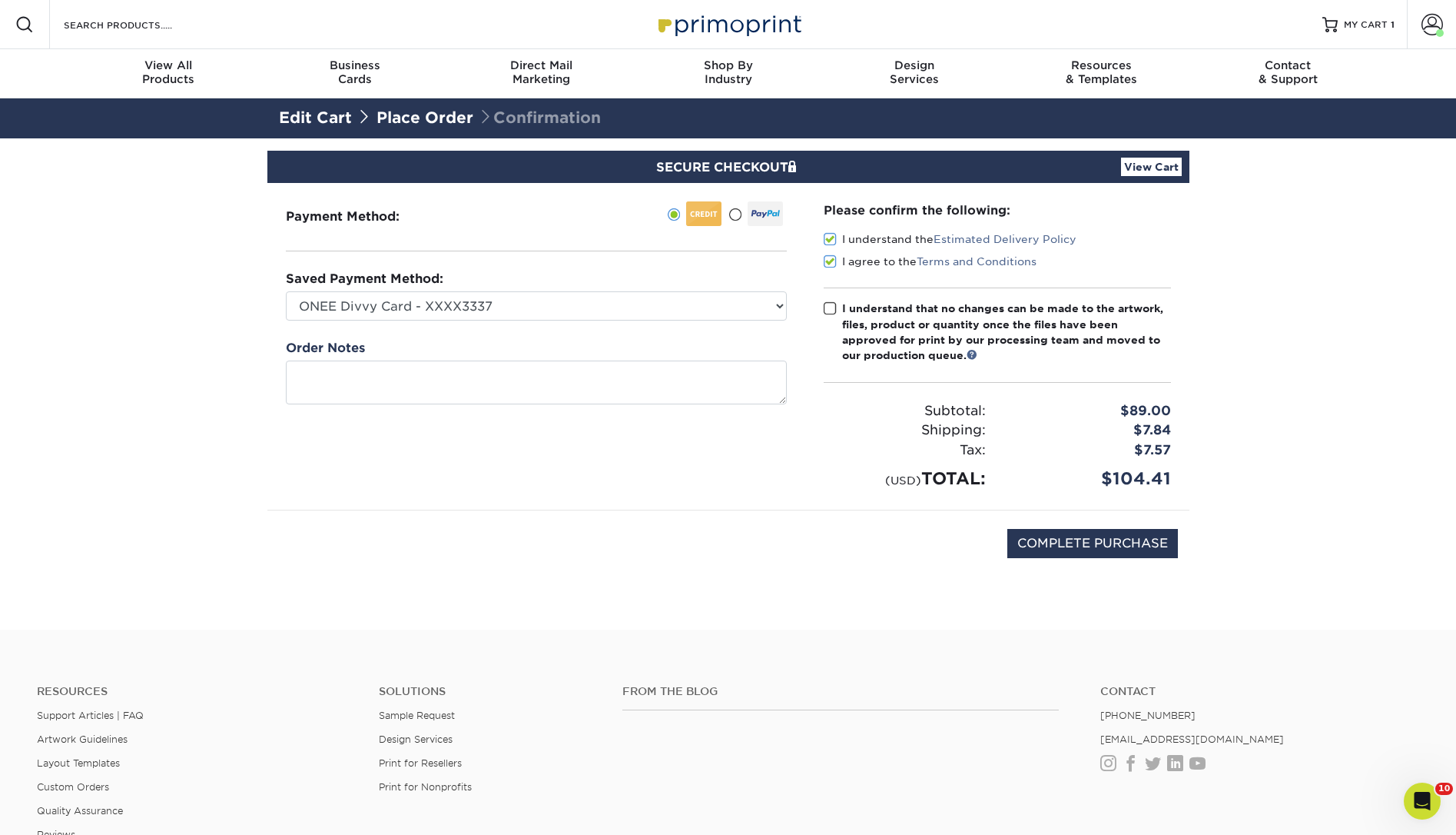
click at [0, 0] on input "I understand that no changes can be made to the artwork, files, product or quan…" at bounding box center [0, 0] width 0 height 0
click at [1063, 539] on input "COMPLETE PURCHASE" at bounding box center [1092, 544] width 171 height 29
type input "PROCESSING, PLEASE WAIT..."
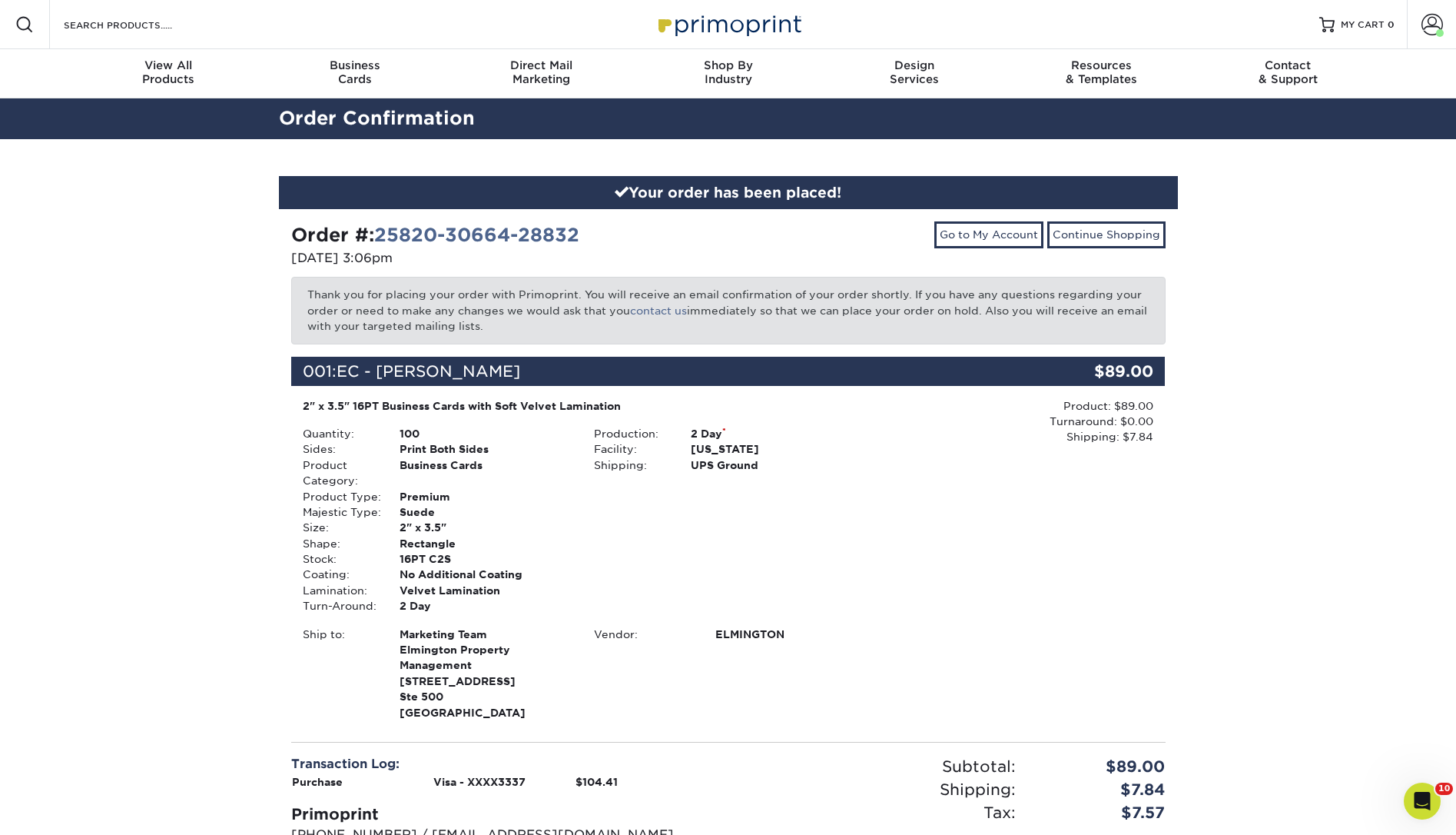
scroll to position [182, 0]
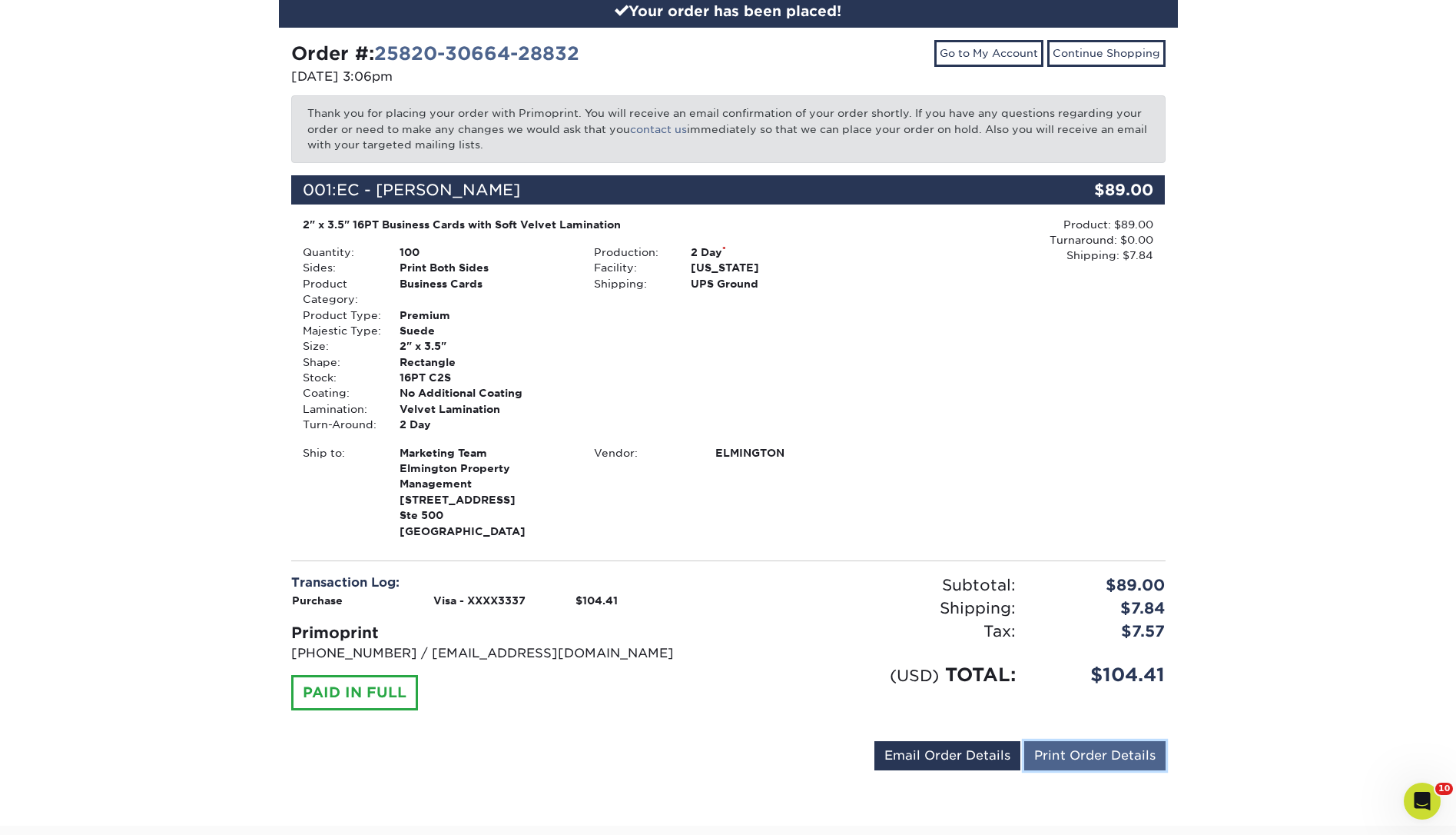
click at [1118, 745] on link "Print Order Details" at bounding box center [1094, 755] width 141 height 29
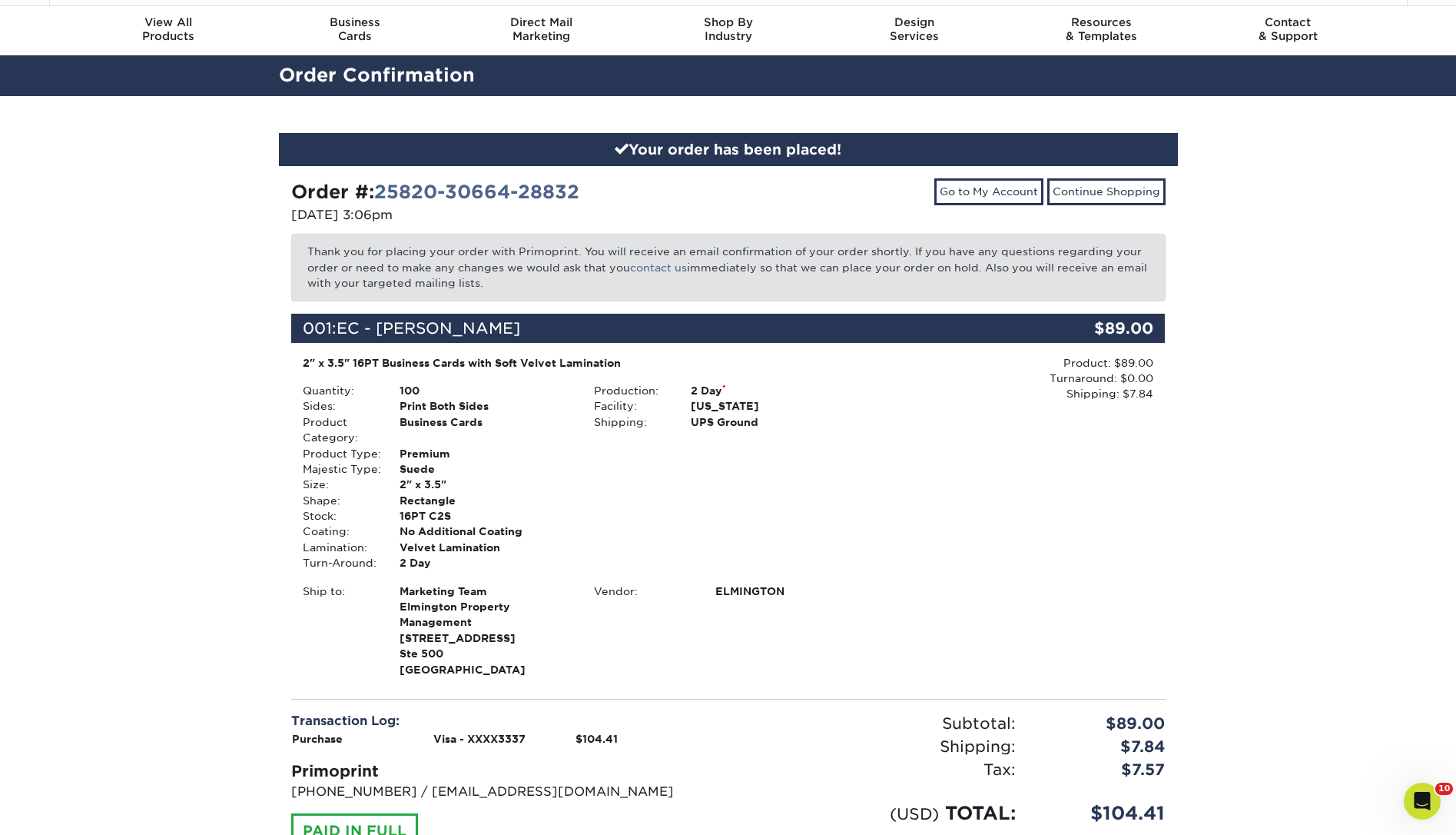
scroll to position [0, 0]
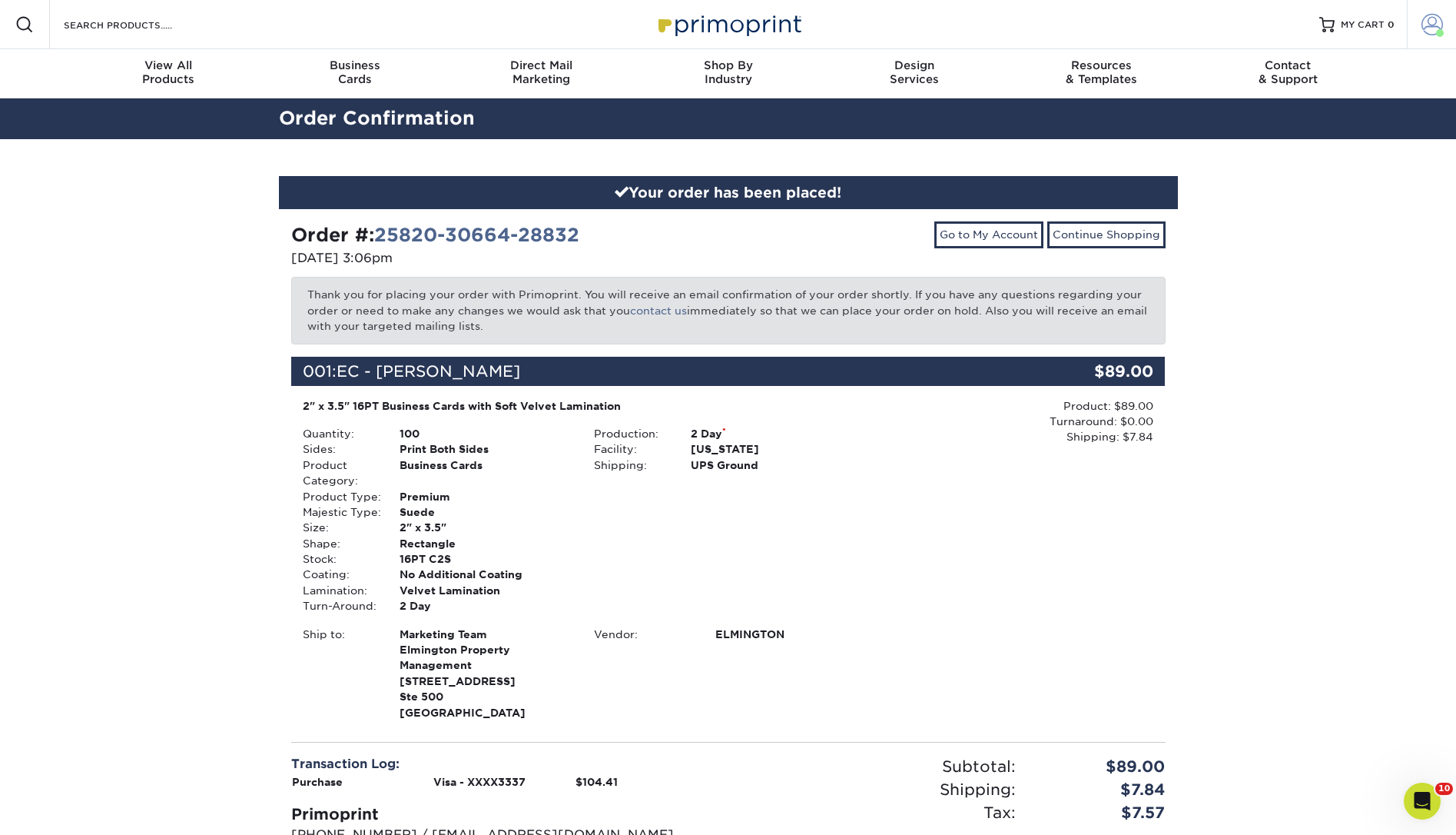
click at [1434, 15] on span at bounding box center [1432, 25] width 22 height 22
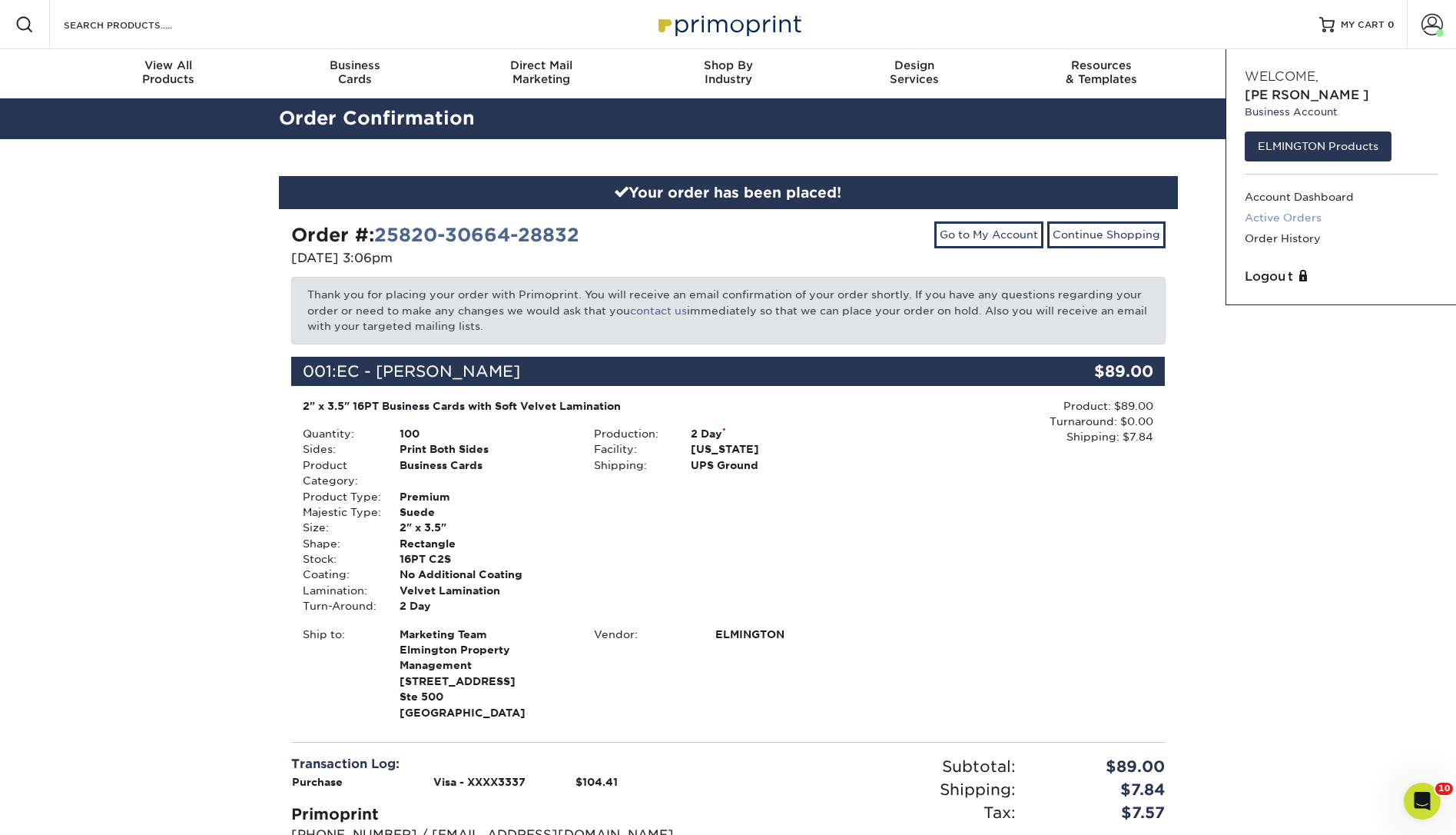
click at [1310, 207] on link "Active Orders" at bounding box center [1341, 217] width 193 height 21
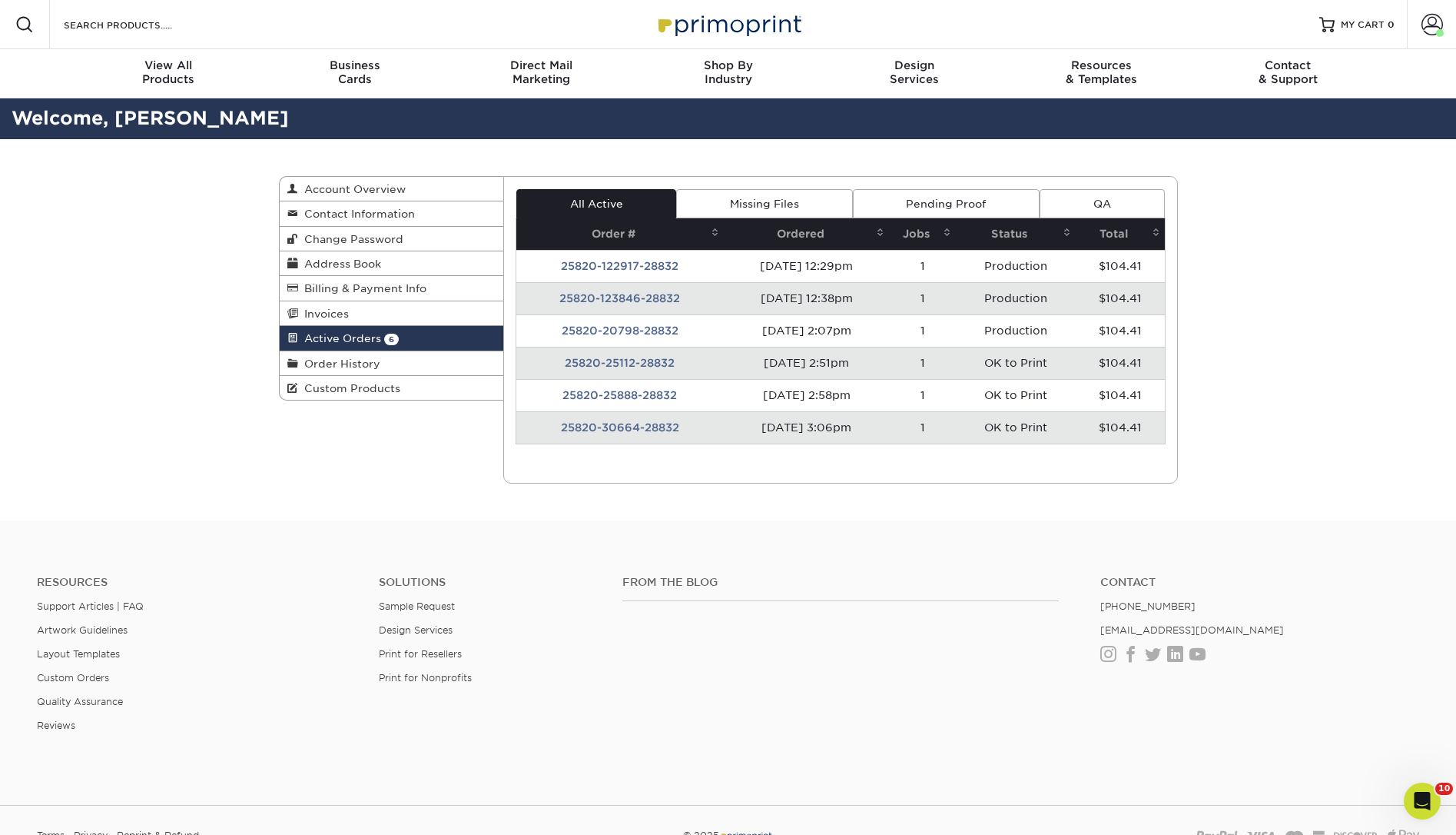
click at [646, 424] on td "25820-30664-28832" at bounding box center [620, 428] width 207 height 32
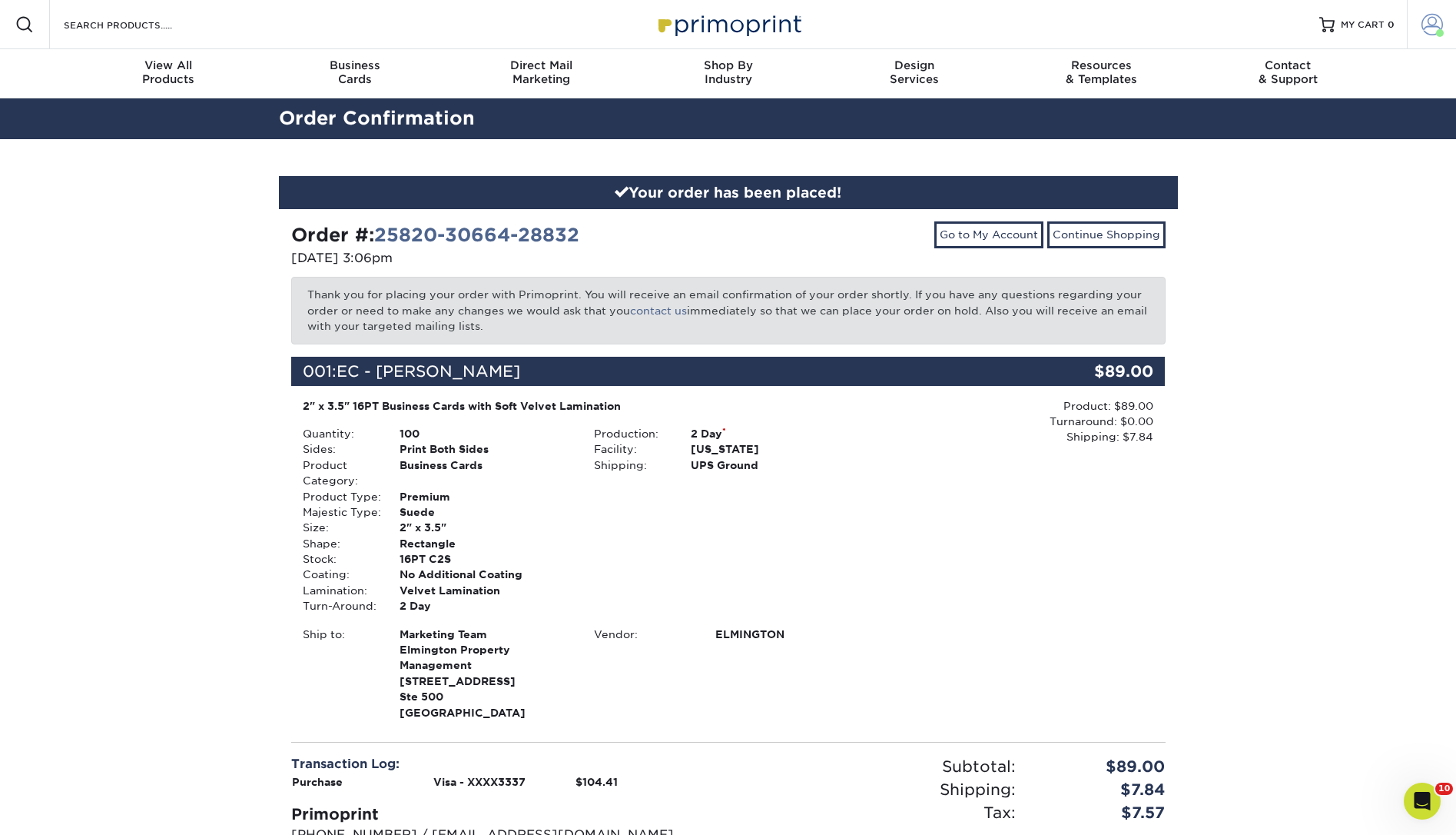
click at [1431, 19] on span at bounding box center [1432, 25] width 22 height 22
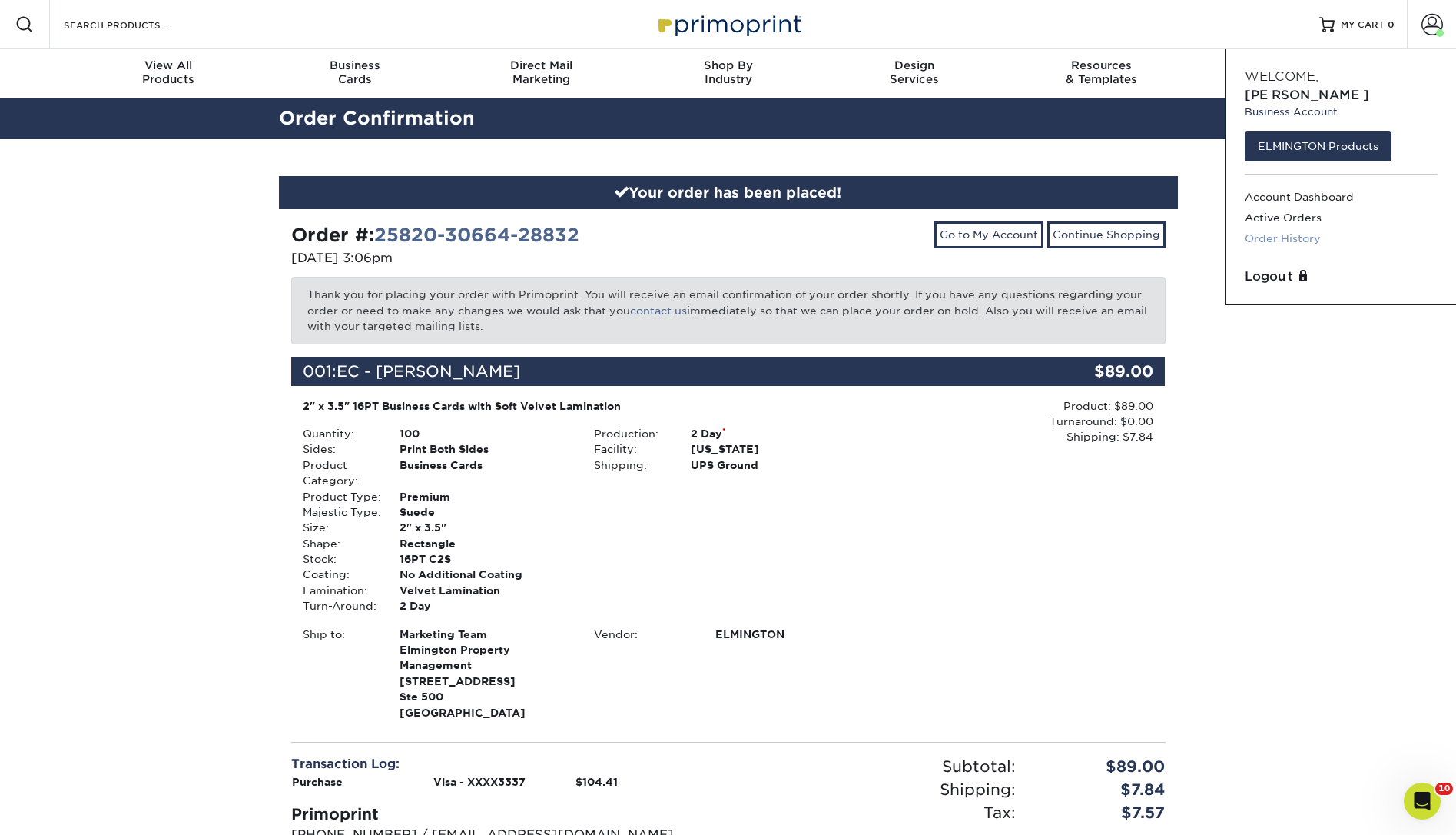
click at [1300, 228] on link "Order History" at bounding box center [1341, 238] width 193 height 21
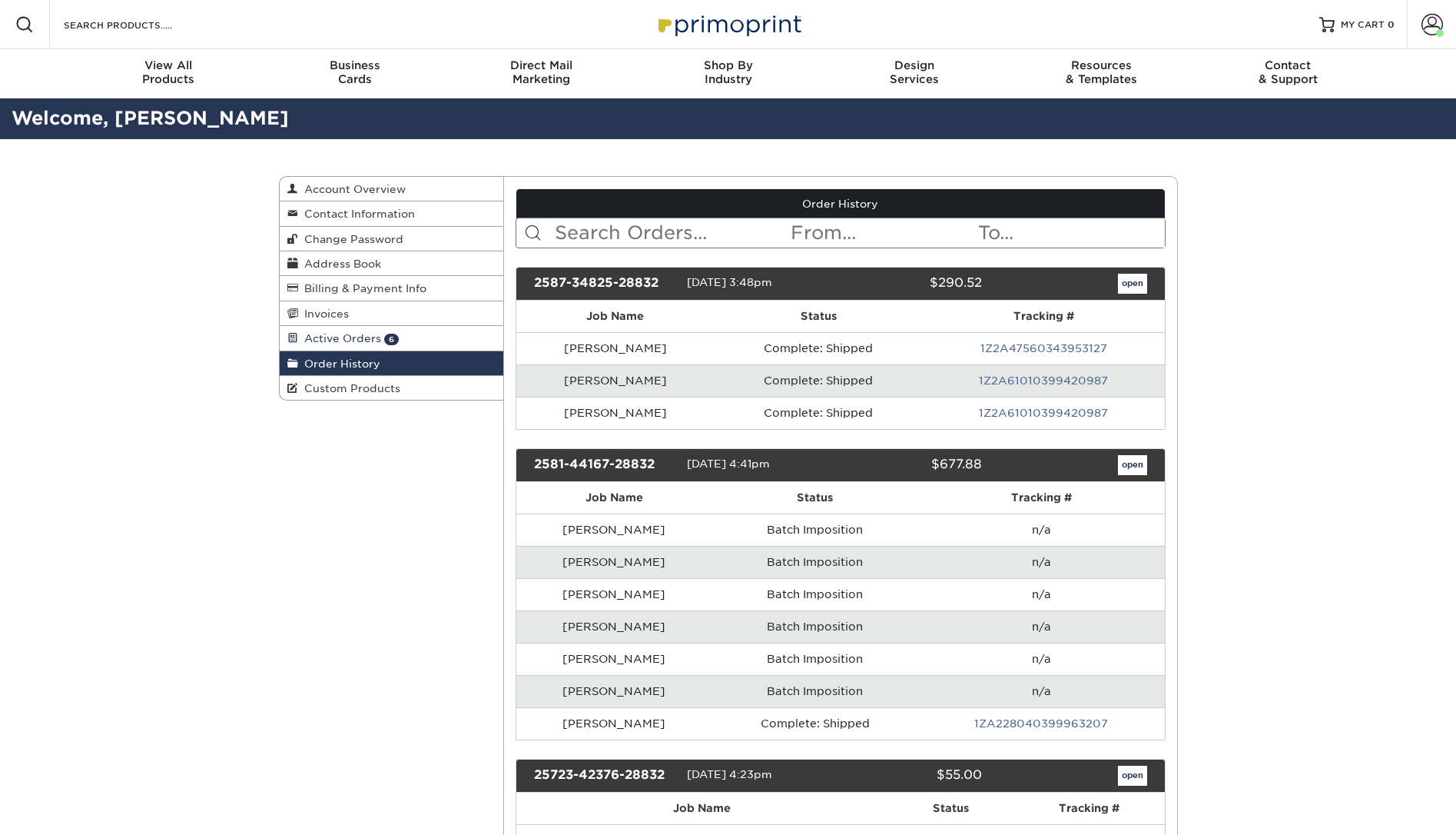
click at [349, 340] on span "Active Orders" at bounding box center [339, 338] width 83 height 12
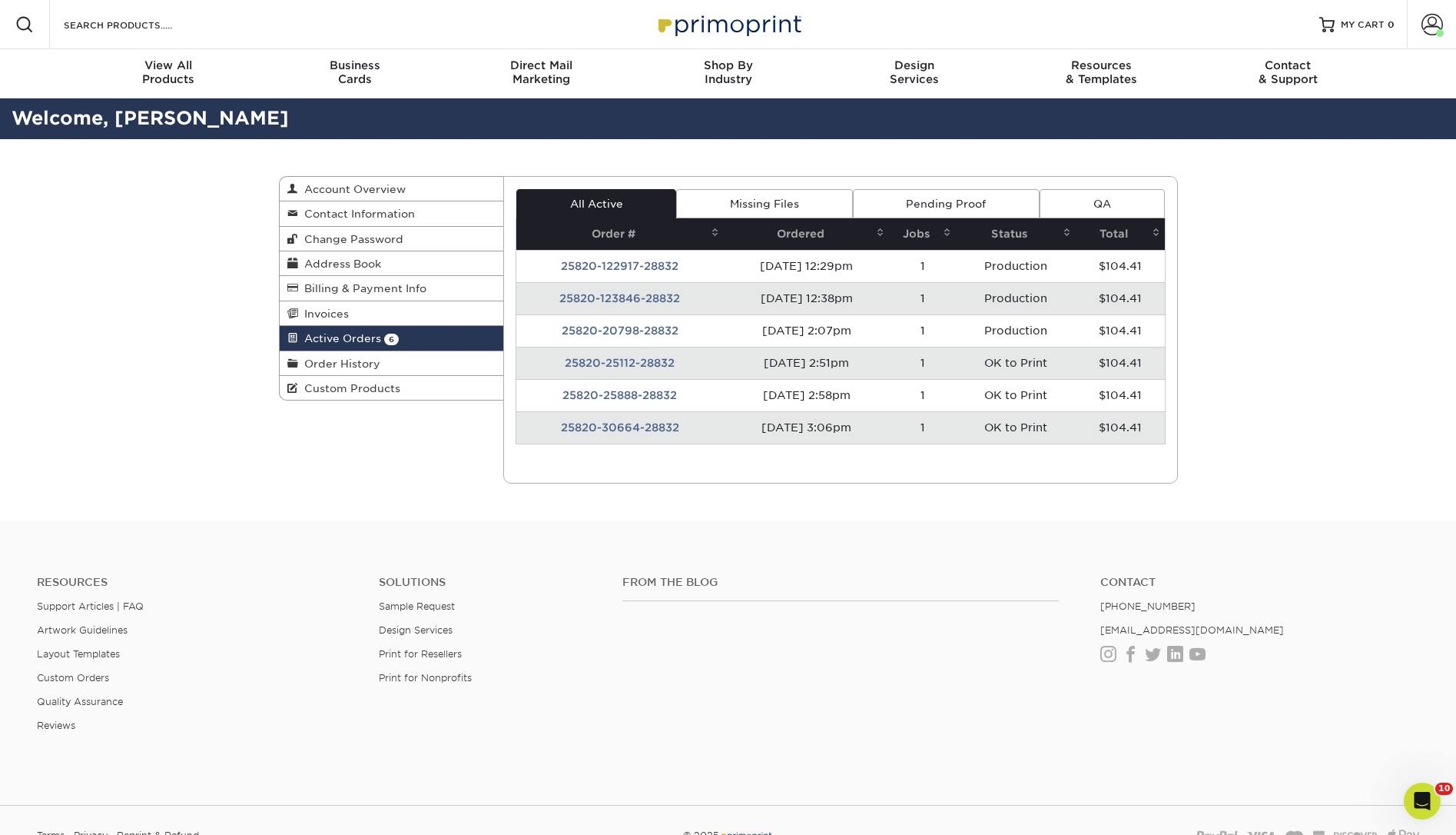
click at [626, 429] on td "25820-30664-28832" at bounding box center [620, 428] width 207 height 32
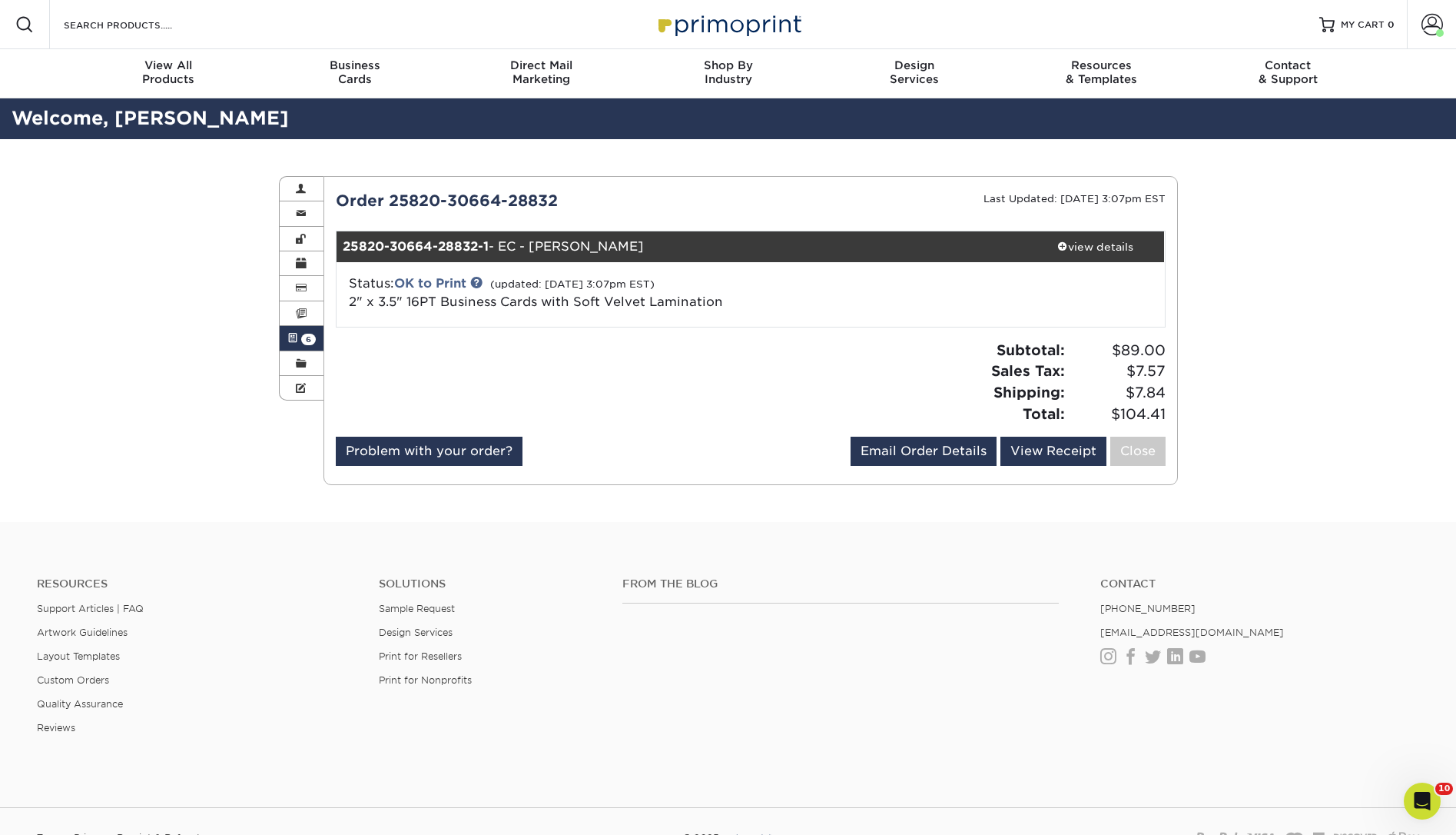
click at [301, 341] on link "Active Orders 6" at bounding box center [302, 338] width 45 height 25
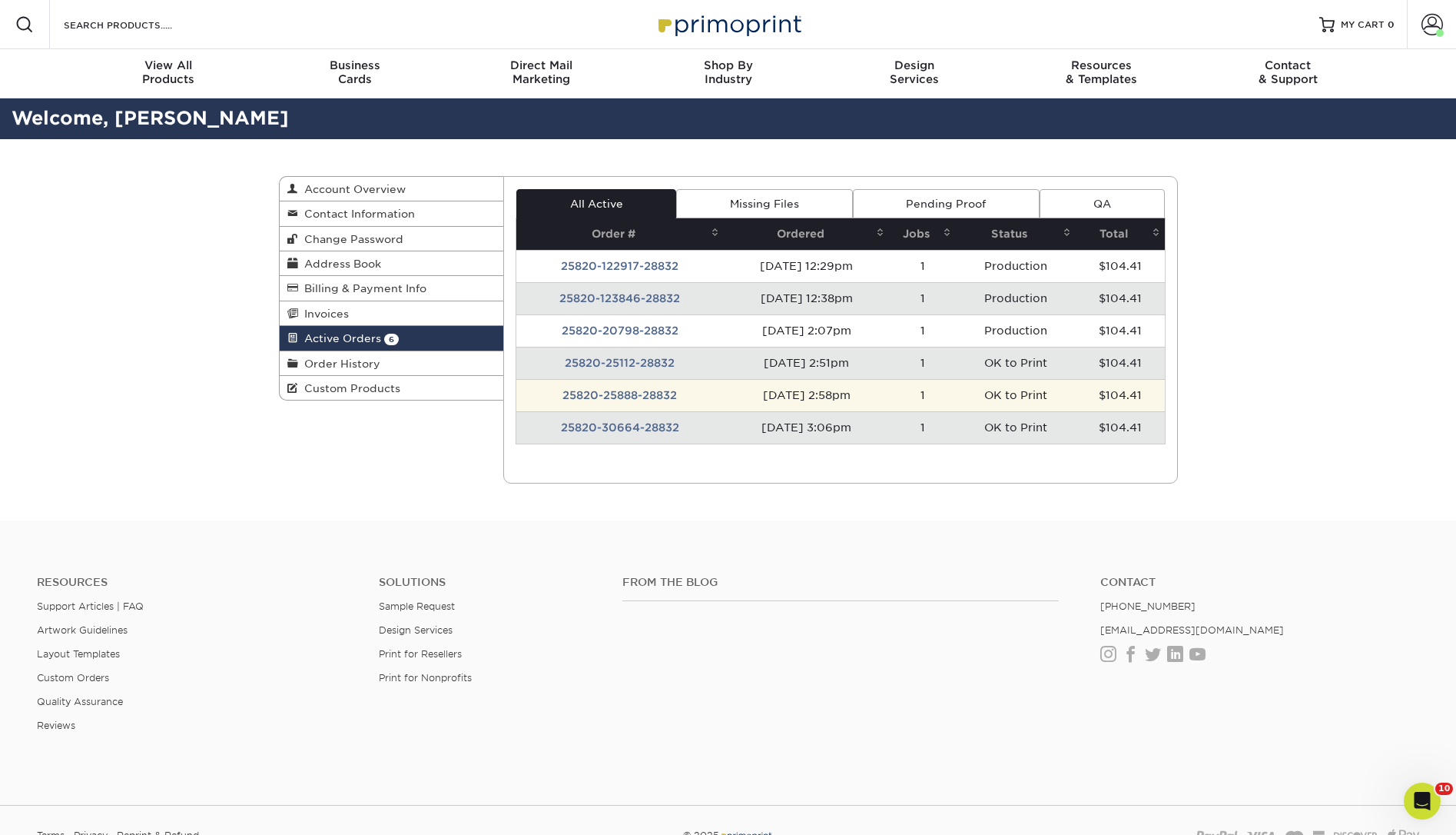
click at [662, 390] on td "25820-25888-28832" at bounding box center [620, 395] width 207 height 32
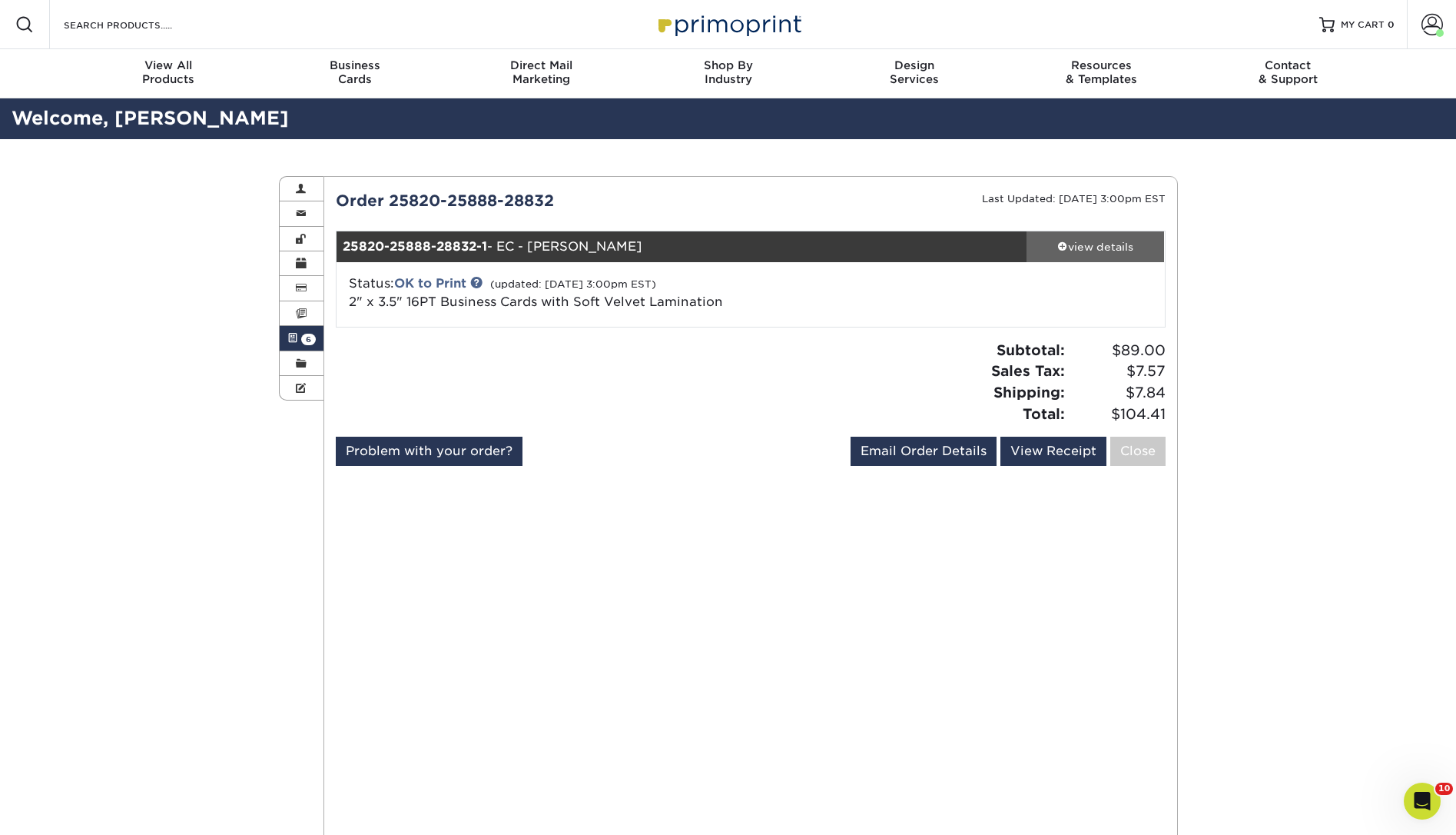
click at [1082, 252] on div "view details" at bounding box center [1095, 247] width 138 height 15
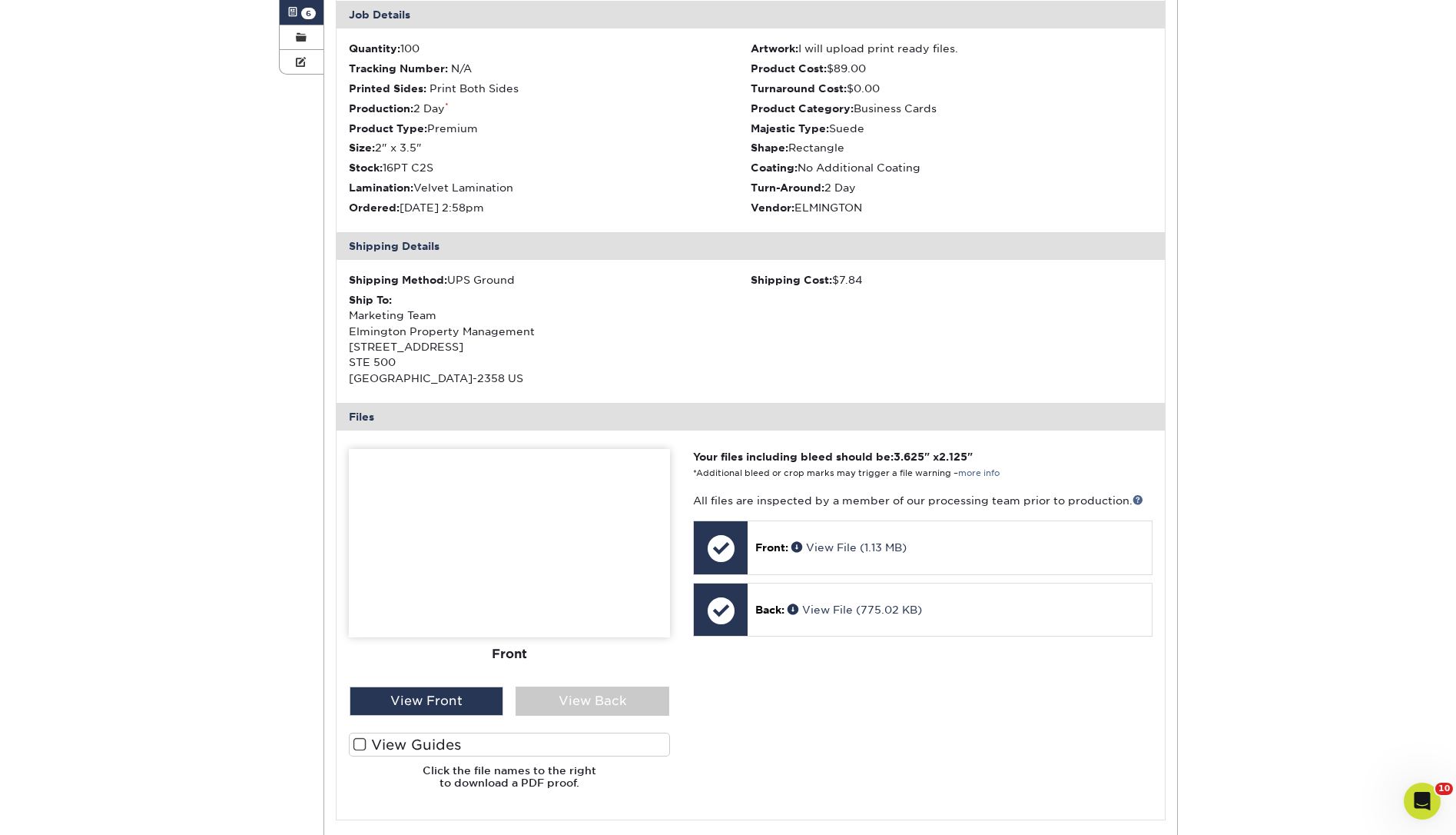
scroll to position [597, 0]
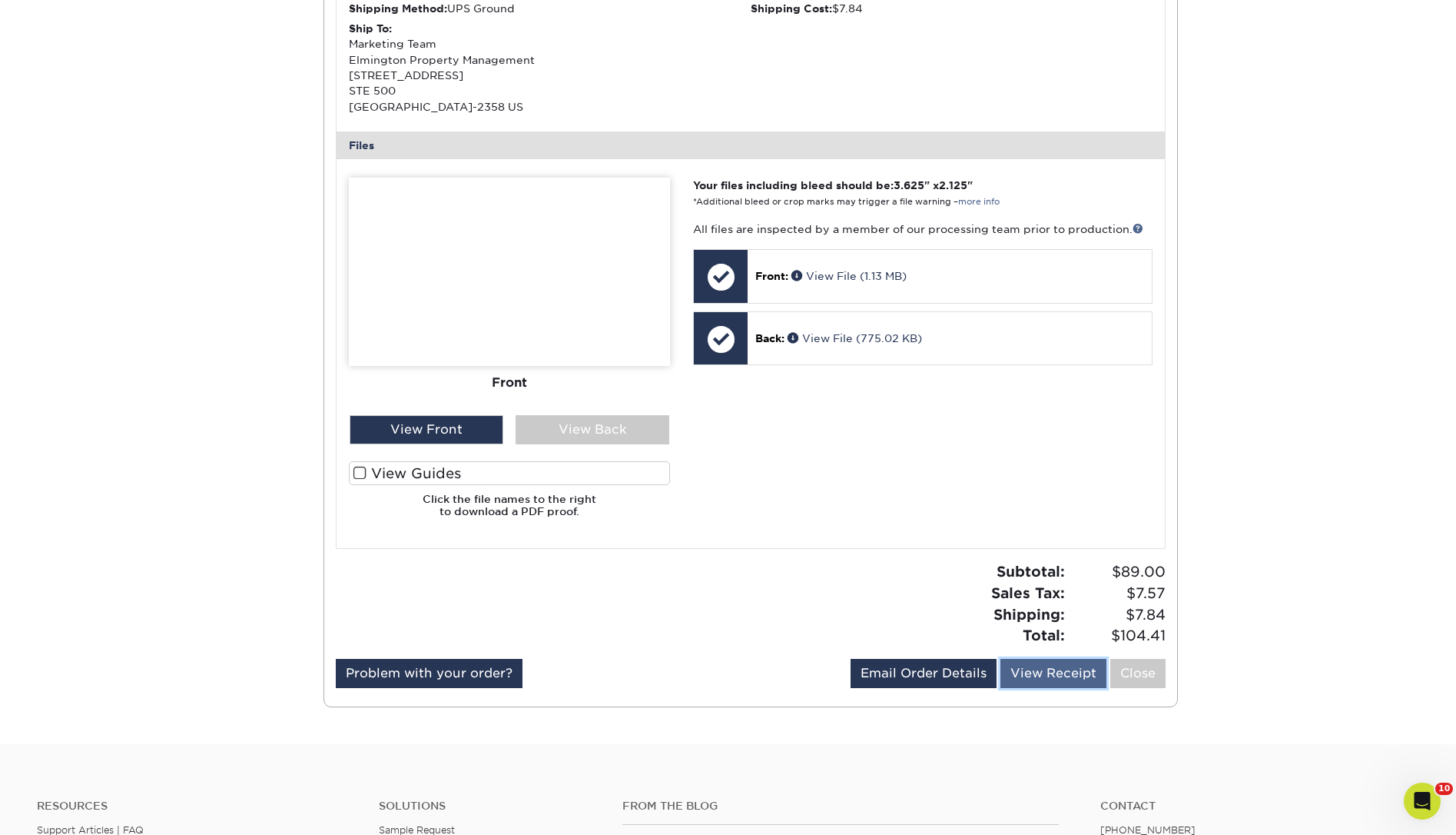
click at [1030, 676] on link "View Receipt" at bounding box center [1053, 673] width 106 height 29
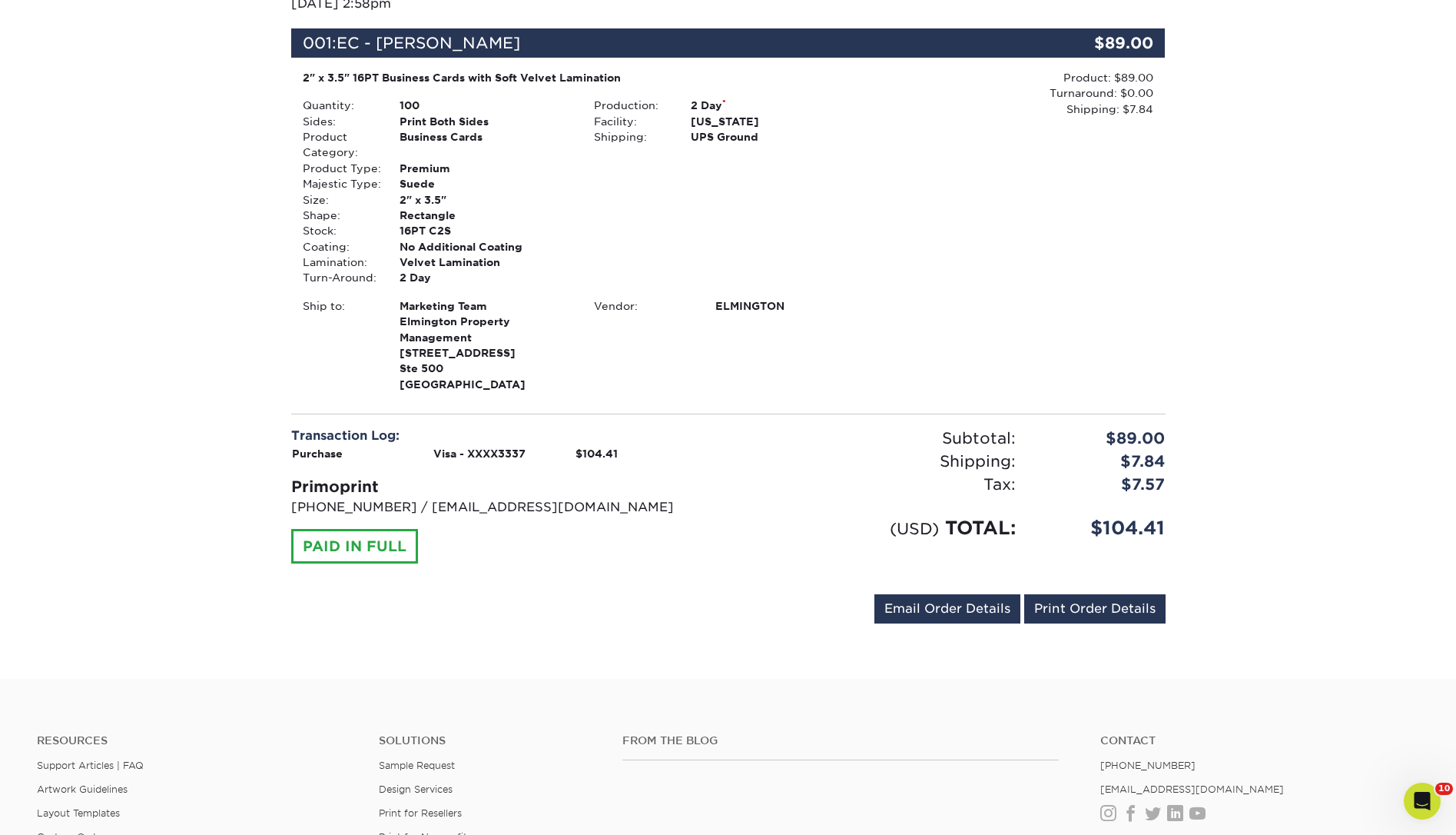
scroll to position [301, 0]
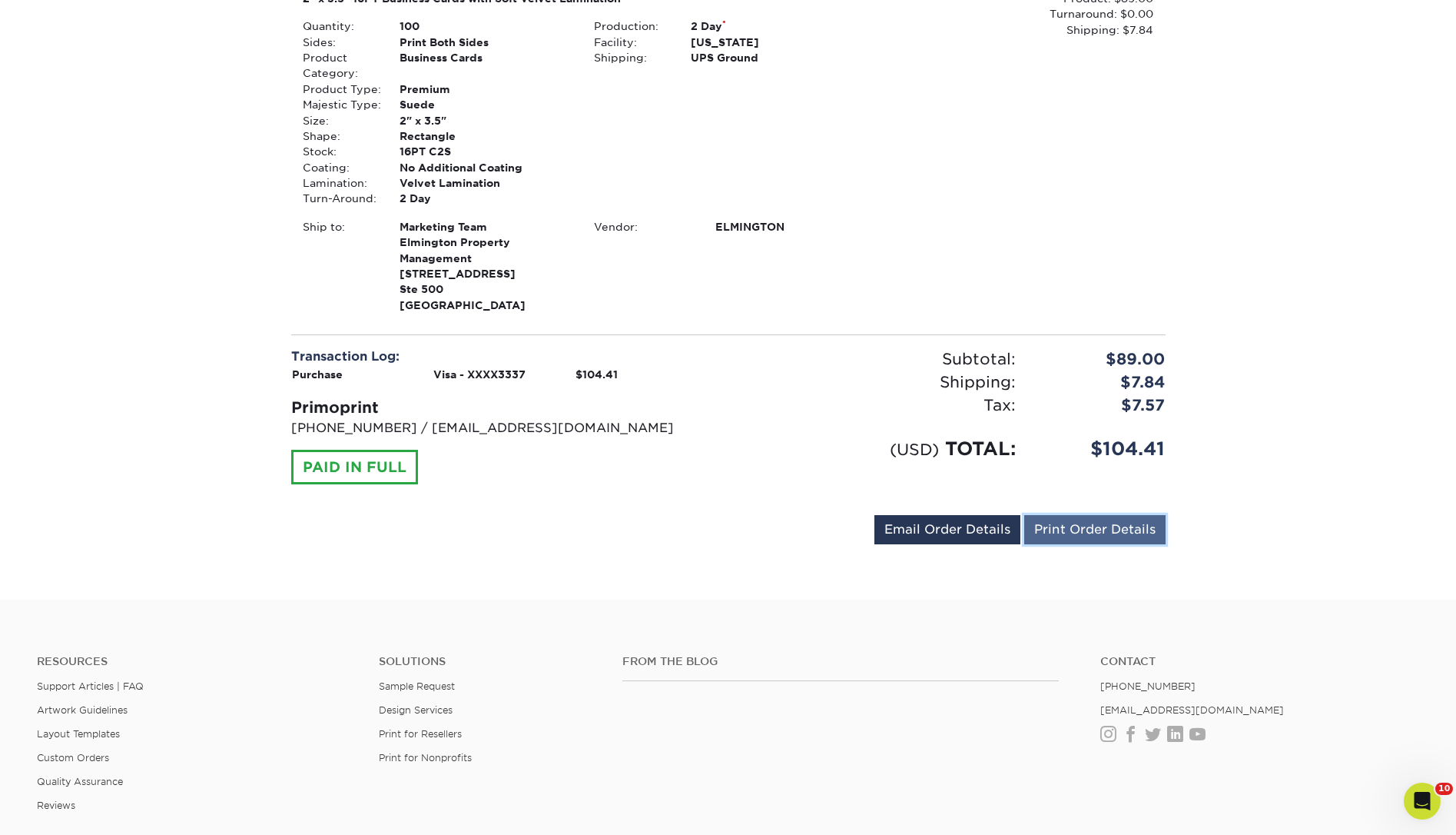
click at [1091, 531] on link "Print Order Details" at bounding box center [1094, 530] width 141 height 29
